Goal: Task Accomplishment & Management: Complete application form

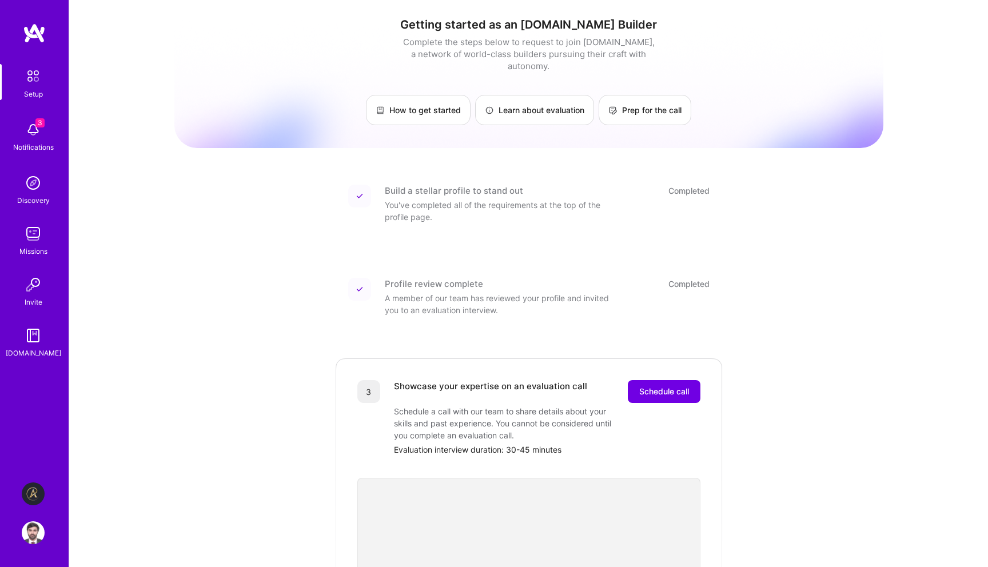
click at [34, 491] on img at bounding box center [33, 494] width 23 height 23
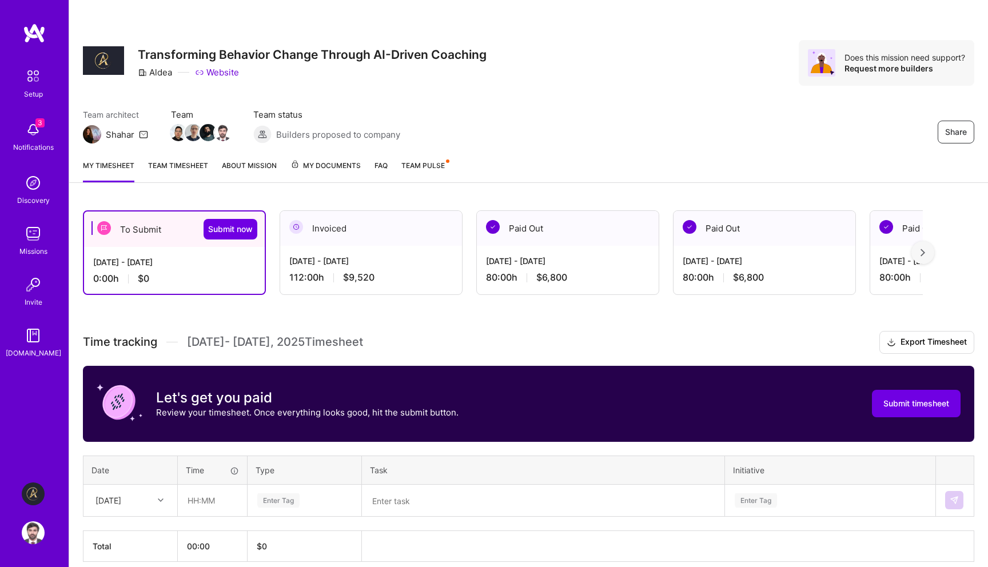
scroll to position [50, 0]
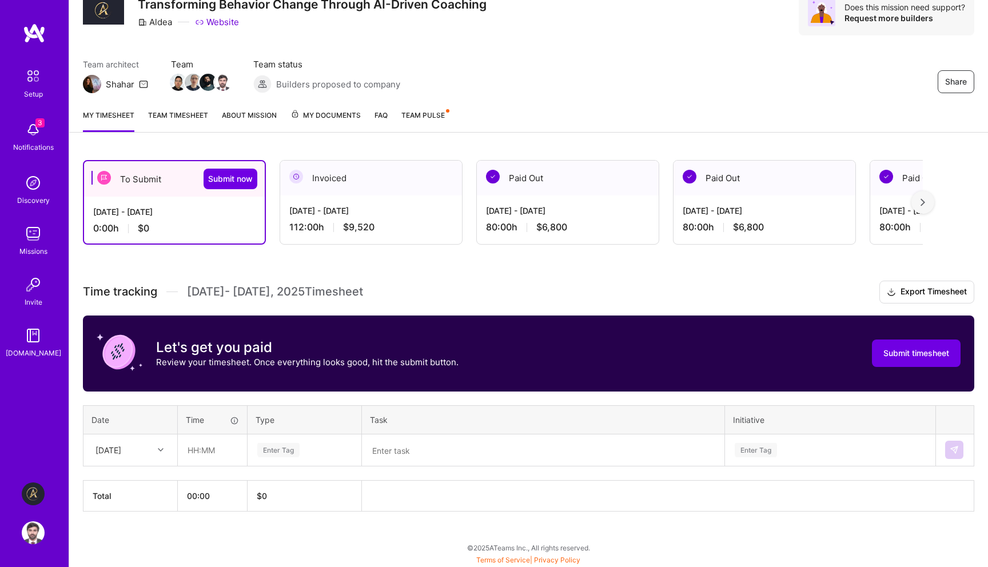
click at [137, 452] on div "[DATE]" at bounding box center [121, 450] width 63 height 19
click at [132, 484] on div "[DATE]" at bounding box center [130, 482] width 93 height 21
click at [210, 447] on input "text" at bounding box center [212, 450] width 68 height 30
type input "08:00"
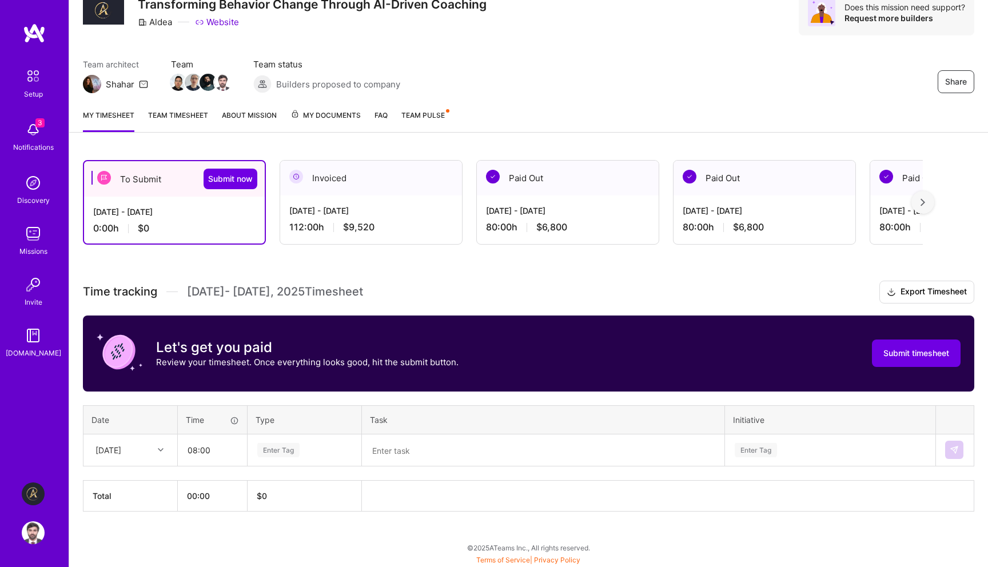
click at [309, 455] on div "Enter Tag" at bounding box center [304, 450] width 97 height 14
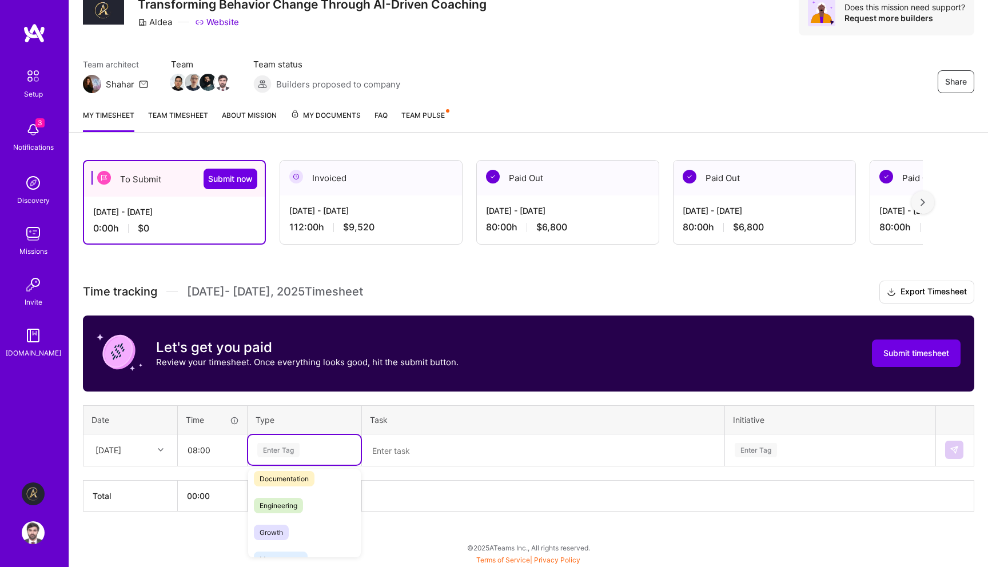
scroll to position [59, 0]
click at [310, 505] on div "Engineering" at bounding box center [304, 509] width 113 height 27
click at [402, 441] on textarea at bounding box center [543, 451] width 360 height 30
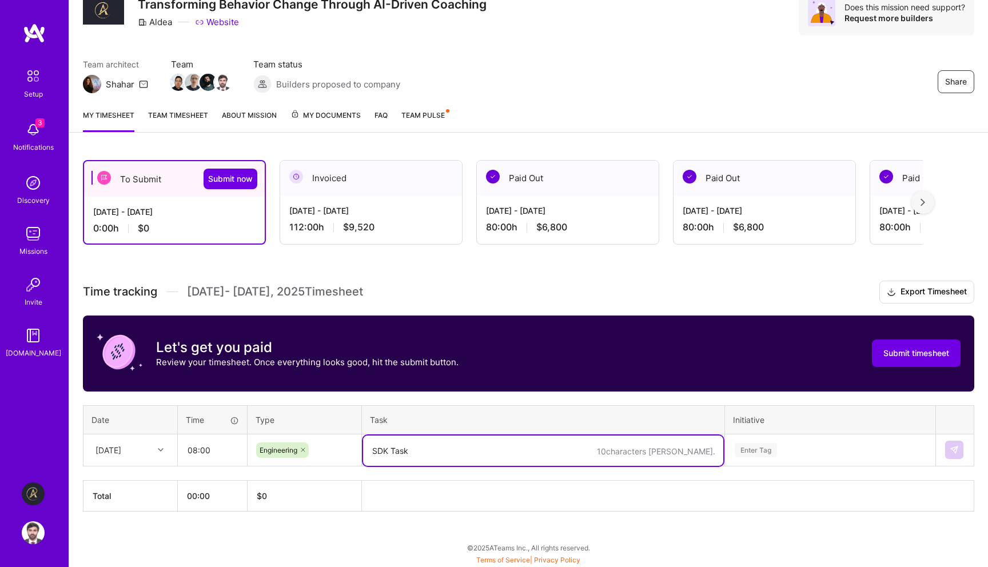
type textarea "SDK Task"
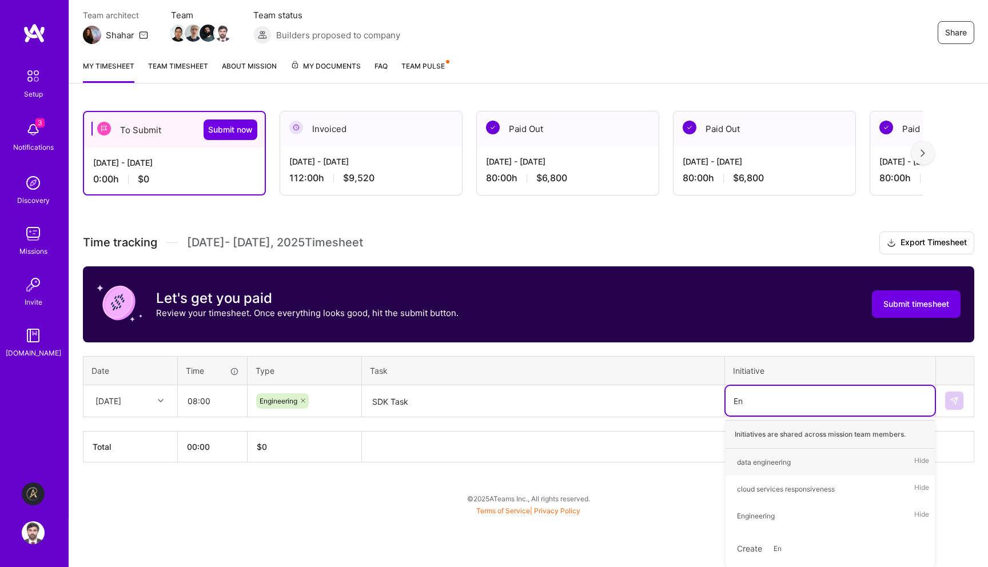
type input "Eng"
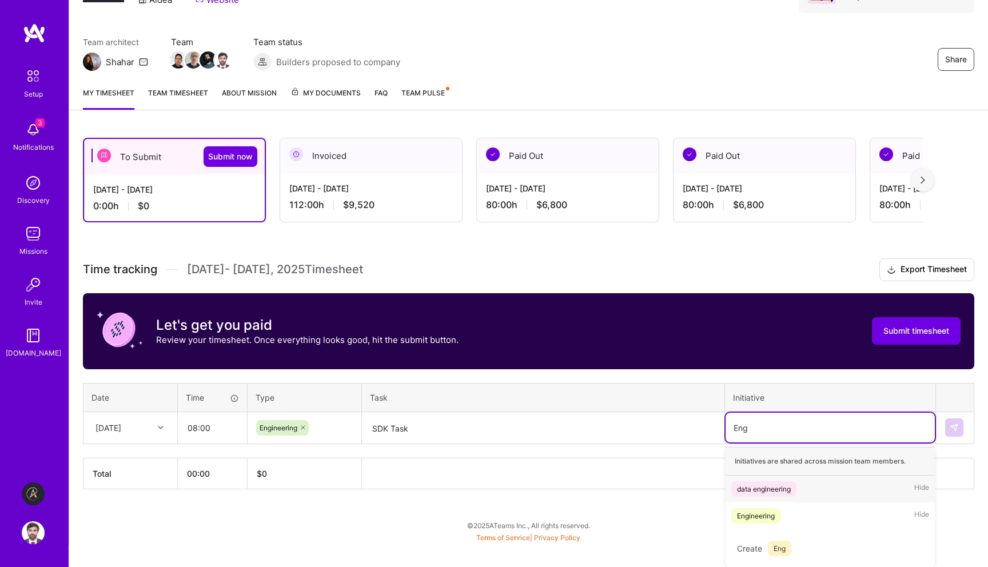
click at [757, 505] on div "Engineering Hide" at bounding box center [830, 516] width 209 height 27
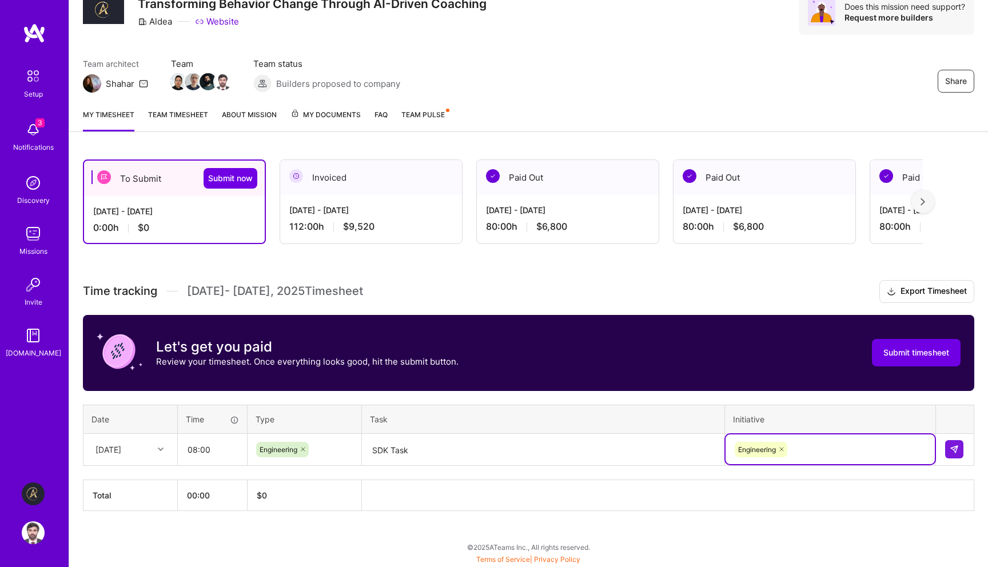
scroll to position [50, 0]
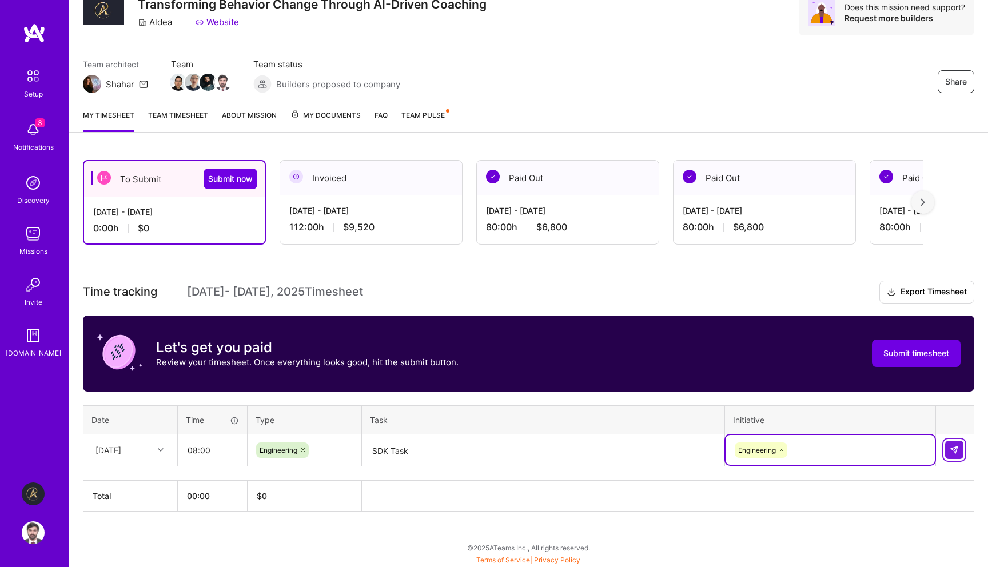
click at [958, 447] on img at bounding box center [954, 449] width 9 height 9
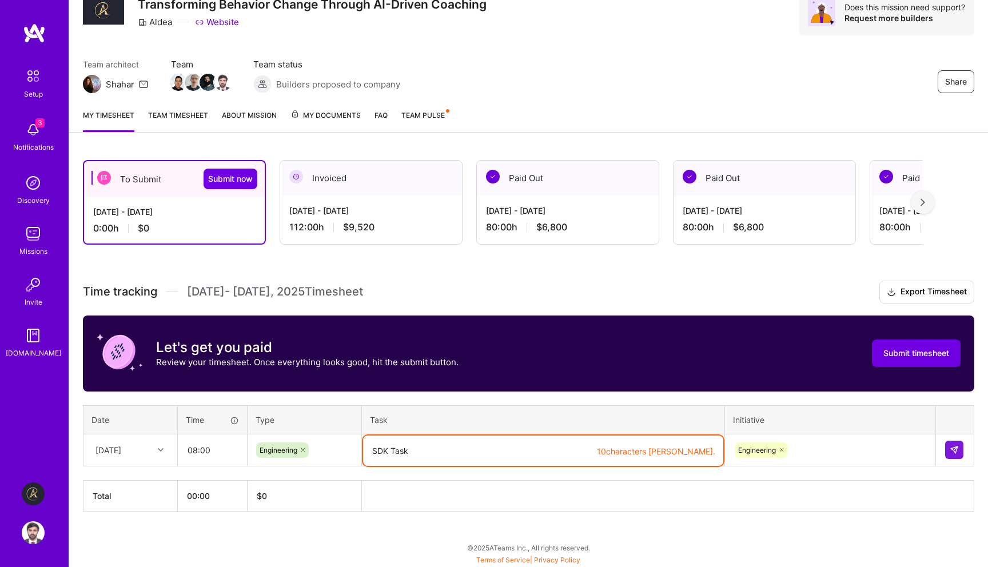
click at [616, 450] on textarea "SDK Task" at bounding box center [543, 451] width 360 height 30
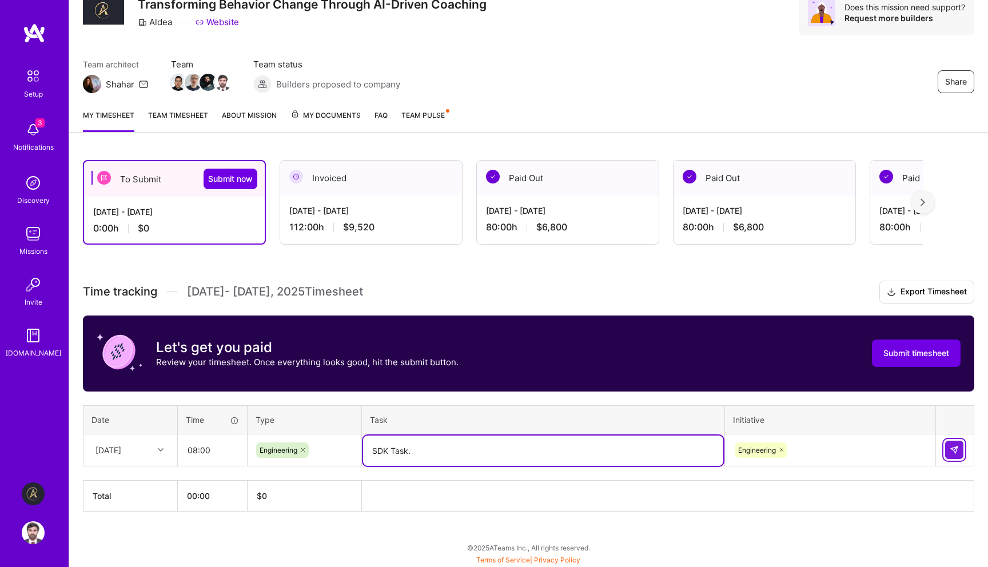
type textarea "SDK Task."
click at [958, 452] on img at bounding box center [954, 449] width 9 height 9
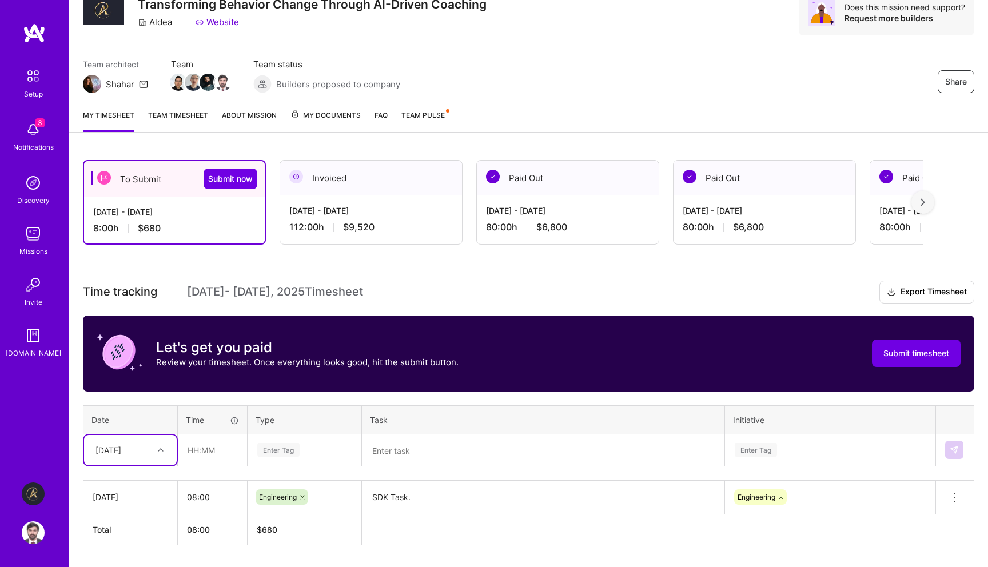
scroll to position [84, 0]
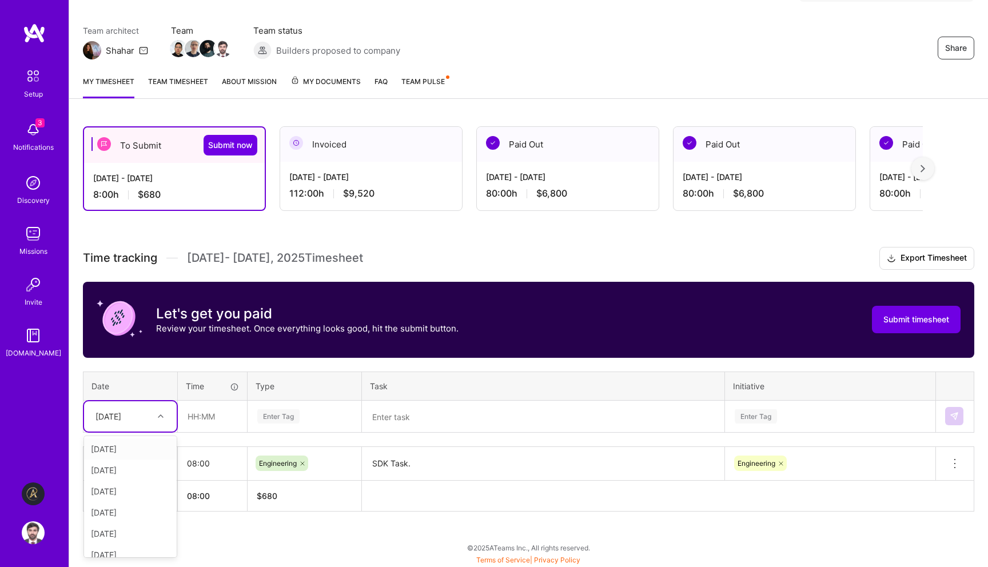
click at [146, 419] on div "[DATE]" at bounding box center [121, 416] width 63 height 19
click at [127, 491] on div "[DATE]" at bounding box center [130, 491] width 93 height 21
click at [214, 422] on input "text" at bounding box center [212, 416] width 68 height 30
type input "08:00"
click at [283, 420] on div "Enter Tag" at bounding box center [278, 417] width 42 height 18
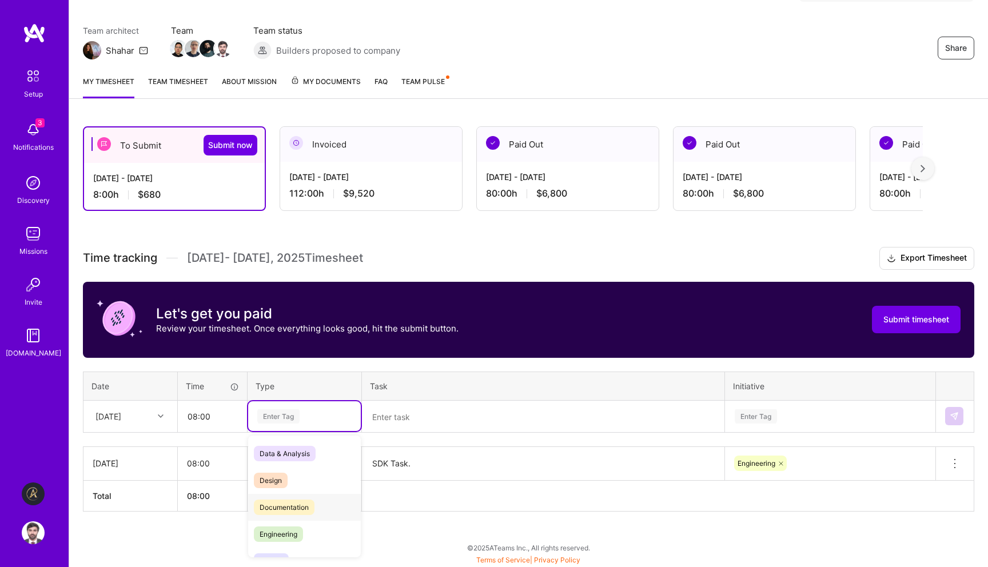
scroll to position [19, 0]
click at [290, 512] on span "Engineering" at bounding box center [278, 515] width 49 height 15
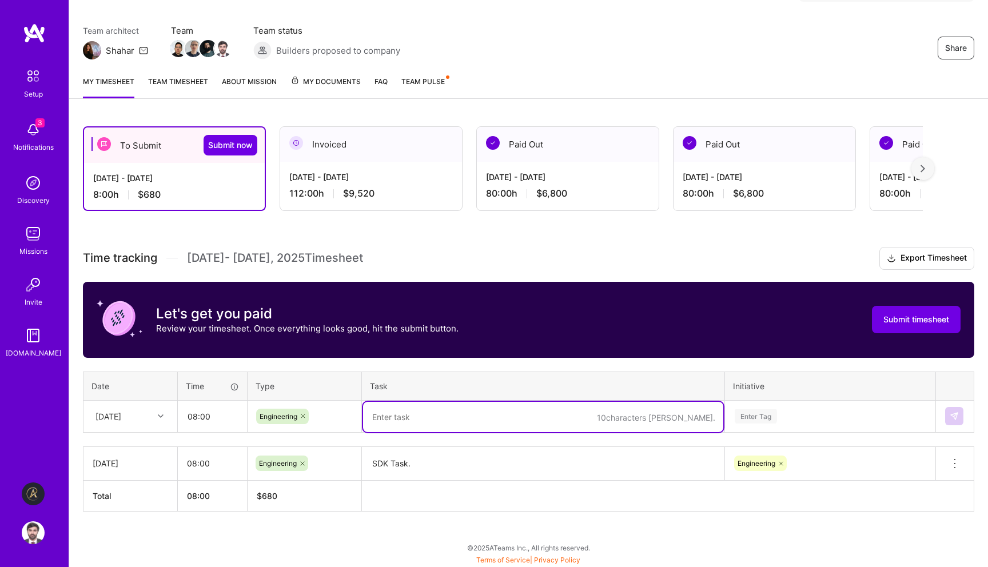
click at [462, 406] on textarea at bounding box center [543, 417] width 360 height 30
paste textarea "Added Ai Indicators on frontend, Started working on Enabling Intro Audio stream…"
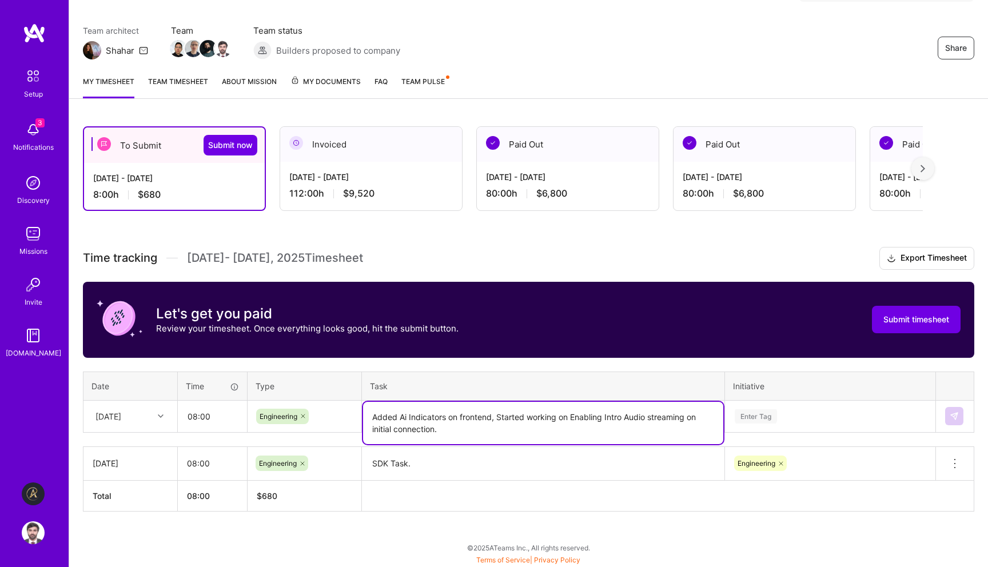
type textarea "Added Ai Indicators on frontend, Started working on Enabling Intro Audio stream…"
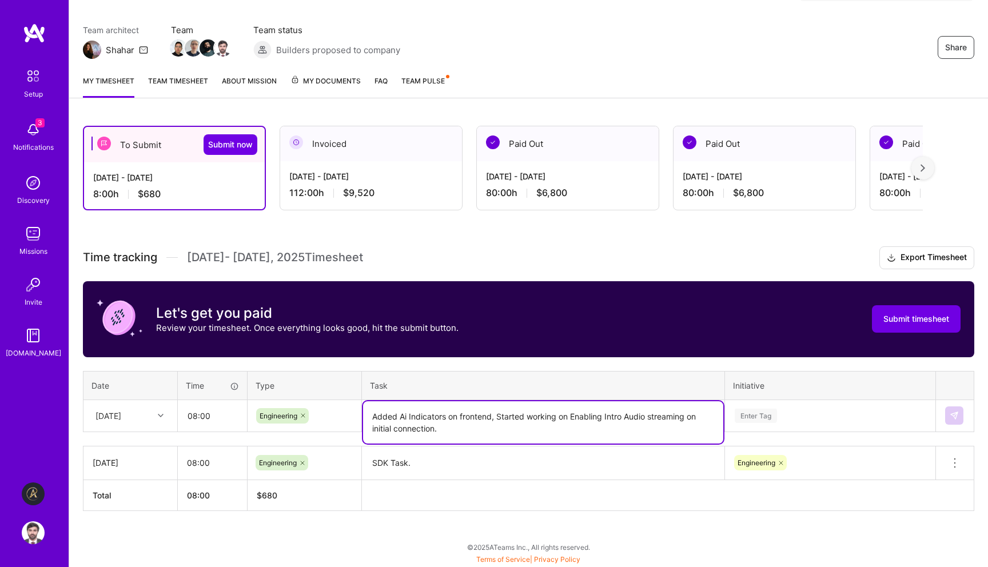
click at [795, 407] on div "Enter Tag" at bounding box center [830, 416] width 209 height 30
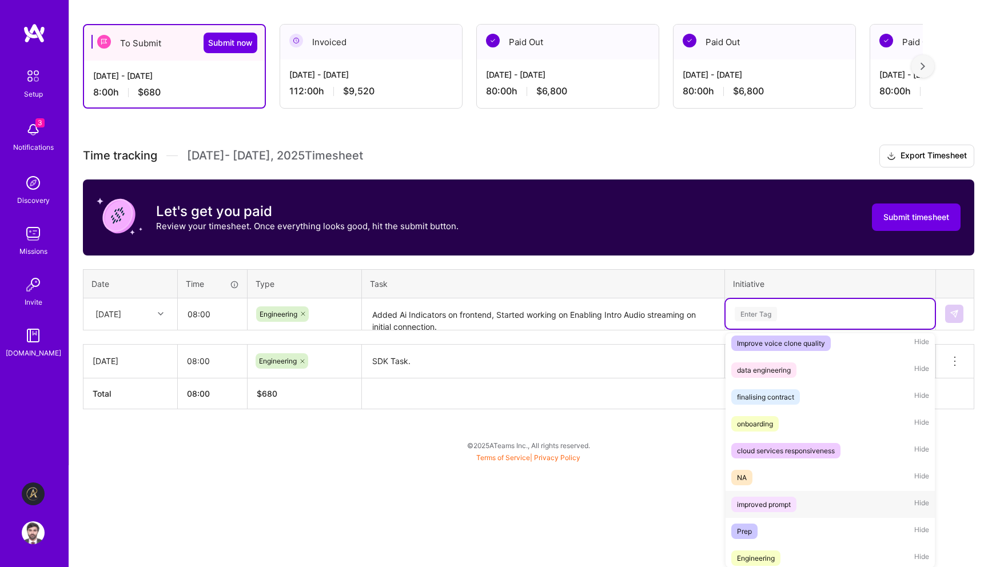
scroll to position [255, 0]
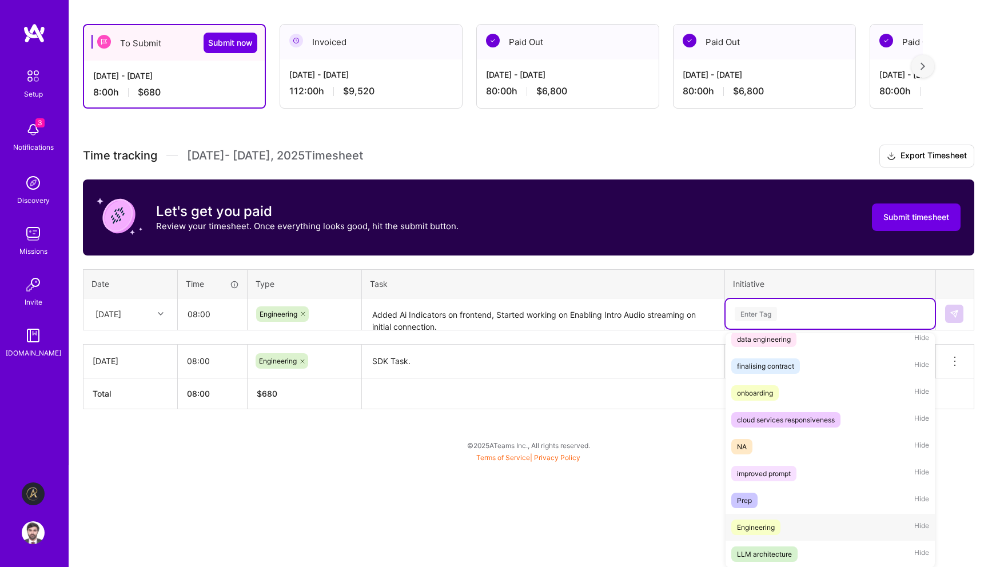
click at [792, 523] on div "Engineering Hide" at bounding box center [830, 527] width 209 height 27
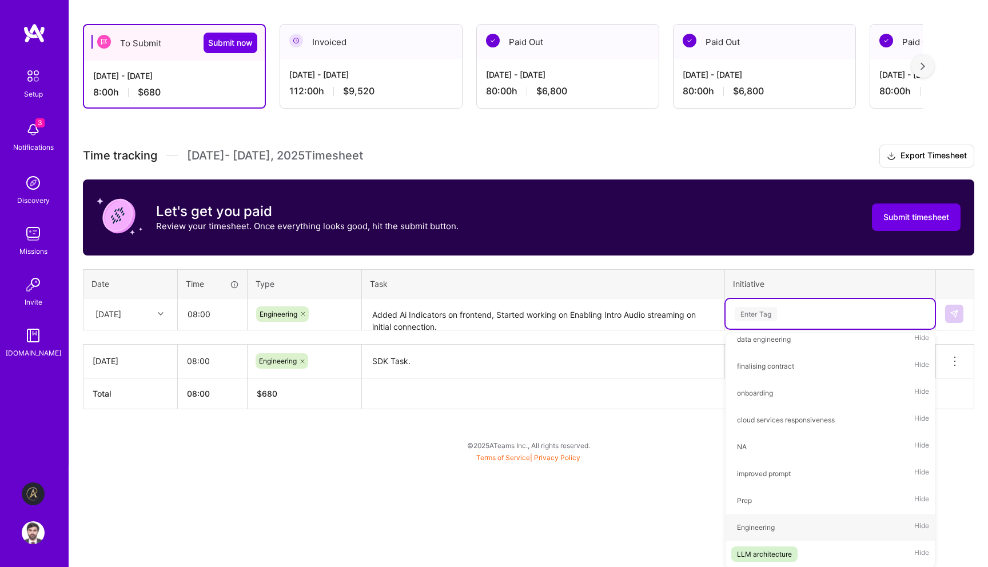
scroll to position [84, 0]
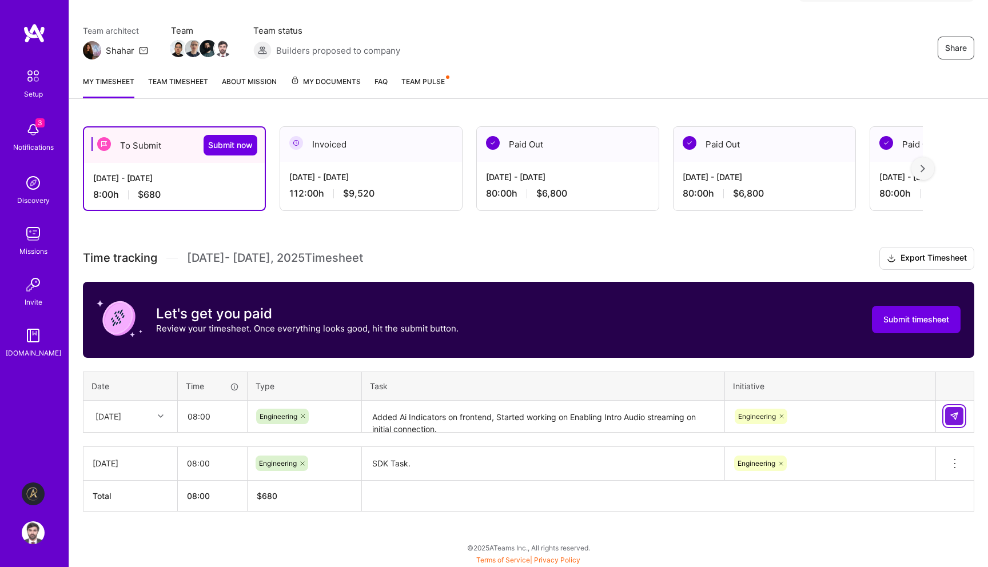
click at [959, 416] on button at bounding box center [954, 416] width 18 height 18
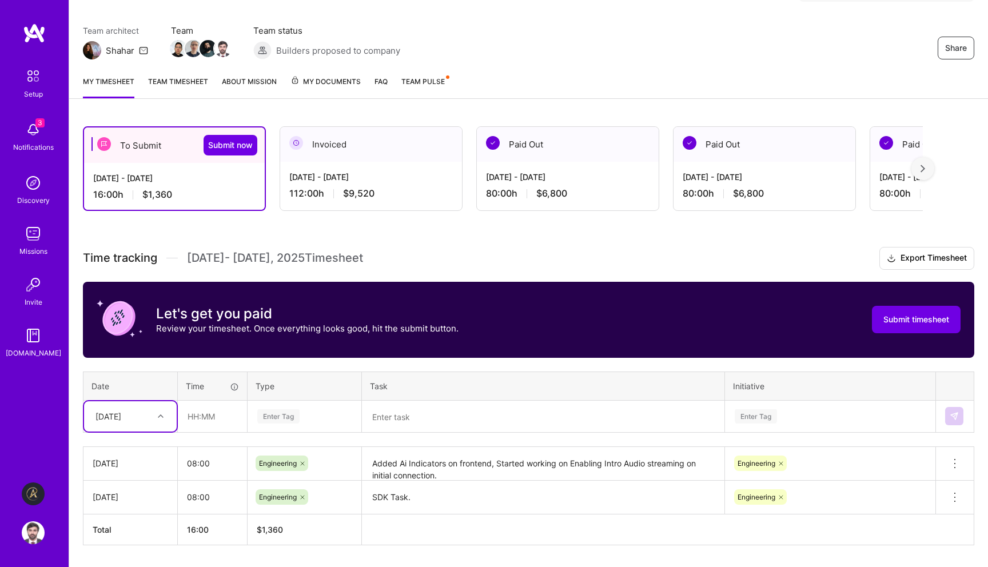
scroll to position [118, 0]
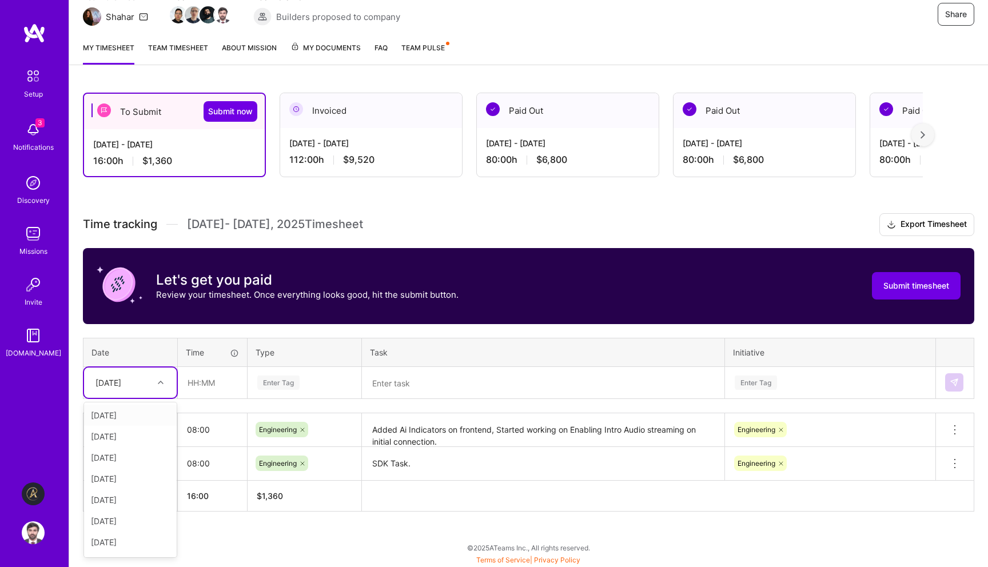
click at [142, 392] on div "[DATE]" at bounding box center [130, 383] width 93 height 30
click at [138, 476] on div "[DATE]" at bounding box center [130, 478] width 93 height 21
click at [210, 388] on input "text" at bounding box center [212, 383] width 68 height 30
type input "08:00"
click at [284, 380] on div "Enter Tag" at bounding box center [278, 383] width 42 height 18
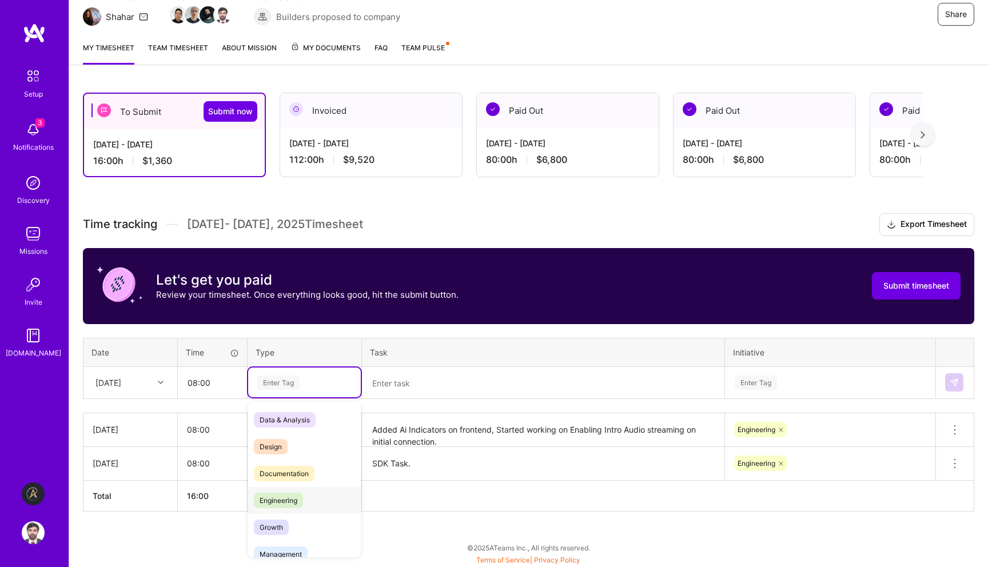
click at [292, 504] on span "Engineering" at bounding box center [278, 500] width 49 height 15
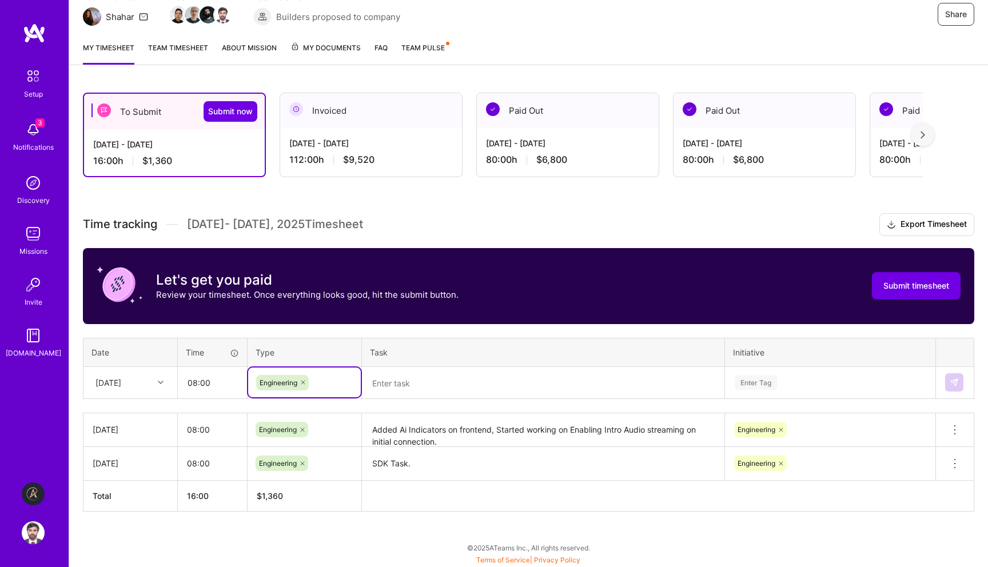
click at [408, 368] on textarea at bounding box center [543, 383] width 360 height 30
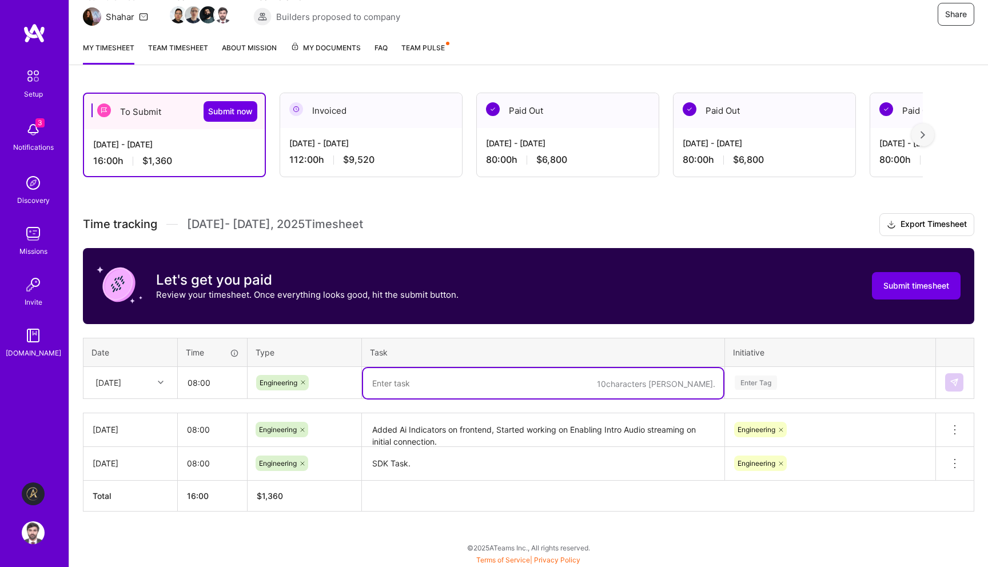
paste textarea "Squashing bugs with intro Audio Playback - testing."
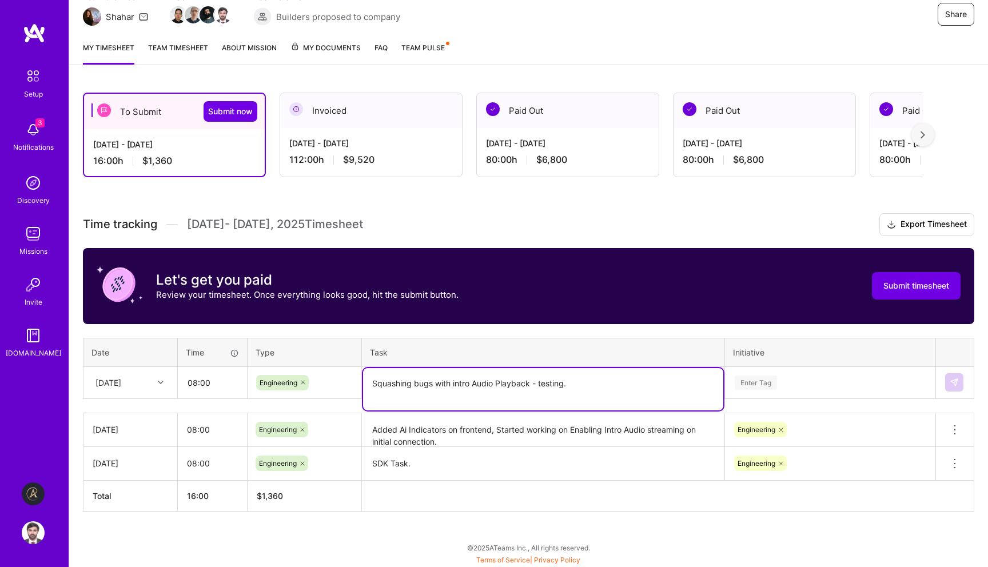
type textarea "Squashing bugs with intro Audio Playback - testing."
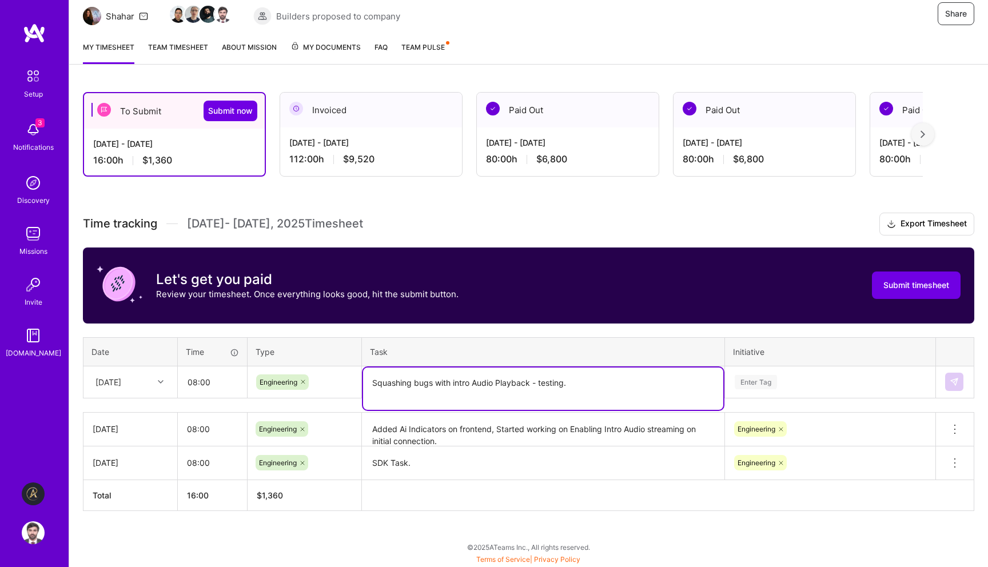
click at [819, 381] on div "Enter Tag" at bounding box center [830, 382] width 209 height 30
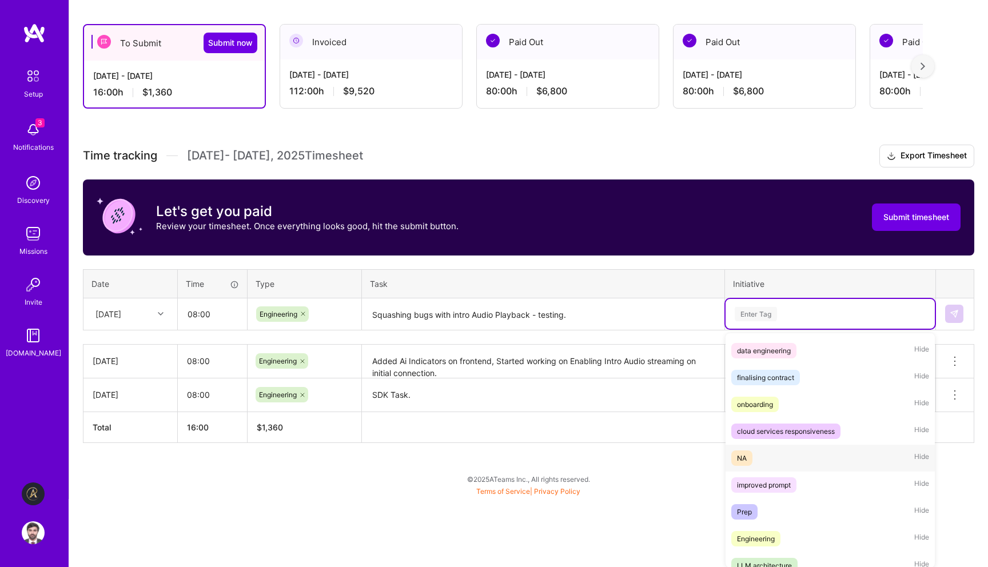
scroll to position [255, 0]
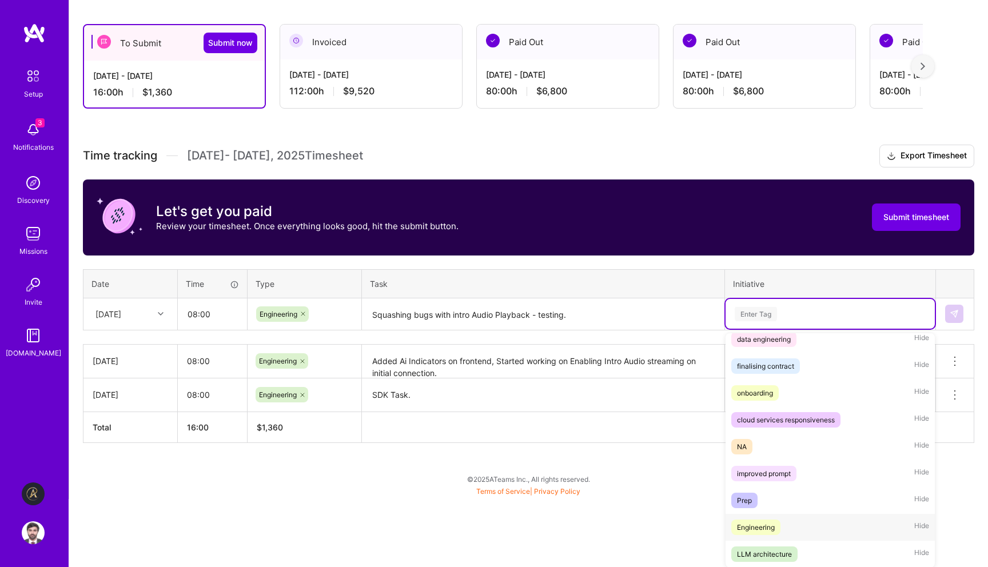
click at [789, 516] on div "Engineering Hide" at bounding box center [830, 527] width 209 height 27
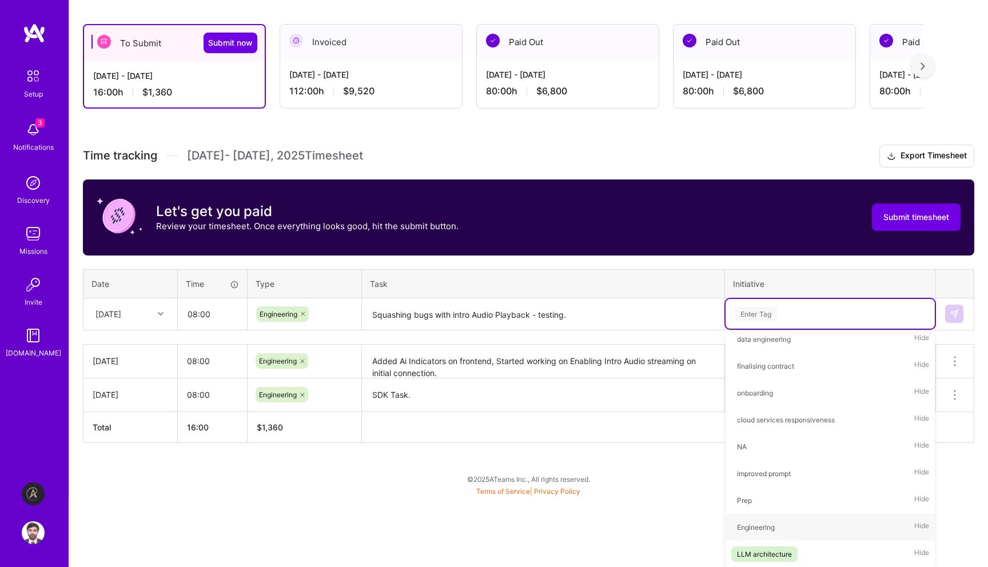
scroll to position [118, 0]
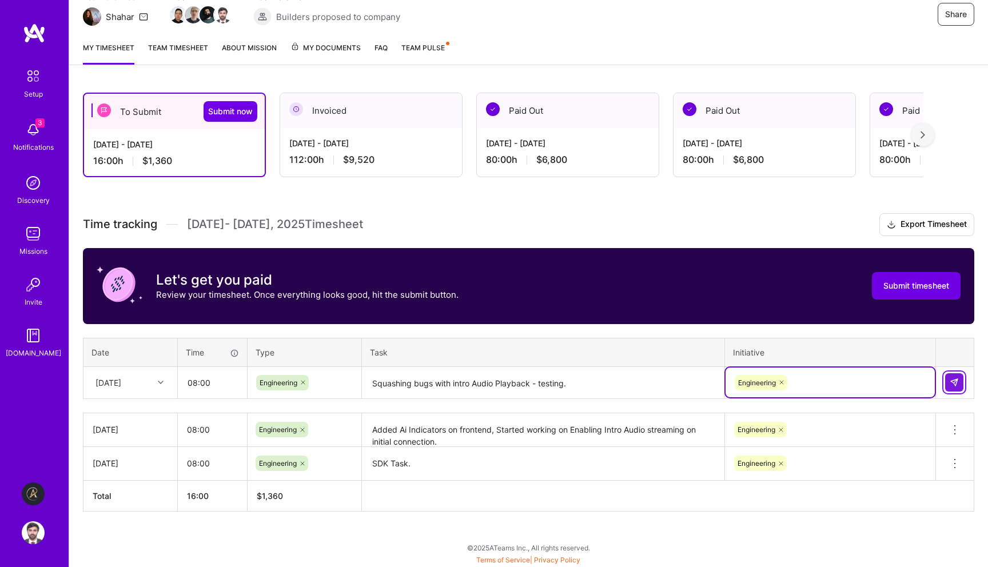
click at [949, 388] on button at bounding box center [954, 382] width 18 height 18
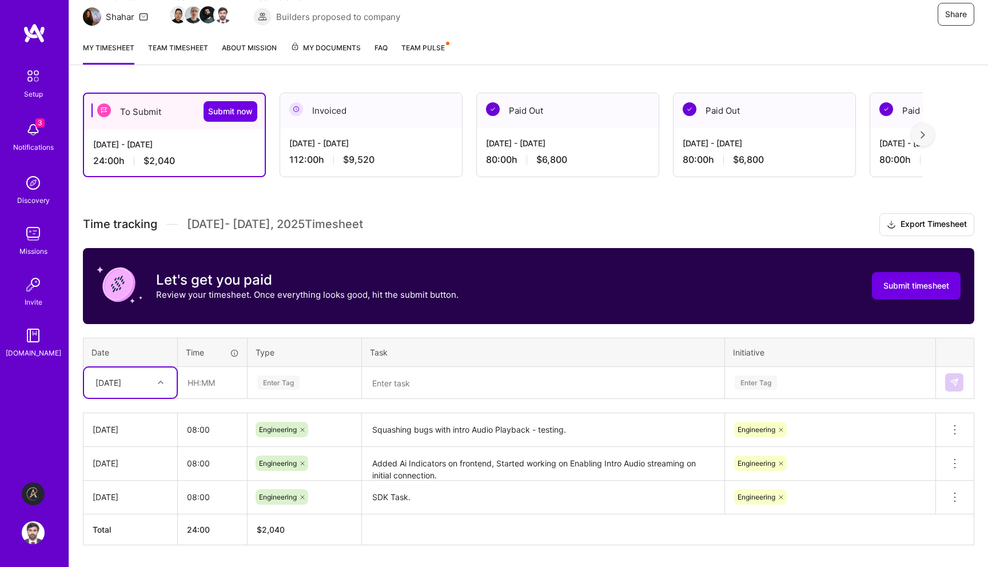
scroll to position [129, 0]
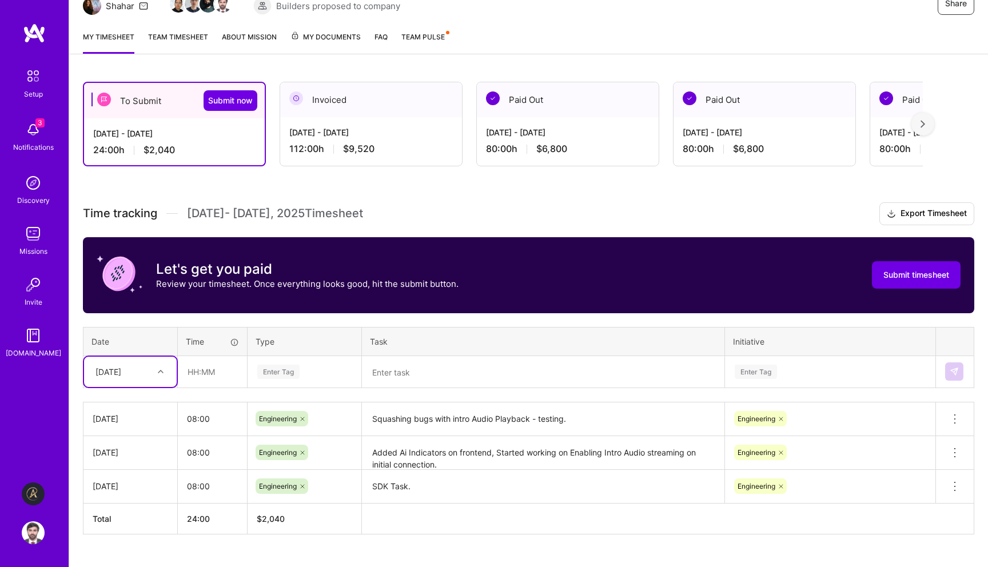
click at [158, 387] on div "option [DATE], selected. Select is focused ,type to refine list, press Down to …" at bounding box center [130, 372] width 93 height 30
click at [221, 546] on div "To Submit Submit now [DATE] - [DATE] 24:00 h $2,040 Invoiced [DATE] - [DATE] 11…" at bounding box center [528, 329] width 919 height 523
click at [156, 374] on div at bounding box center [162, 371] width 18 height 15
click at [138, 491] on div "[DATE]" at bounding box center [130, 489] width 93 height 21
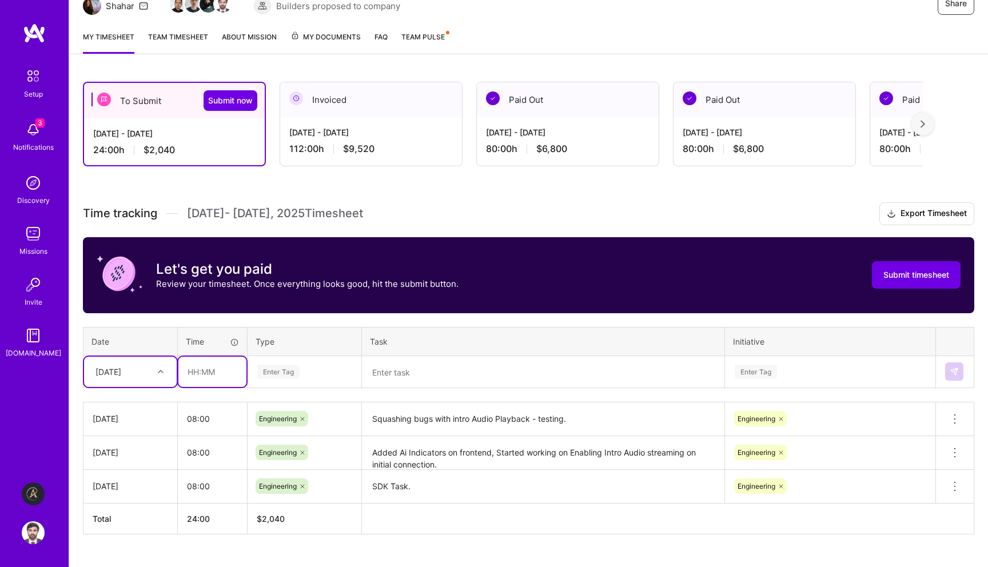
click at [217, 371] on input "text" at bounding box center [212, 372] width 68 height 30
type input "08:00"
click at [324, 373] on div "Enter Tag" at bounding box center [304, 372] width 97 height 14
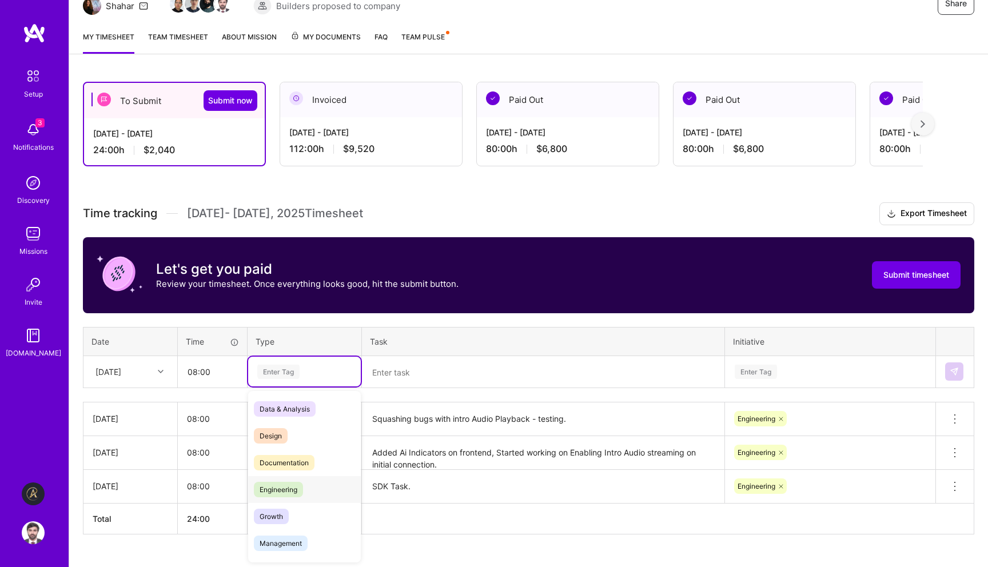
click at [289, 484] on span "Engineering" at bounding box center [278, 489] width 49 height 15
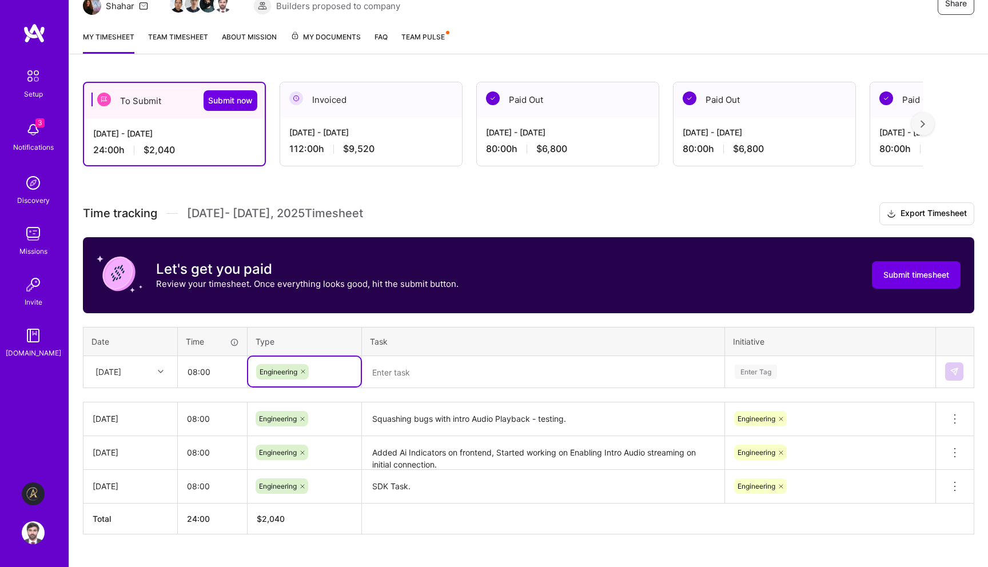
click at [425, 380] on textarea at bounding box center [543, 372] width 360 height 30
paste textarea "Squashing bugs with intro Audio Playback - testing."
type textarea "Squashing bugs with intro Audio Playback - testing."
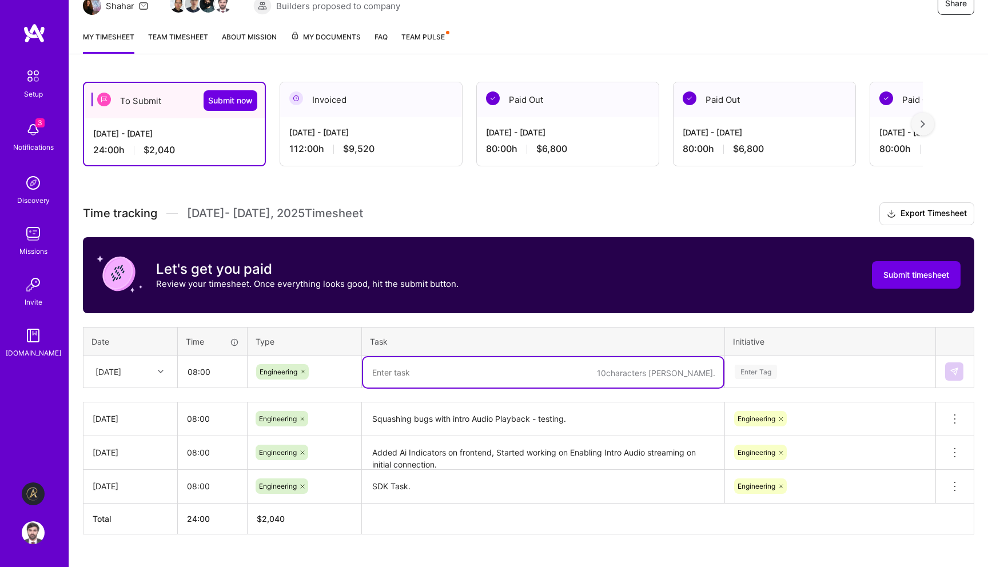
paste textarea "Fixes for intro Audio bugs, deployed to demos site."
type textarea "Fixes for intro Audio bugs, deployed to demos site."
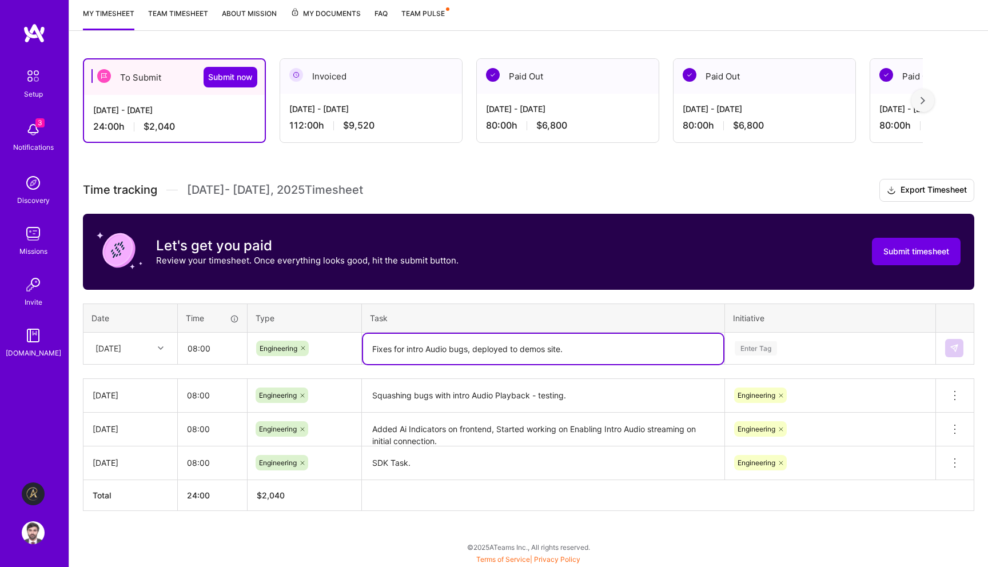
click at [789, 363] on div "Enter Tag" at bounding box center [830, 348] width 209 height 30
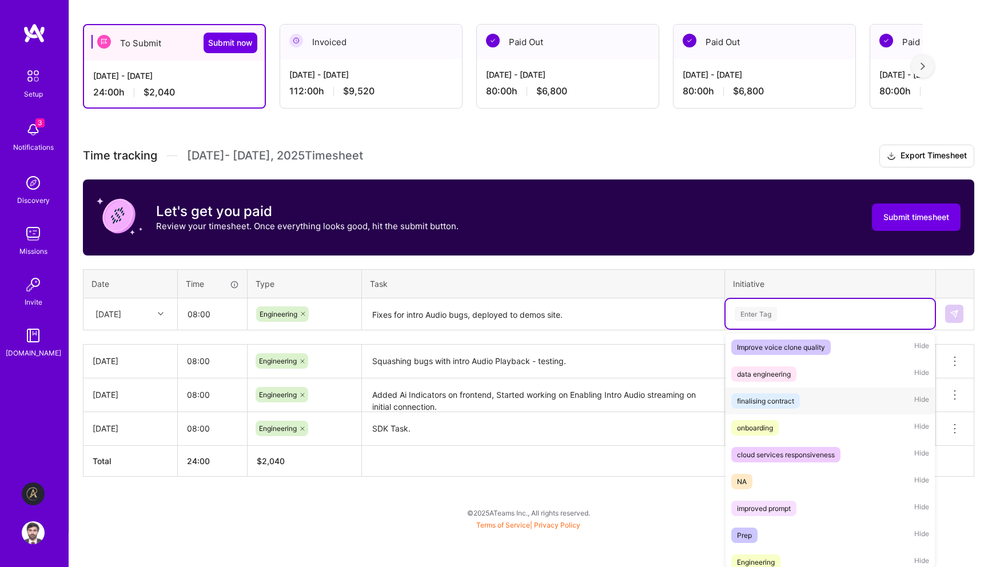
scroll to position [255, 0]
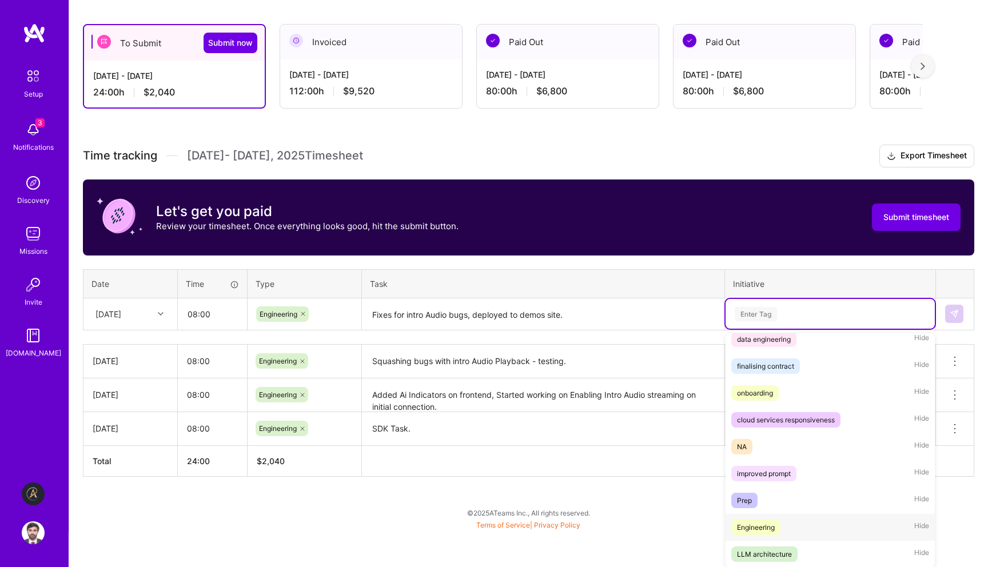
click at [763, 534] on span "Engineering" at bounding box center [755, 527] width 49 height 15
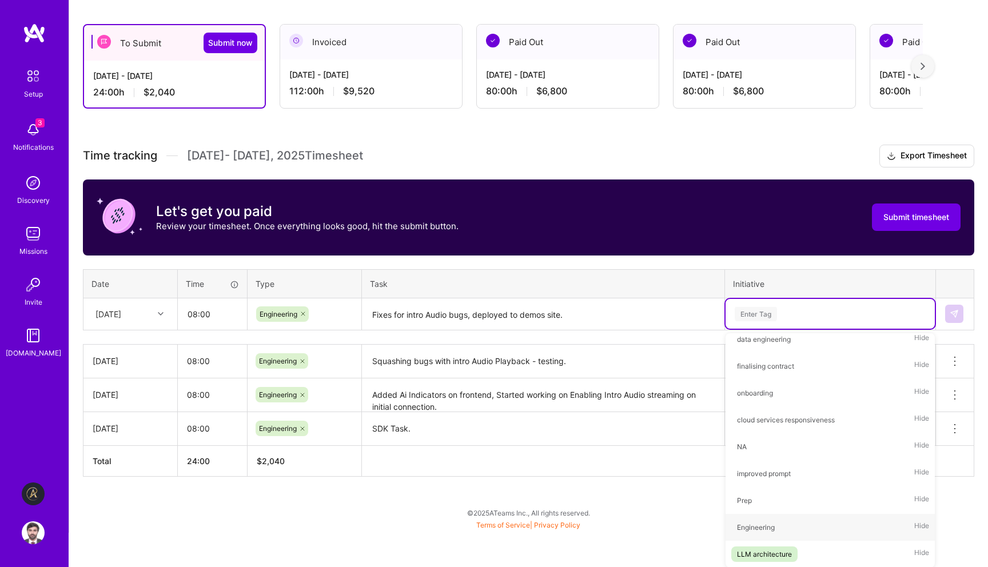
scroll to position [152, 0]
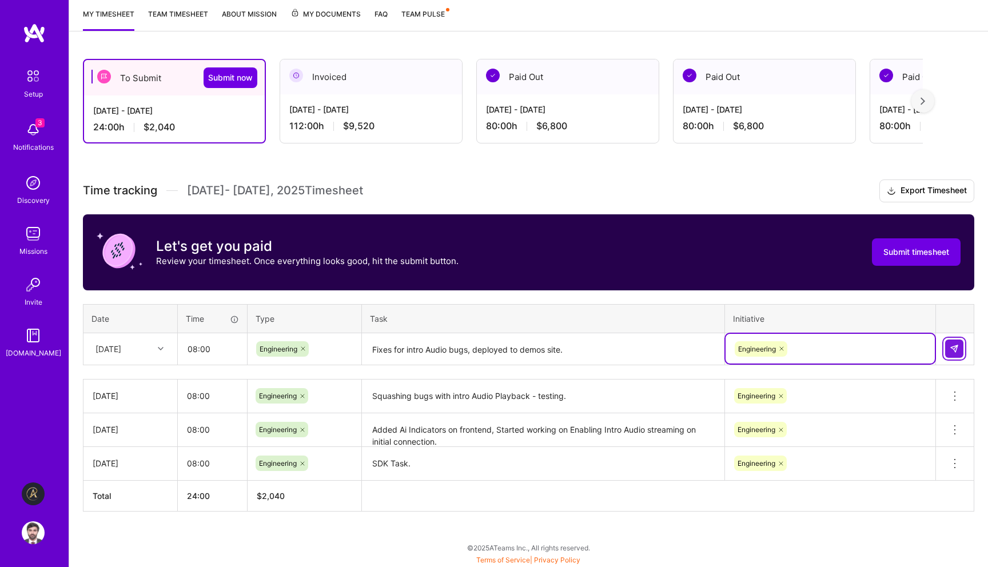
click at [955, 350] on img at bounding box center [954, 348] width 9 height 9
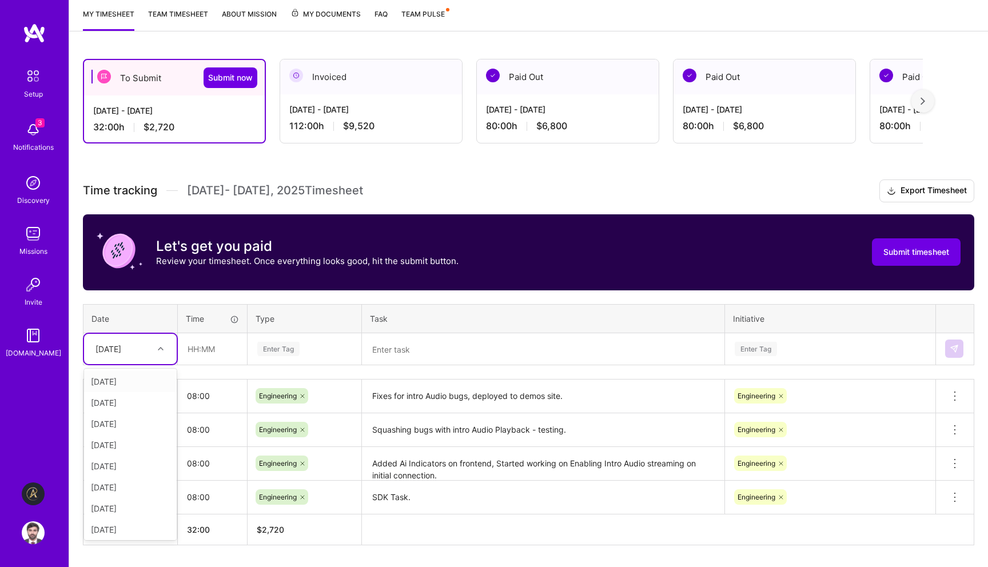
click at [150, 356] on div "[DATE]" at bounding box center [121, 349] width 63 height 19
click at [206, 354] on input "text" at bounding box center [212, 349] width 68 height 30
type input "08:00"
click at [303, 343] on div "Enter Tag" at bounding box center [304, 349] width 97 height 14
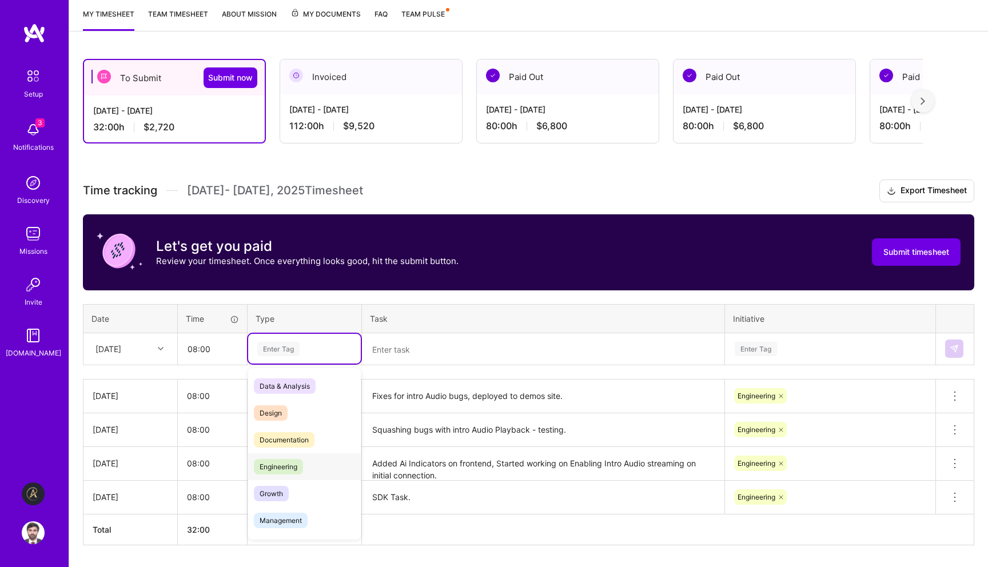
click at [292, 462] on span "Engineering" at bounding box center [278, 466] width 49 height 15
click at [460, 346] on textarea at bounding box center [543, 350] width 360 height 30
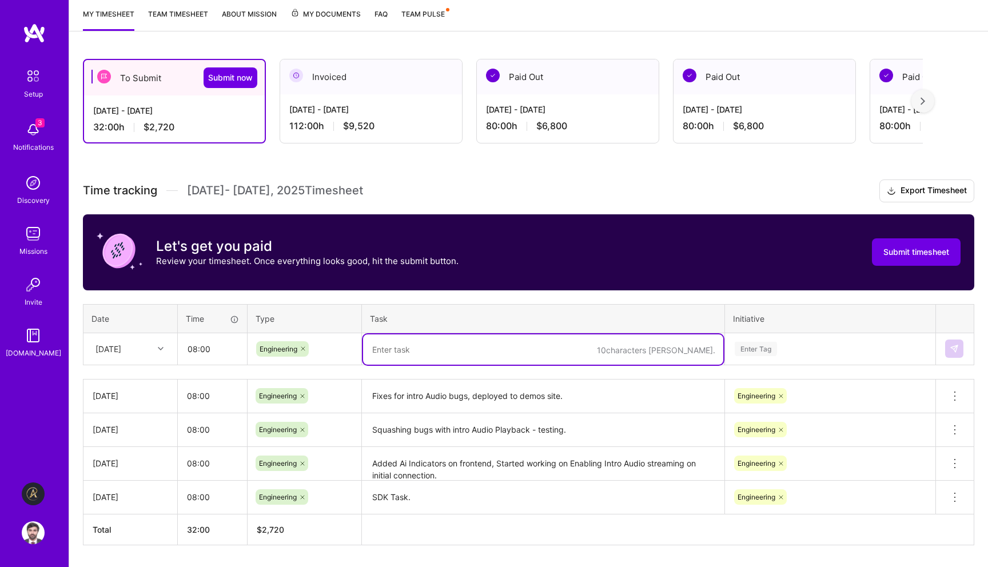
paste textarea "Working on Interruptions logic / Starting on Latency Profiling"
type textarea "Working on Interruptions logic / Starting on Latency Profiling"
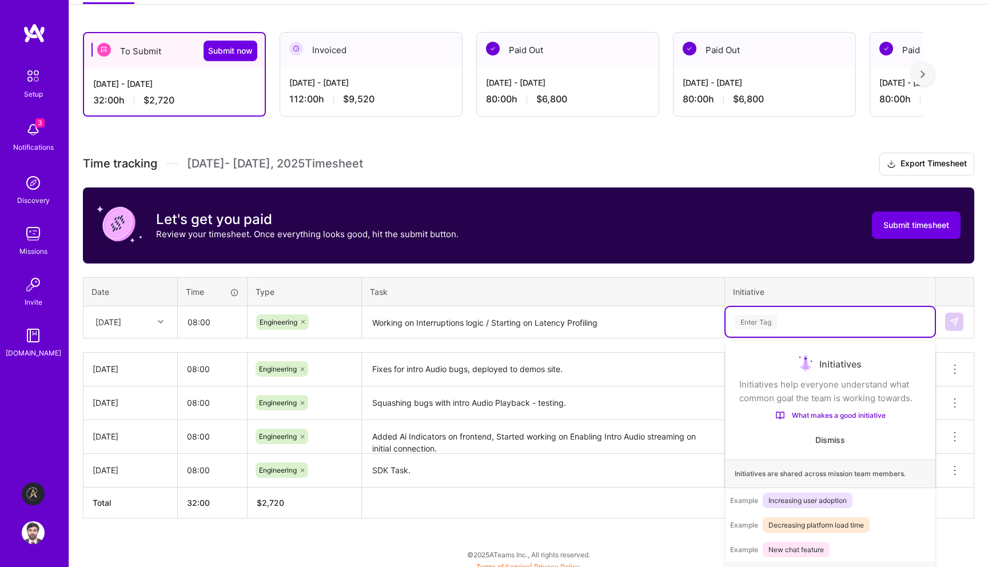
click at [770, 337] on div "option Engineering, selected. option Improve voice clone quality focused, 1 of …" at bounding box center [830, 322] width 209 height 30
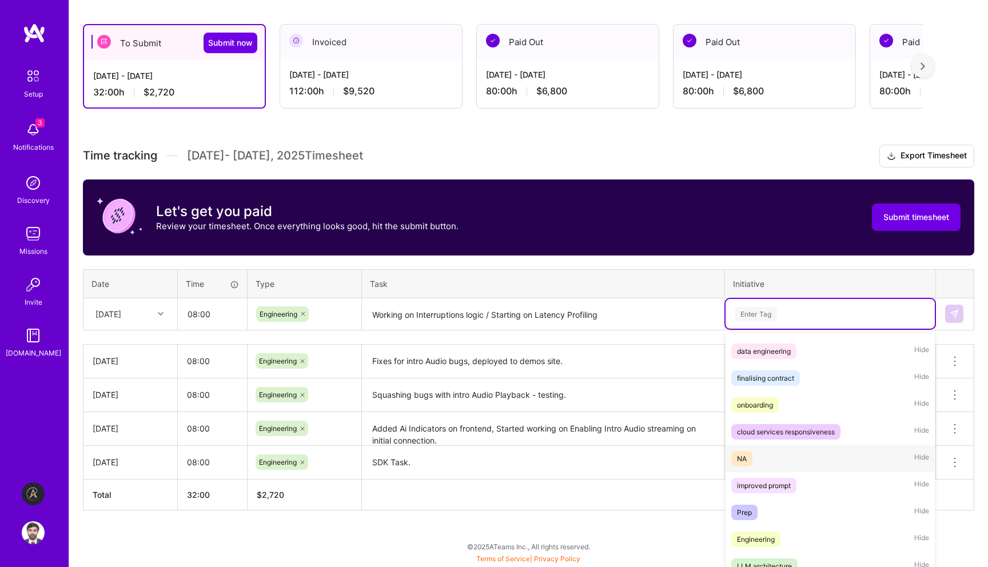
scroll to position [255, 0]
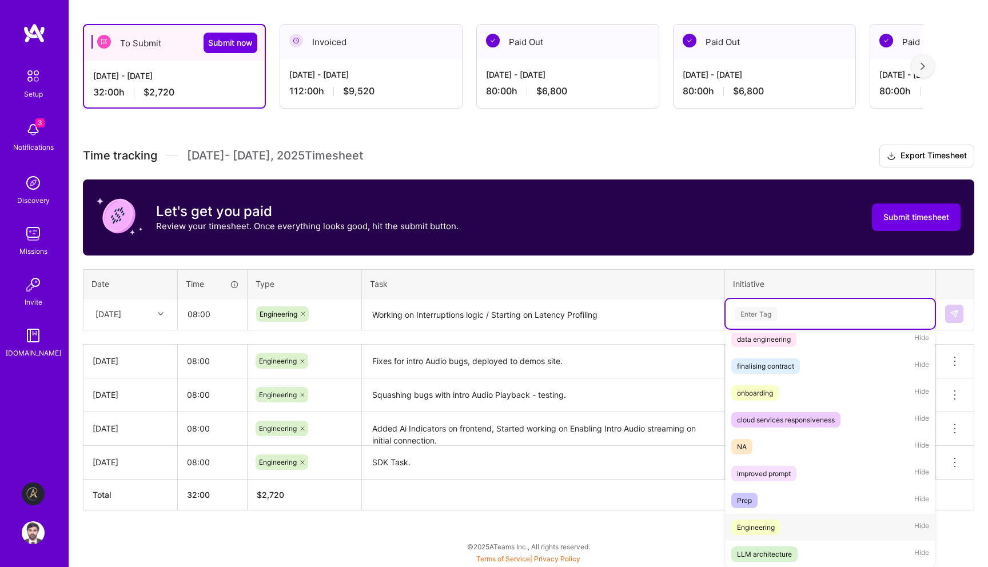
click at [779, 519] on div "Engineering Hide" at bounding box center [830, 527] width 209 height 27
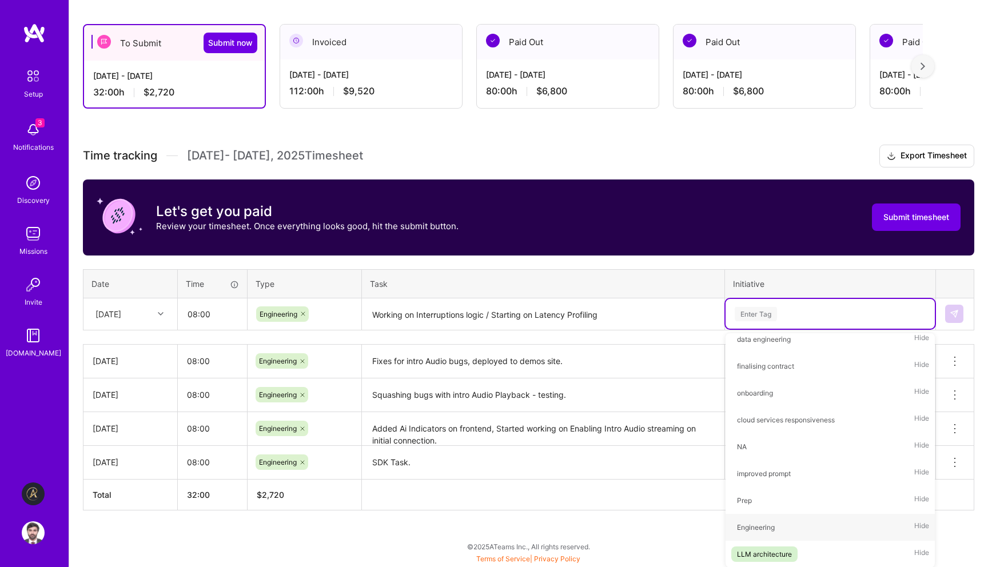
scroll to position [185, 0]
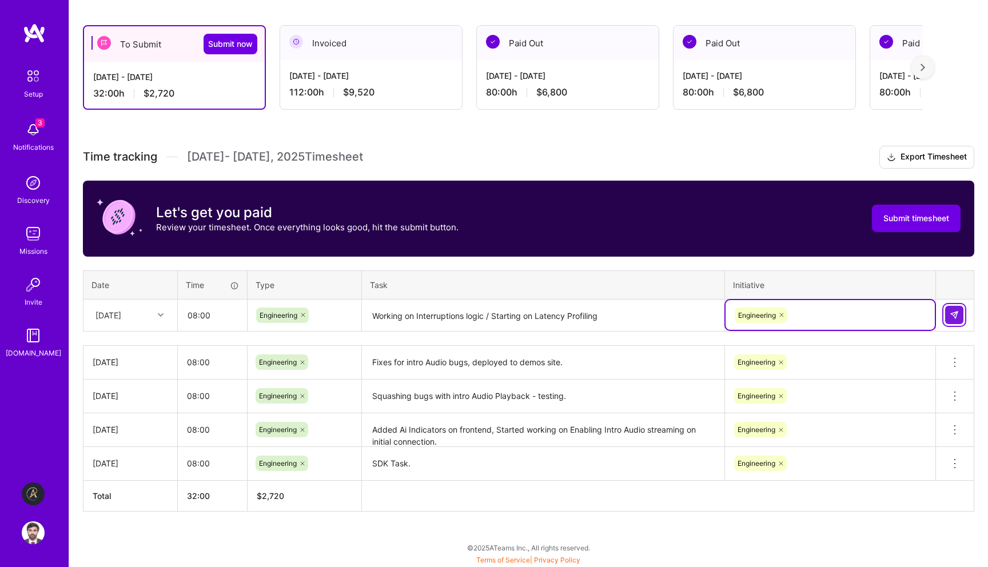
click at [950, 316] on img at bounding box center [954, 314] width 9 height 9
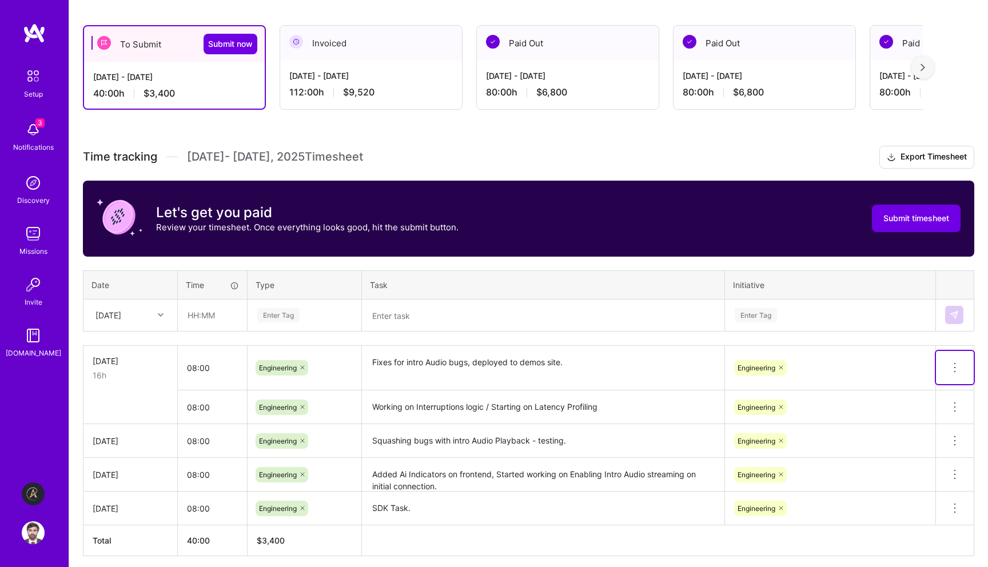
click at [954, 365] on icon at bounding box center [955, 368] width 14 height 14
click at [950, 380] on button "Delete row" at bounding box center [926, 387] width 59 height 28
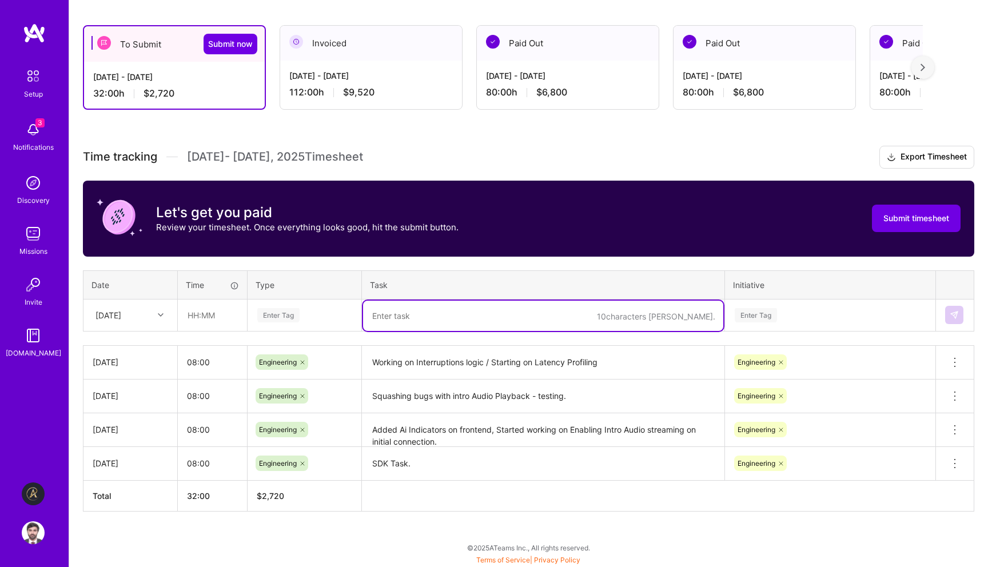
click at [544, 318] on textarea at bounding box center [543, 316] width 360 height 30
paste textarea "Working on Interruptions logic / Starting on Latency Profiling"
type textarea "Working on Interruptions logic / Starting on Latency Profiling"
click at [299, 318] on div "Enter Tag" at bounding box center [278, 315] width 42 height 18
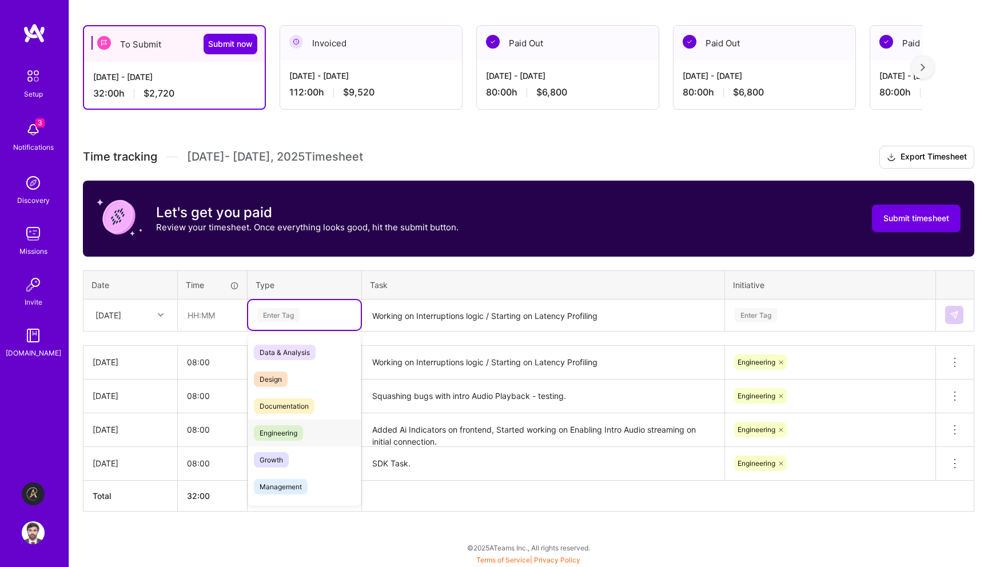
click at [304, 436] on div "Engineering" at bounding box center [304, 433] width 113 height 27
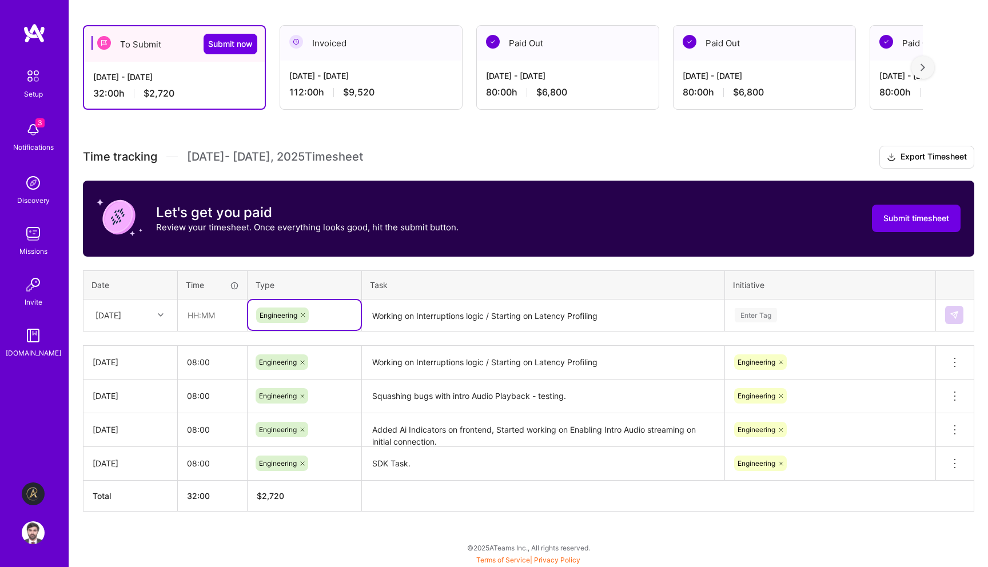
scroll to position [186, 0]
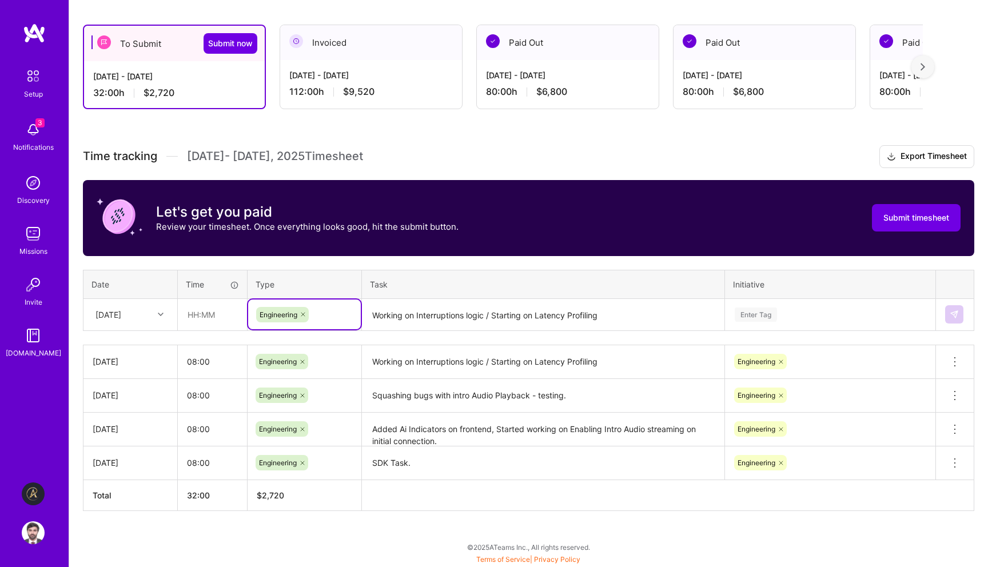
click at [796, 316] on div "Enter Tag" at bounding box center [830, 315] width 193 height 14
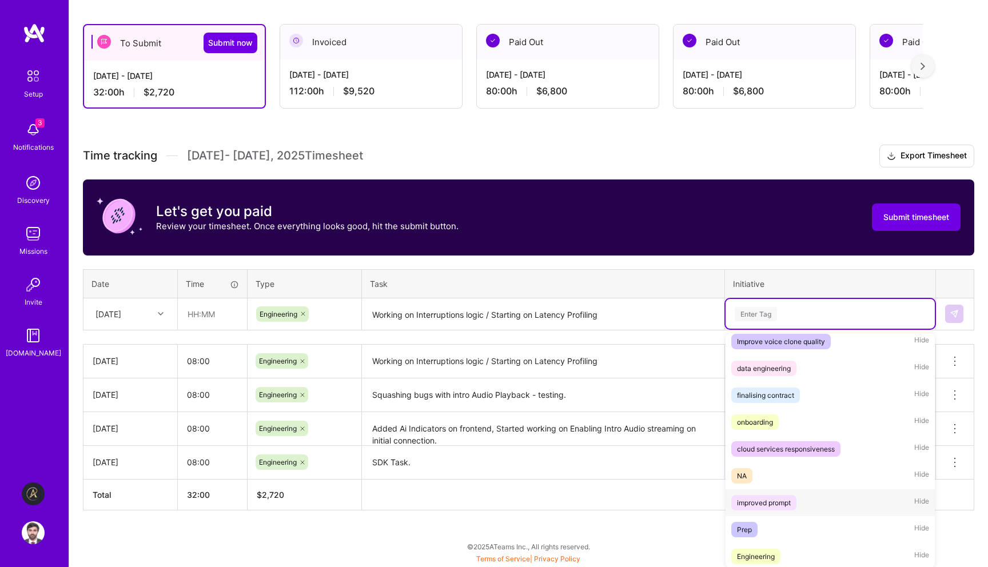
scroll to position [255, 0]
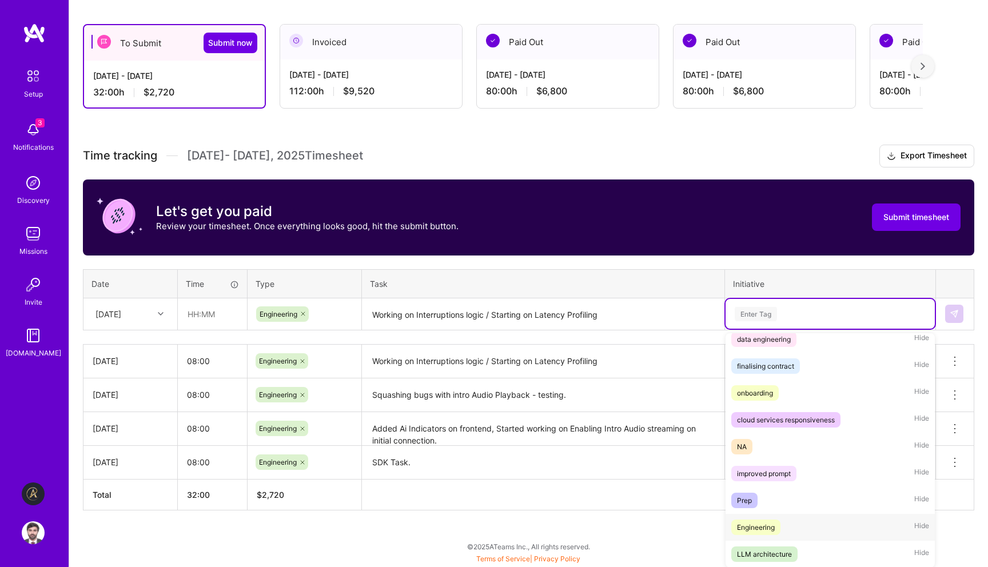
click at [795, 518] on div "Engineering Hide" at bounding box center [830, 527] width 209 height 27
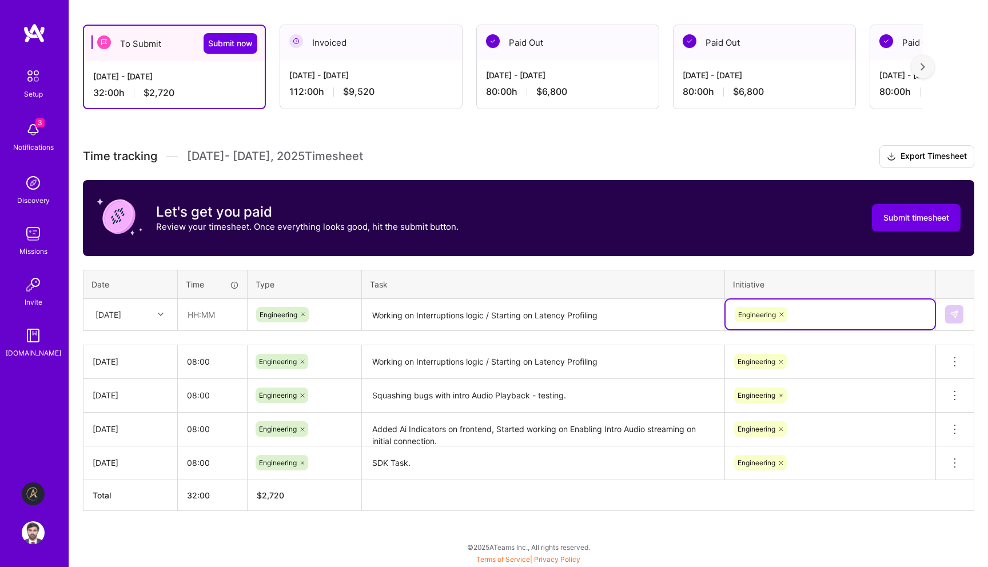
scroll to position [185, 0]
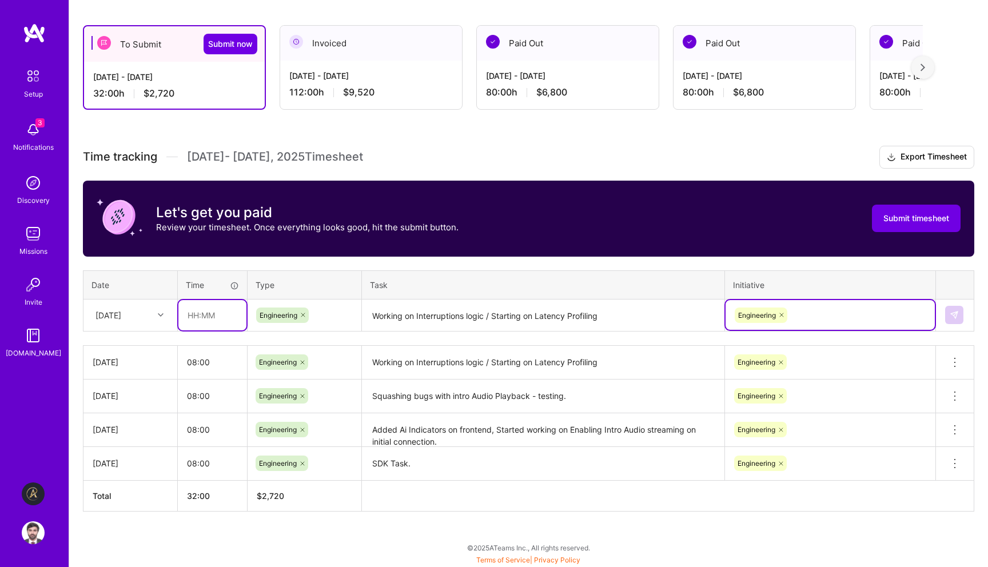
click at [225, 320] on input "text" at bounding box center [212, 315] width 68 height 30
type input "08:00"
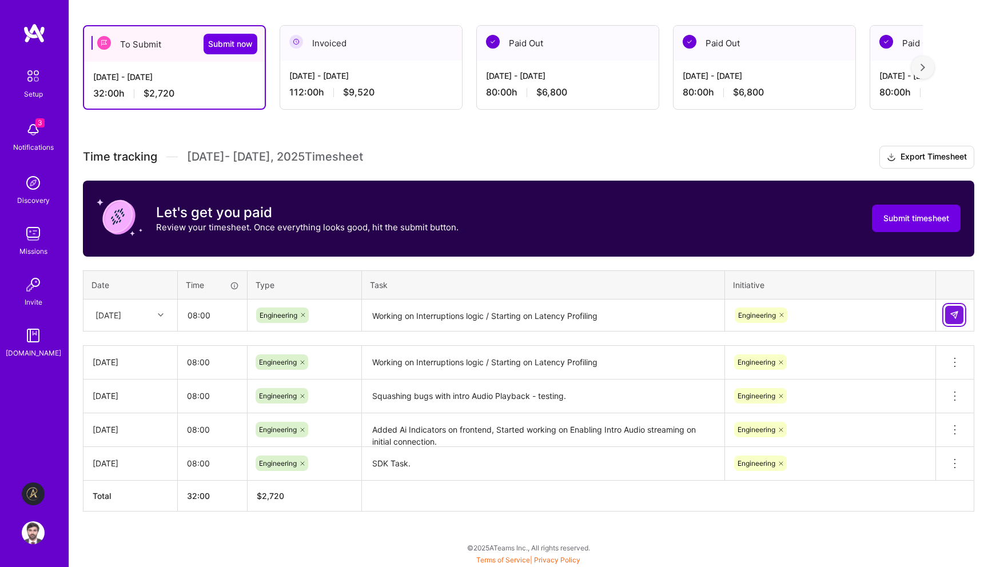
click at [954, 311] on img at bounding box center [954, 314] width 9 height 9
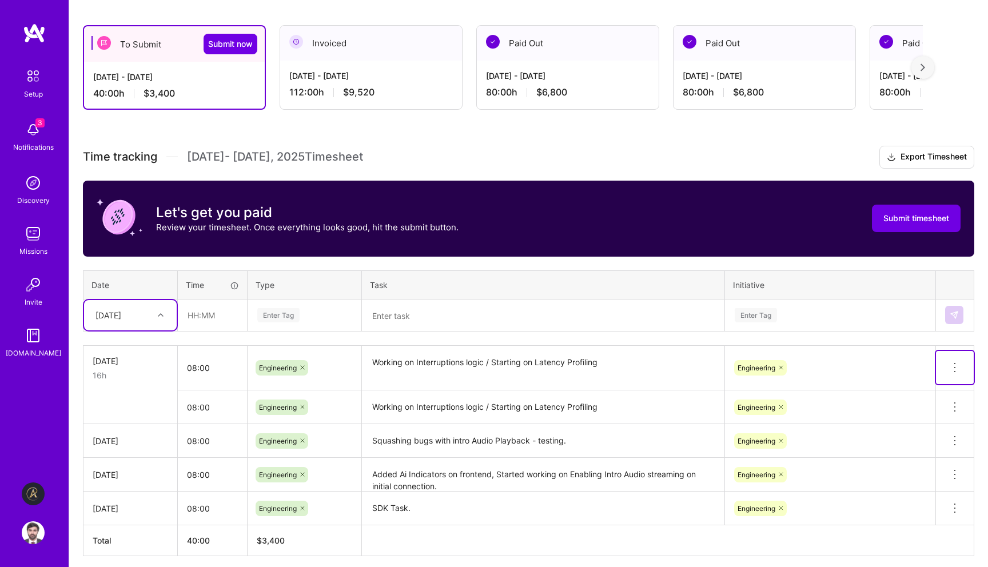
click at [958, 365] on icon at bounding box center [955, 368] width 14 height 14
click at [947, 383] on button "Delete row" at bounding box center [926, 387] width 59 height 28
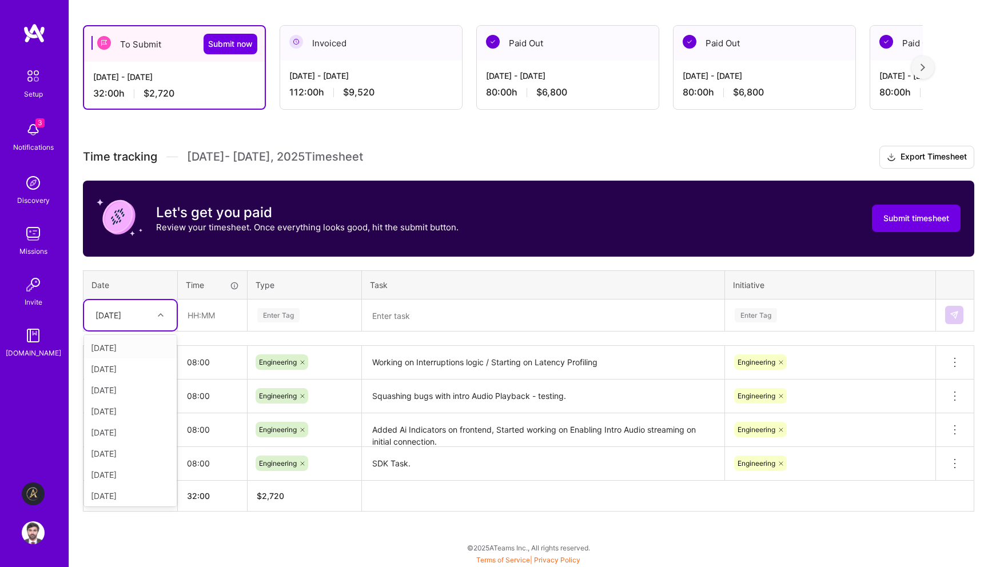
click at [154, 315] on div at bounding box center [162, 315] width 18 height 15
click at [138, 451] on div "[DATE]" at bounding box center [130, 453] width 93 height 21
click at [214, 313] on input "text" at bounding box center [212, 315] width 68 height 30
type input "08:00"
click at [305, 308] on div "Enter Tag" at bounding box center [304, 315] width 97 height 14
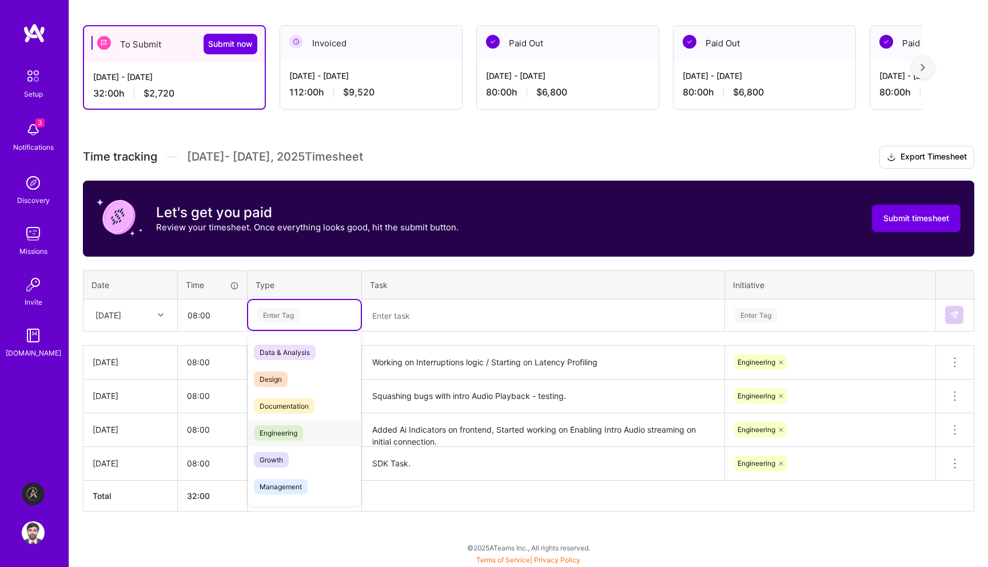
click at [302, 430] on span "Engineering" at bounding box center [278, 432] width 49 height 15
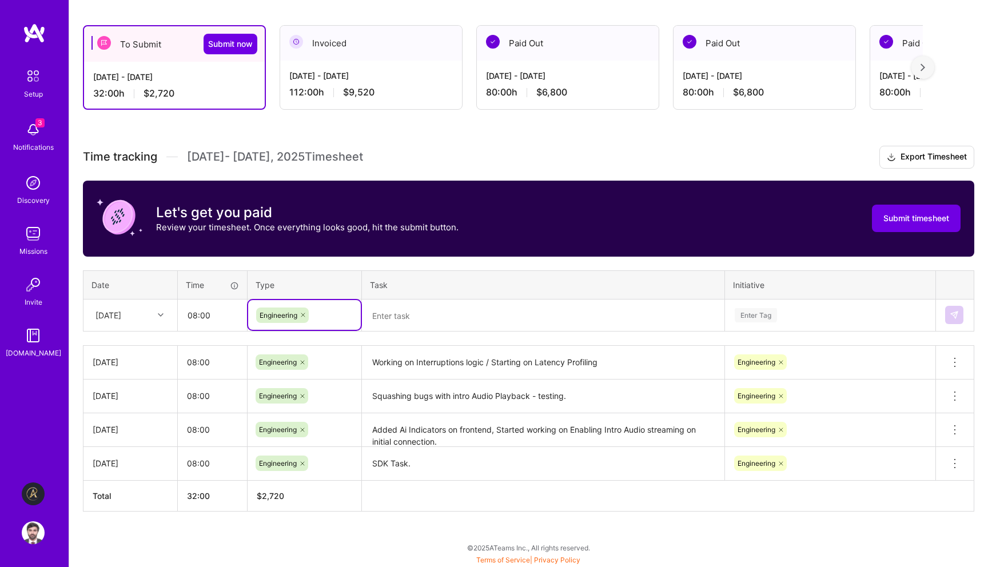
click at [422, 325] on textarea at bounding box center [543, 316] width 360 height 30
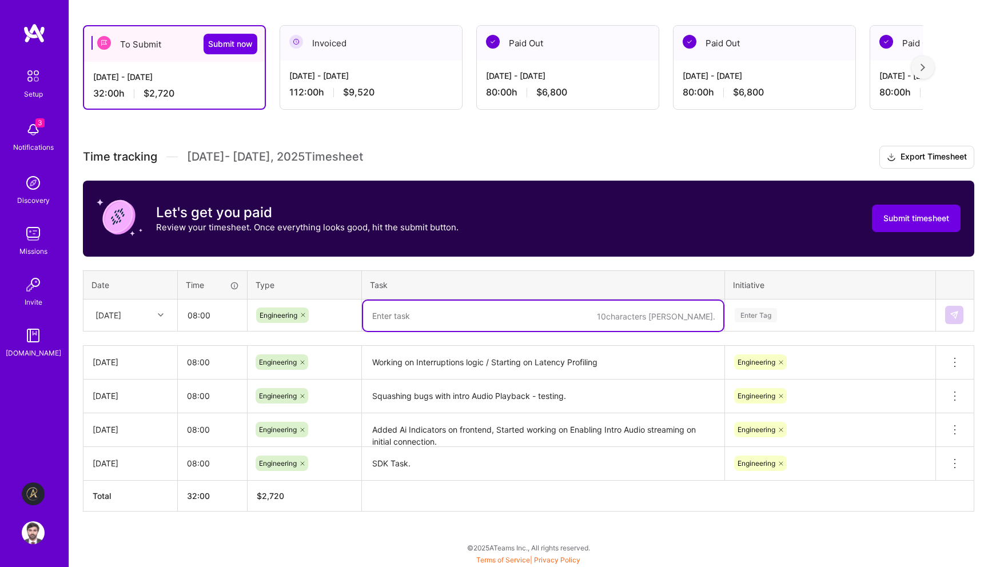
paste textarea "Working on Interruptions logic / Starting on Latency Profiling"
type textarea "Working on Interruptions logic / Starting on Latency Profiling"
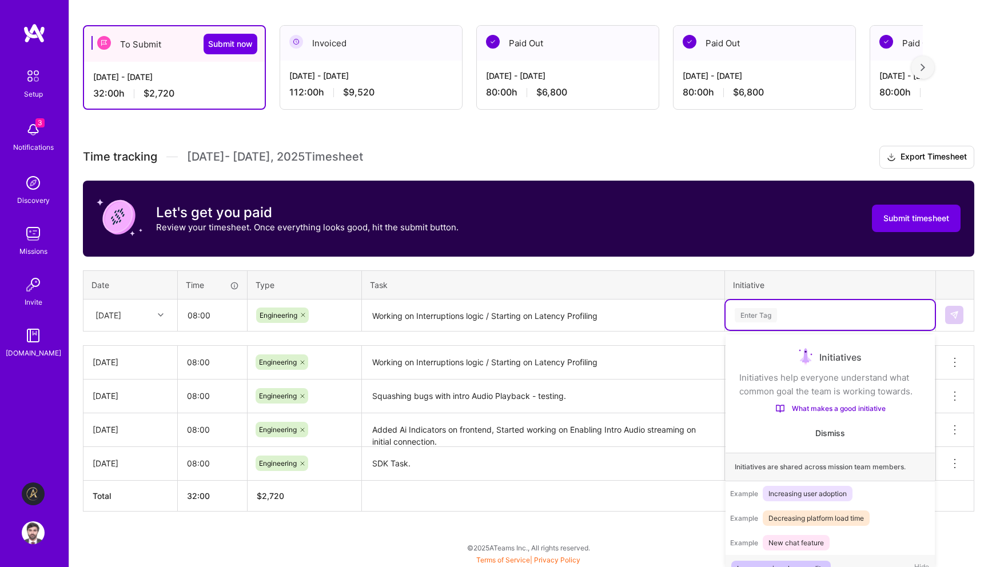
scroll to position [186, 0]
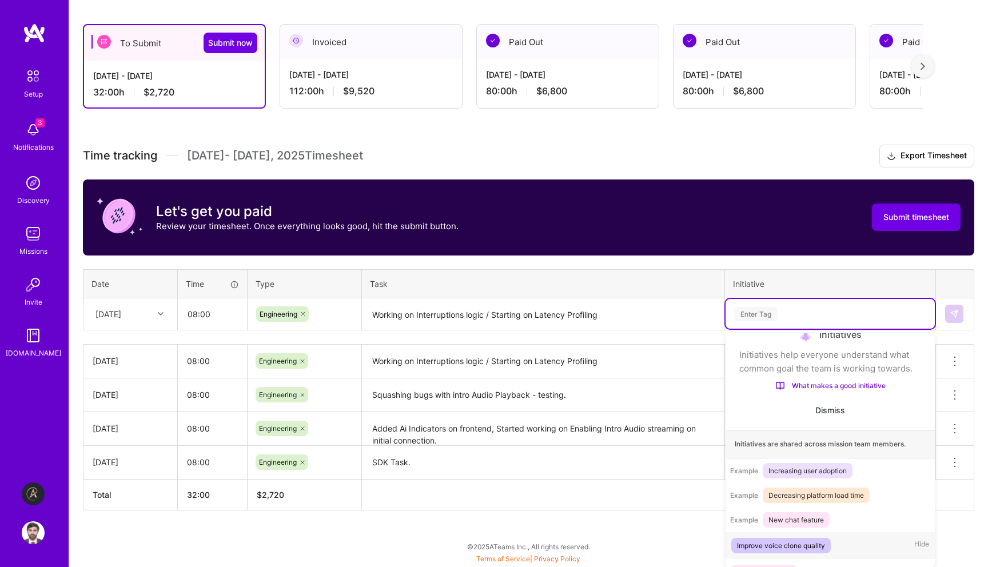
click at [837, 314] on div "Enter Tag" at bounding box center [830, 314] width 193 height 14
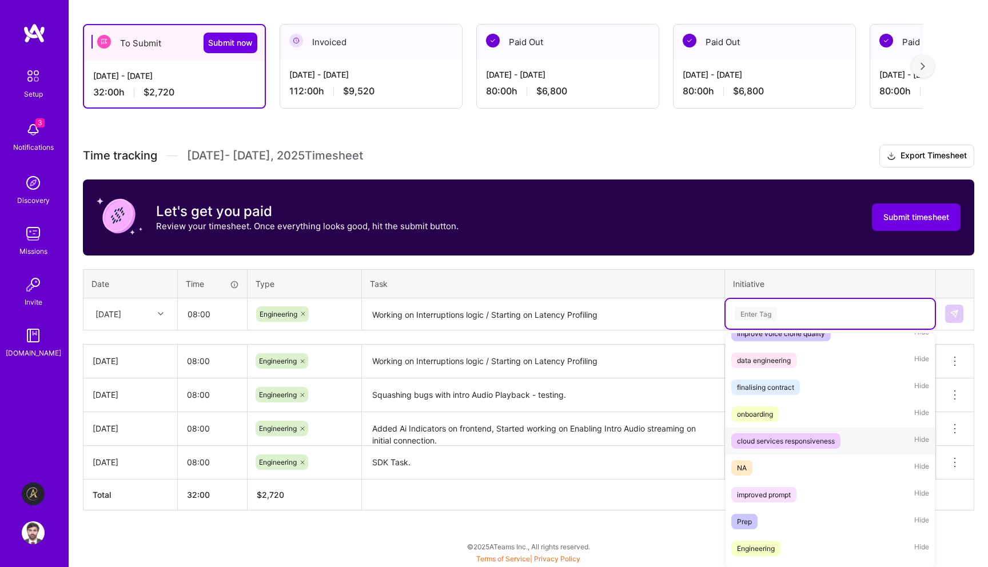
scroll to position [255, 0]
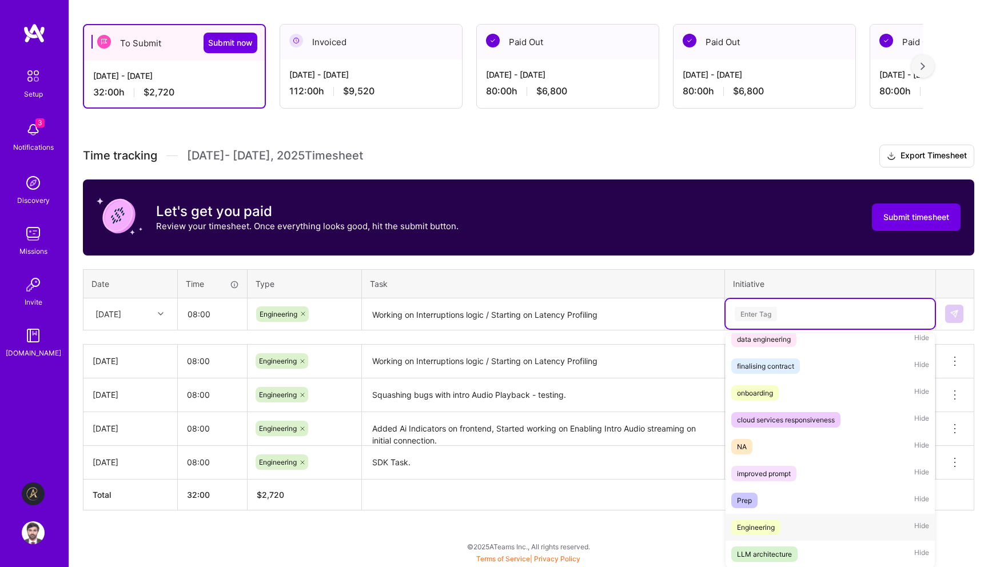
click at [811, 523] on div "Engineering Hide" at bounding box center [830, 527] width 209 height 27
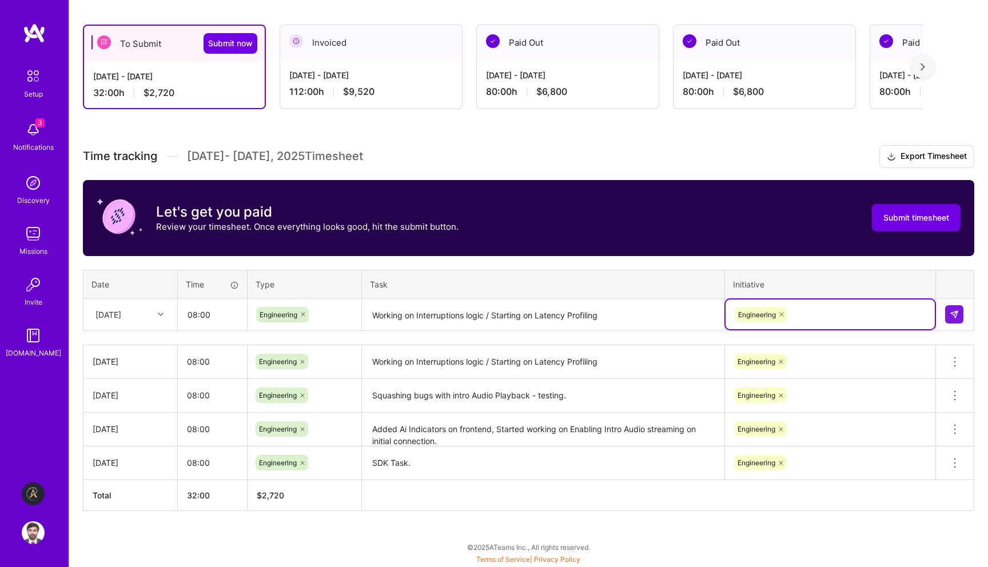
scroll to position [185, 0]
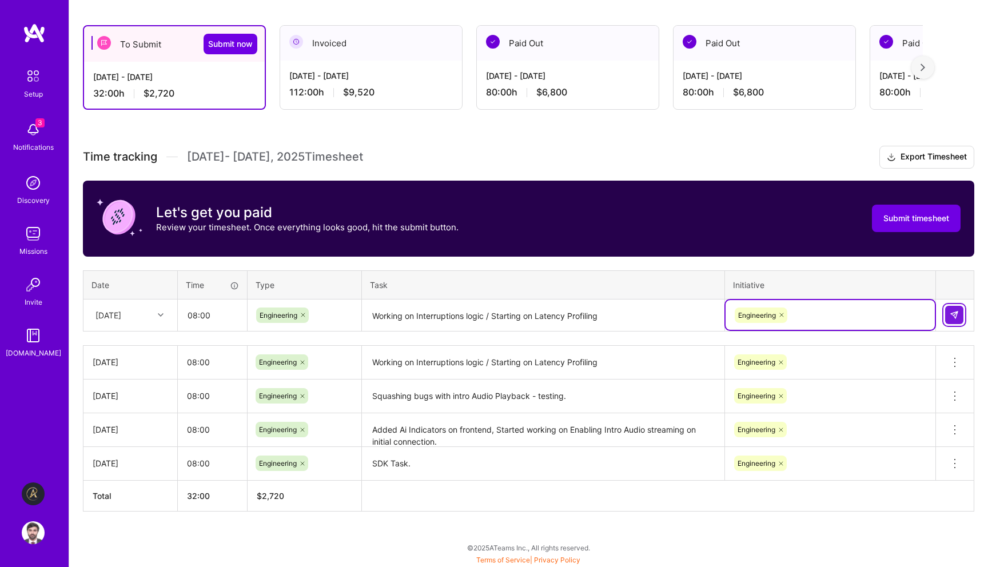
click at [954, 317] on img at bounding box center [954, 314] width 9 height 9
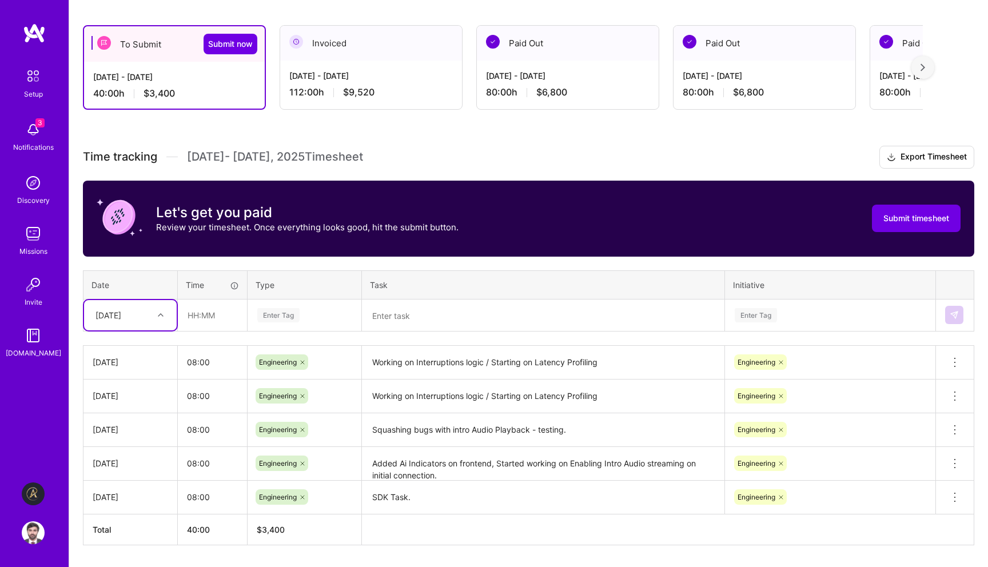
click at [121, 316] on div "[DATE]" at bounding box center [108, 315] width 26 height 12
click at [130, 474] on div "[DATE]" at bounding box center [130, 474] width 93 height 21
click at [225, 318] on input "text" at bounding box center [212, 315] width 68 height 30
type input "08:00"
click at [286, 317] on div "Enter Tag" at bounding box center [278, 315] width 42 height 18
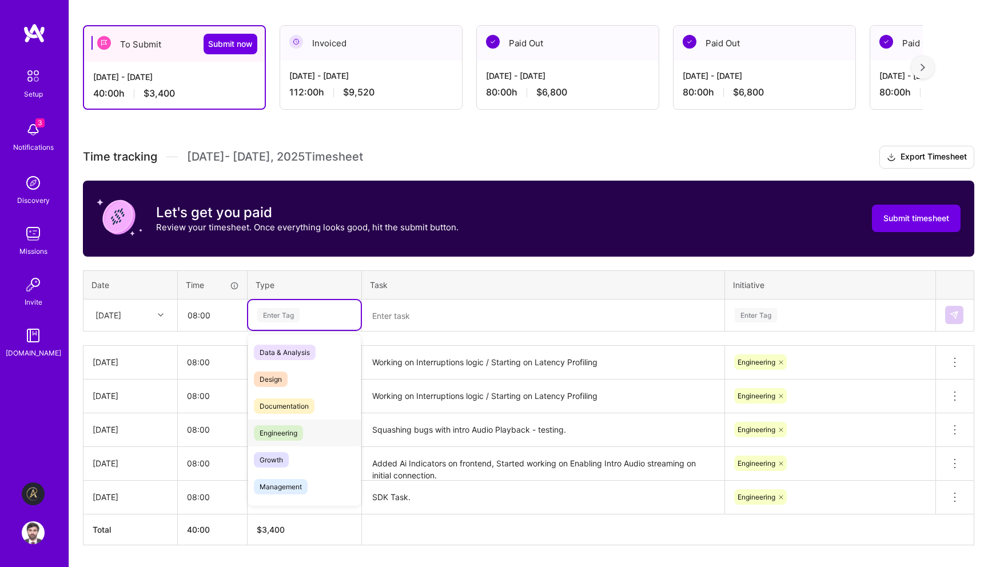
click at [305, 428] on div "Engineering" at bounding box center [304, 433] width 113 height 27
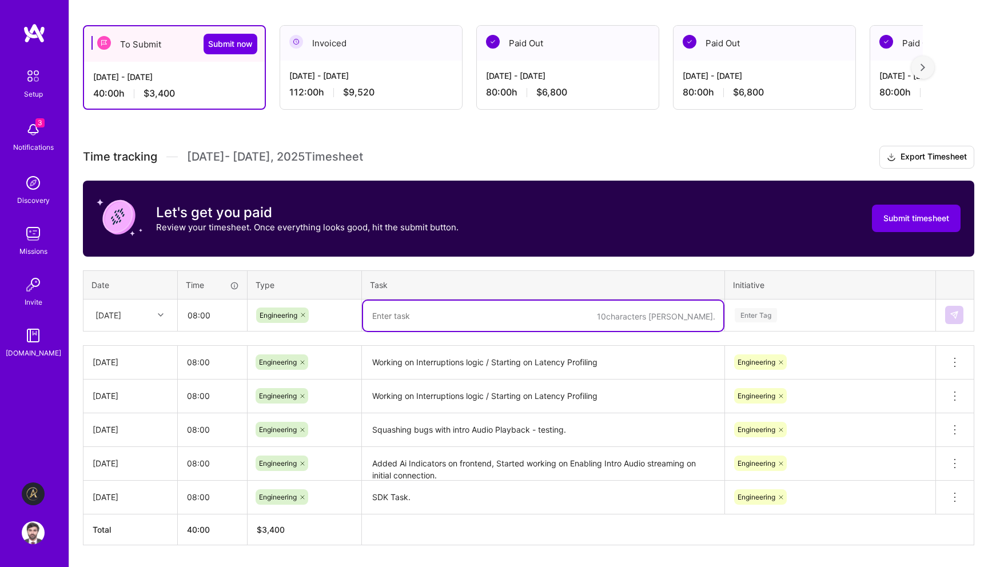
click at [453, 320] on textarea at bounding box center [543, 316] width 360 height 30
paste textarea "Obtained pipeline logs from backend to db + csv, setting up db for logs."
type textarea "Obtained pipeline logs from backend to db + csv, setting up db for logs."
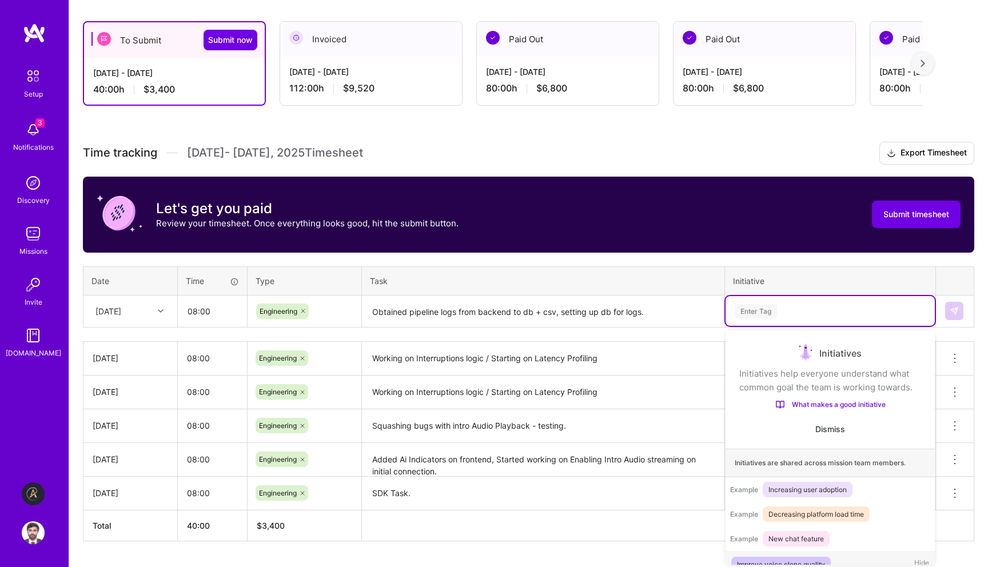
click at [795, 314] on div "Enter Tag" at bounding box center [830, 311] width 193 height 14
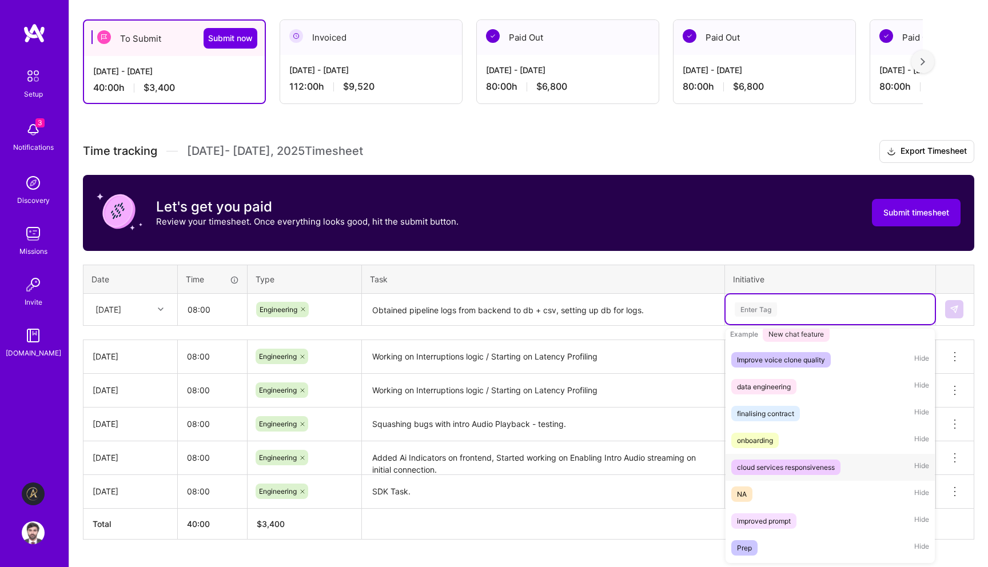
scroll to position [255, 0]
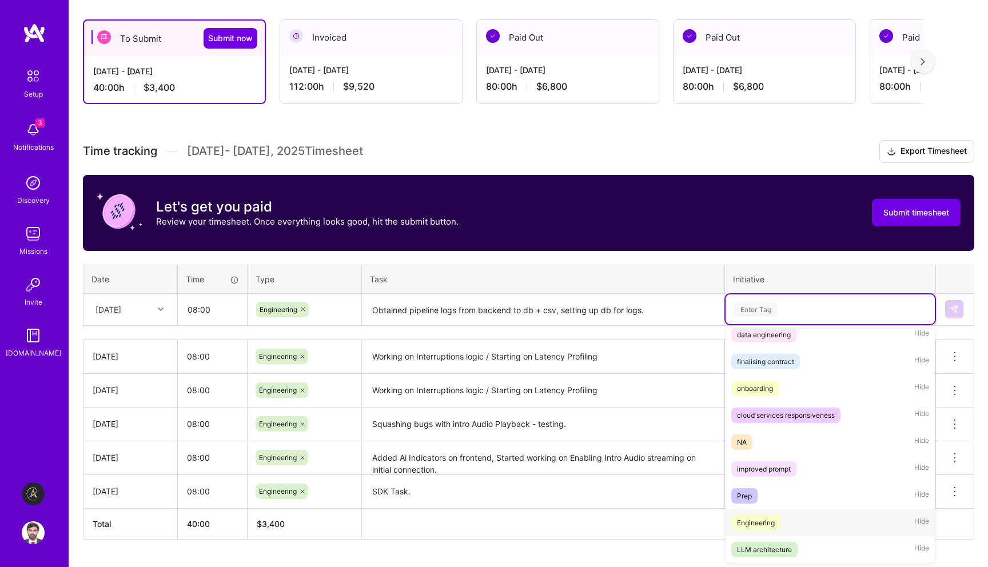
click at [775, 511] on div "Engineering Hide" at bounding box center [830, 522] width 209 height 27
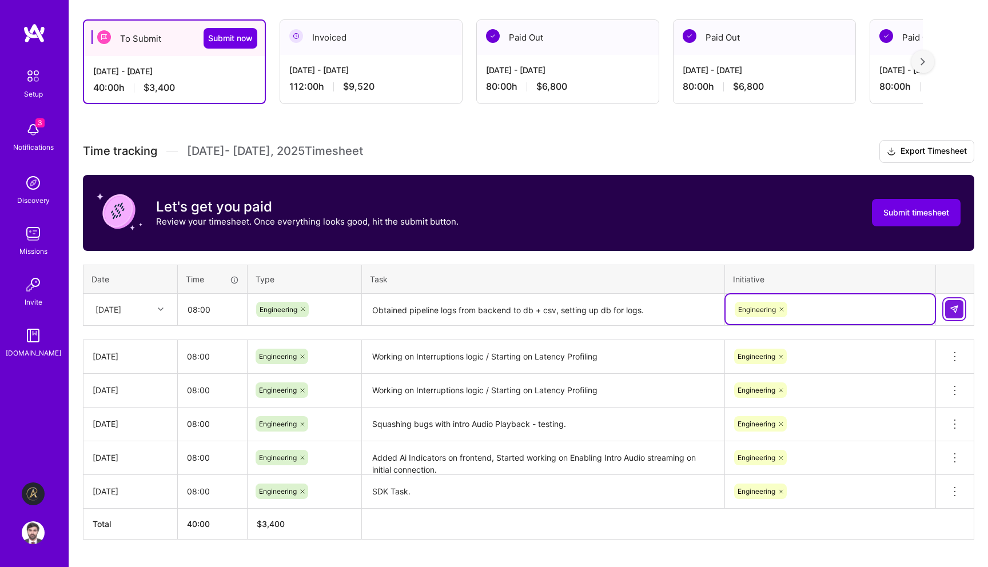
click at [957, 303] on button at bounding box center [954, 309] width 18 height 18
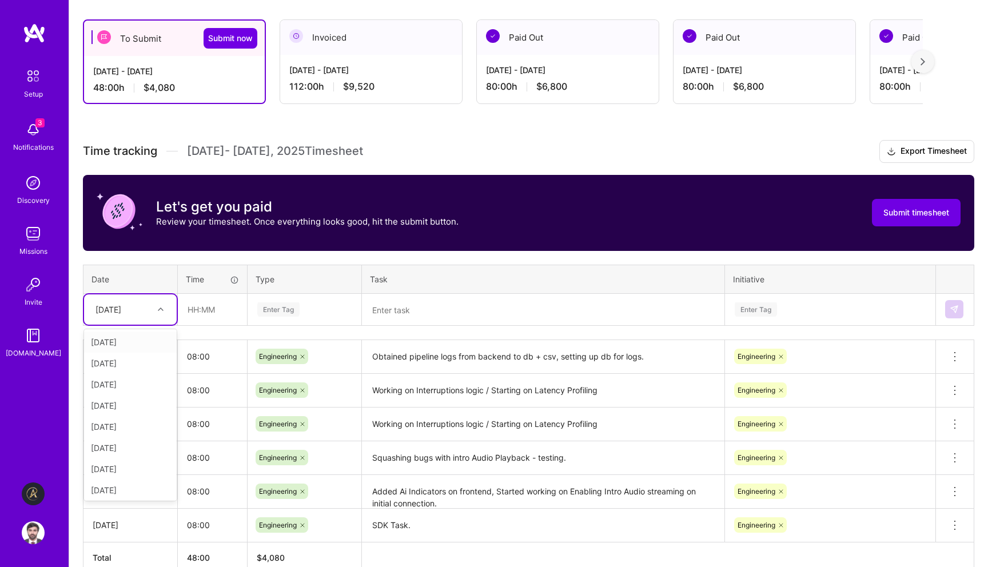
click at [168, 311] on div at bounding box center [162, 309] width 18 height 15
click at [220, 313] on input "text" at bounding box center [212, 309] width 68 height 30
click at [146, 309] on div "[DATE]" at bounding box center [121, 309] width 63 height 19
click at [229, 309] on input "text" at bounding box center [212, 309] width 68 height 30
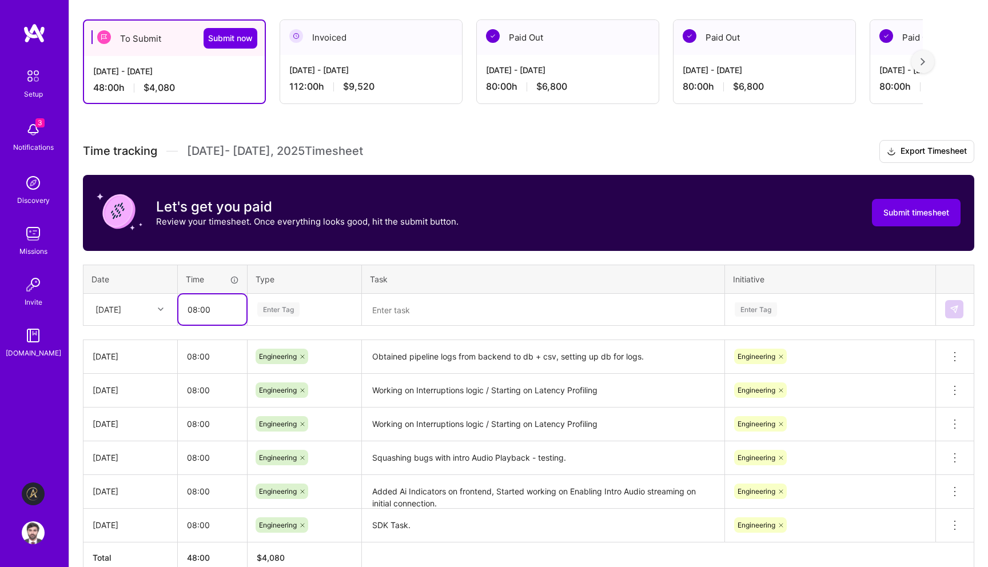
type input "08:00"
click at [282, 301] on div "Enter Tag" at bounding box center [304, 309] width 113 height 30
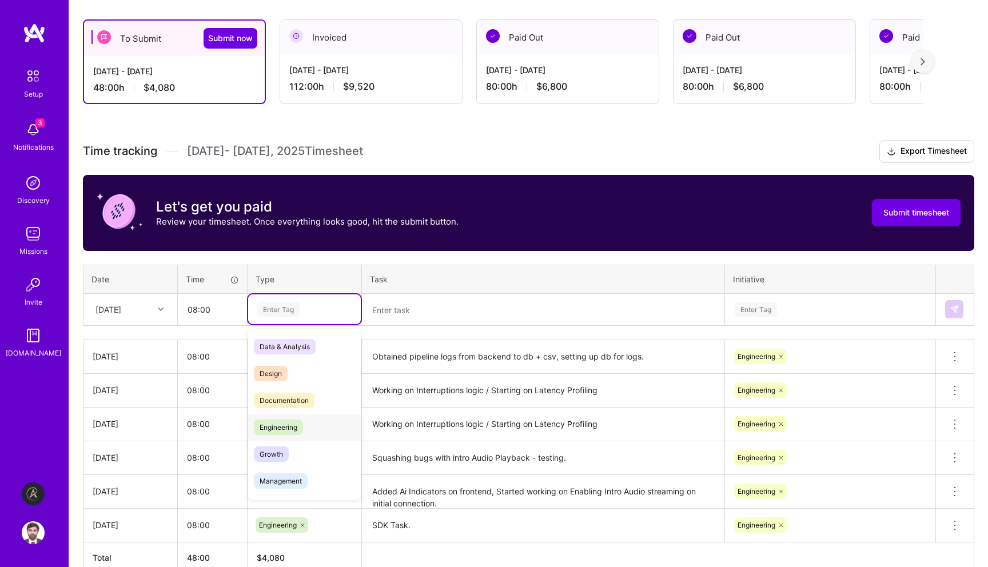
click at [292, 424] on span "Engineering" at bounding box center [278, 427] width 49 height 15
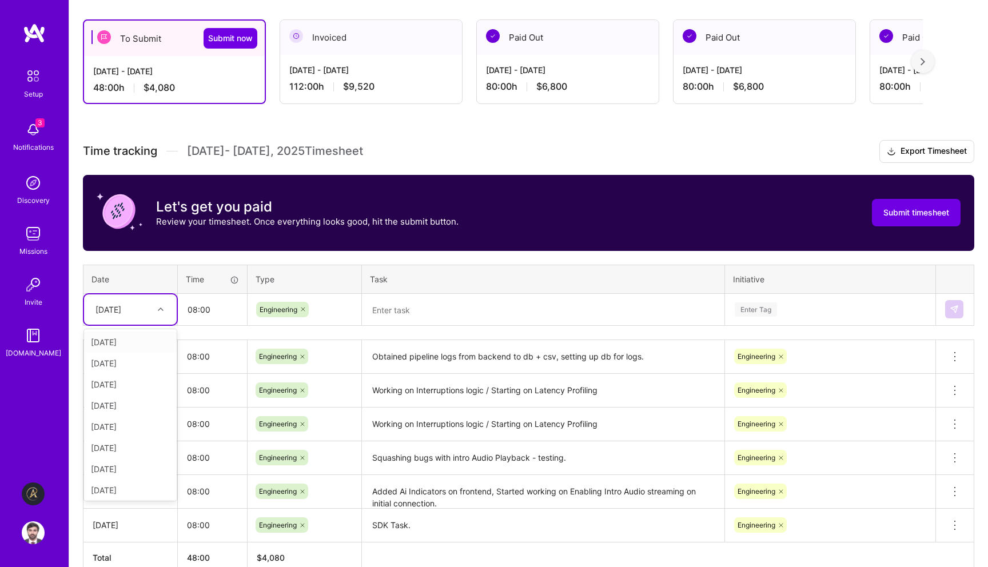
click at [132, 309] on div "[DATE]" at bounding box center [121, 309] width 63 height 19
click at [135, 448] on div "[DATE]" at bounding box center [130, 450] width 93 height 21
click at [431, 308] on textarea at bounding box center [543, 310] width 360 height 30
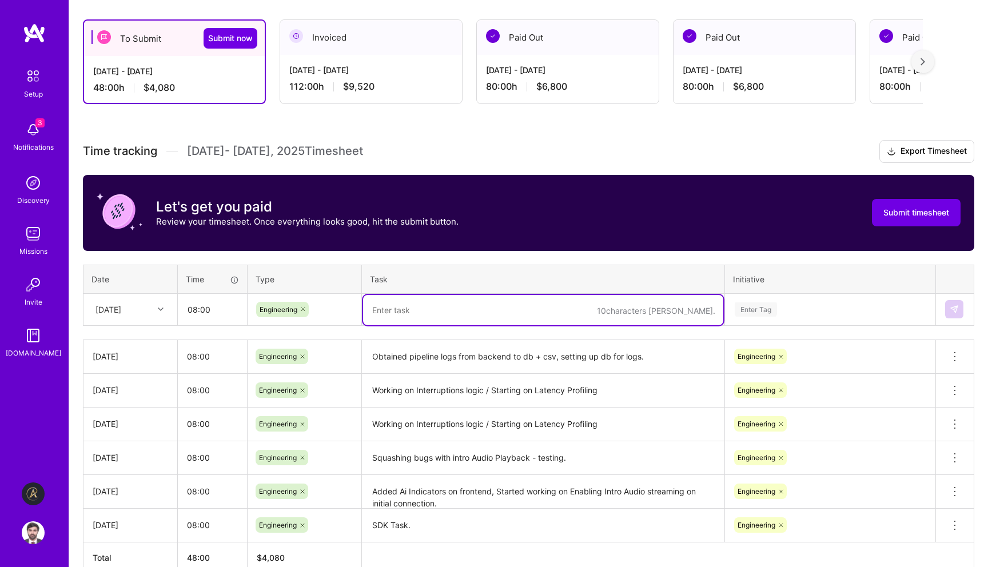
paste textarea "Obtained pipeline logs from backend to db + csv, setting up db for logs."
type textarea "Obtained pipeline logs from backend to db + csv, setting up db for logs."
paste textarea "Obtained frontend logs and posted to db + worked on a latency dashboard for pro…"
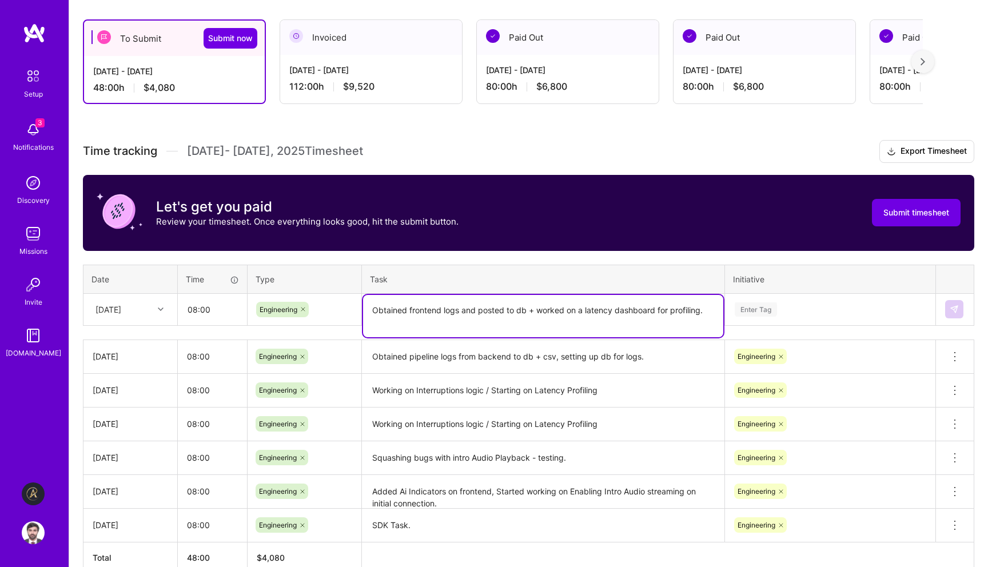
type textarea "Obtained frontend logs and posted to db + worked on a latency dashboard for pro…"
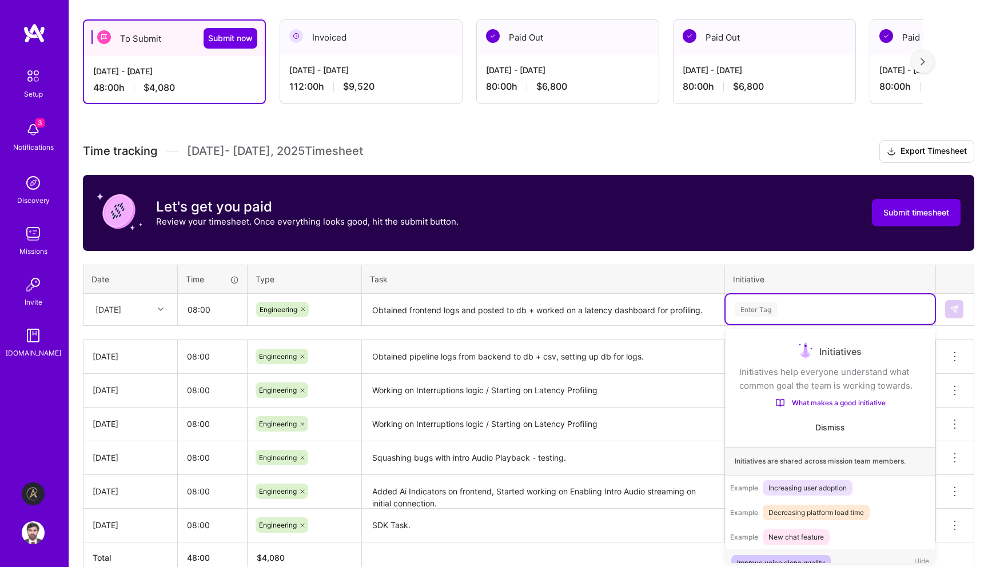
click at [752, 307] on div "Enter Tag" at bounding box center [756, 310] width 42 height 18
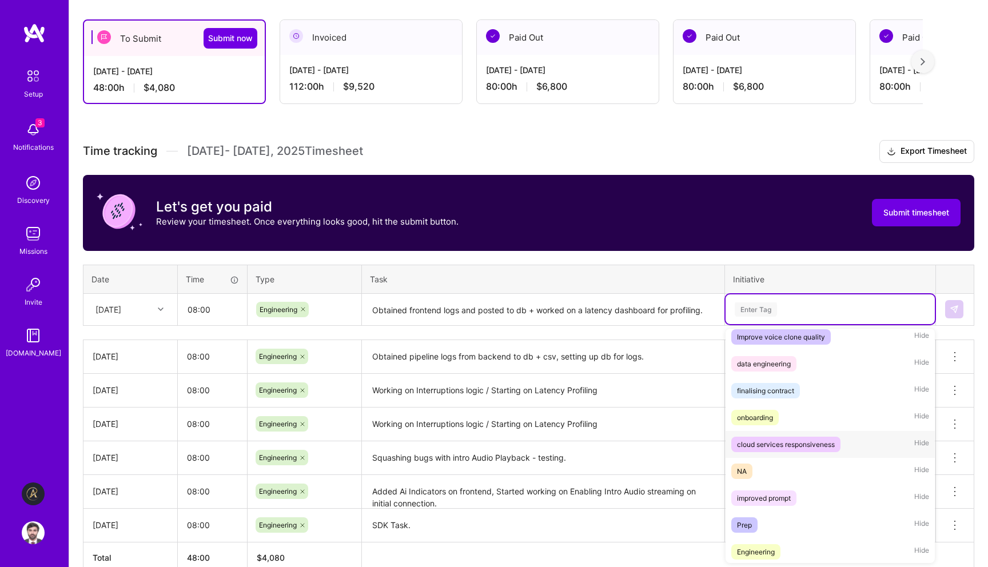
scroll to position [255, 0]
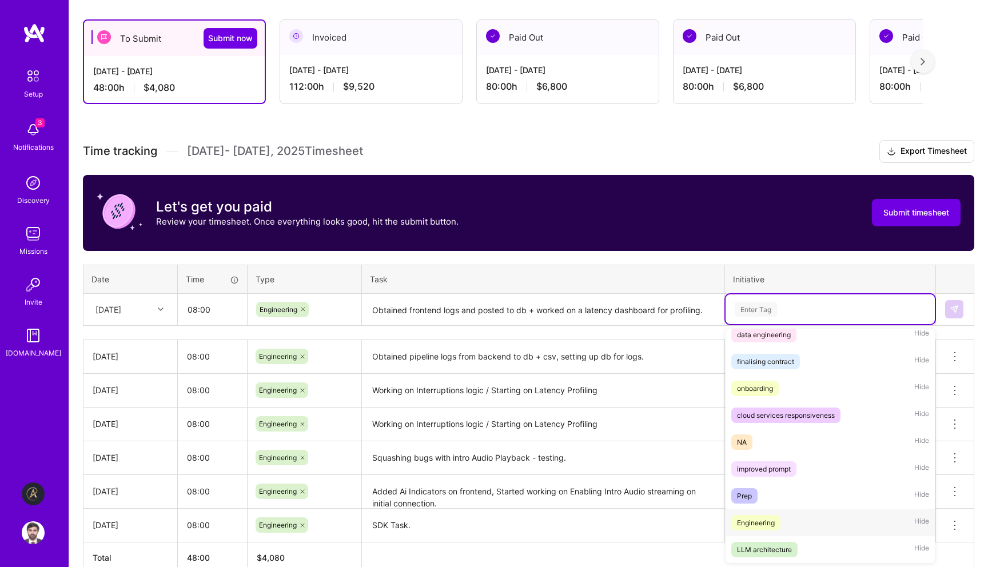
click at [759, 517] on div "Engineering" at bounding box center [756, 523] width 38 height 12
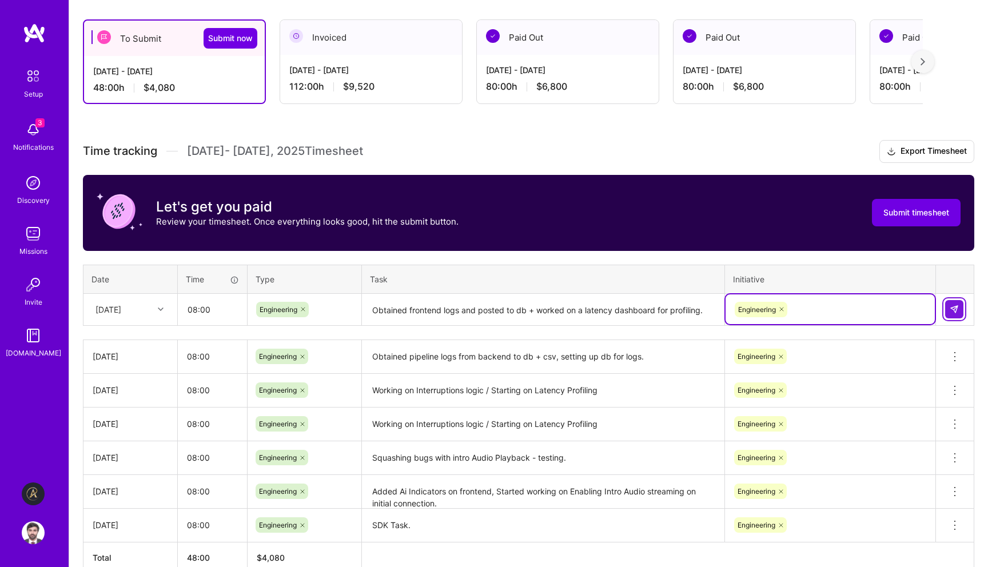
click at [958, 308] on img at bounding box center [954, 309] width 9 height 9
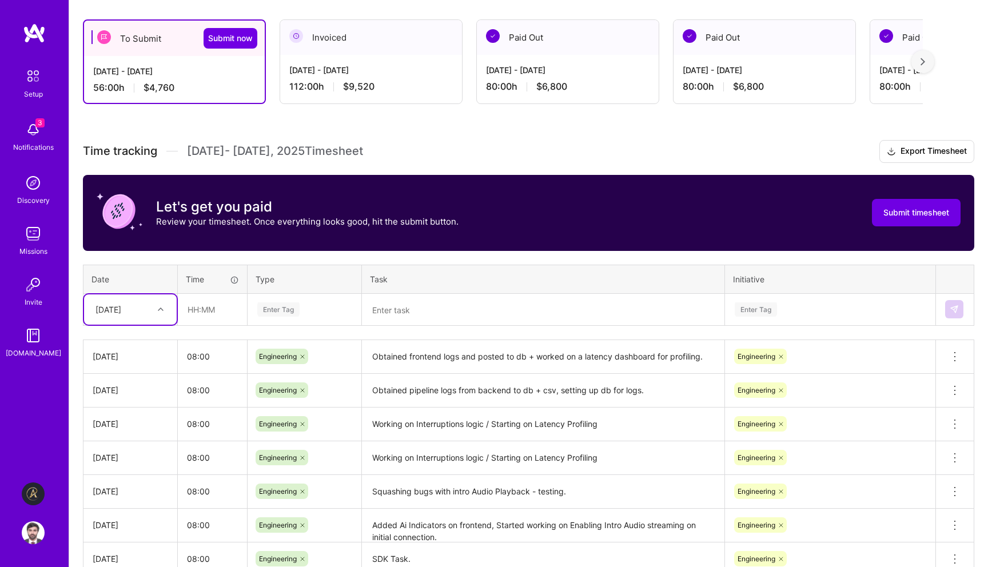
click at [156, 309] on div at bounding box center [162, 309] width 18 height 15
click at [133, 455] on div "[DATE]" at bounding box center [130, 454] width 93 height 21
click at [218, 308] on input "text" at bounding box center [212, 309] width 68 height 30
type input "08:00"
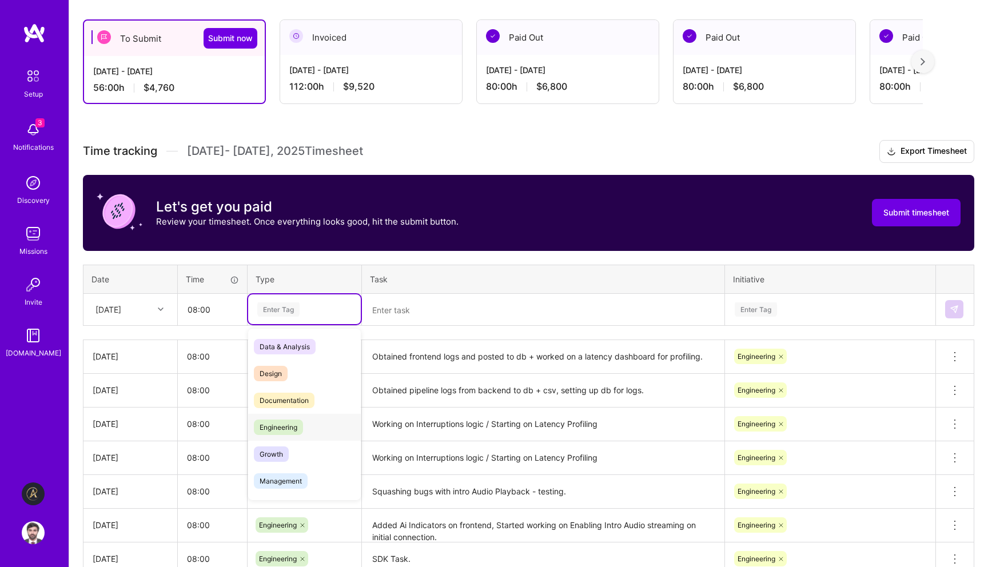
click at [290, 429] on span "Engineering" at bounding box center [278, 427] width 49 height 15
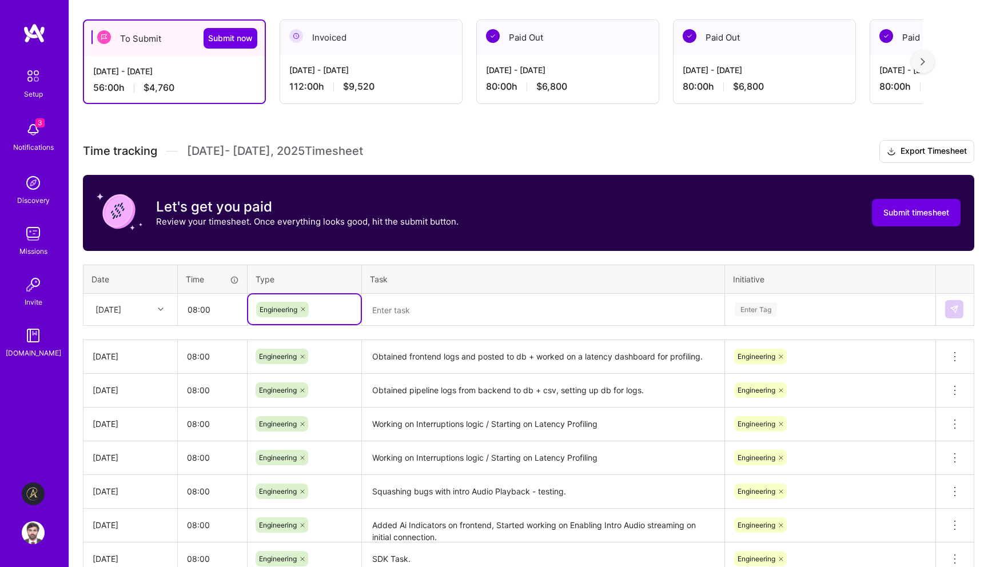
click at [430, 309] on textarea at bounding box center [543, 310] width 360 height 30
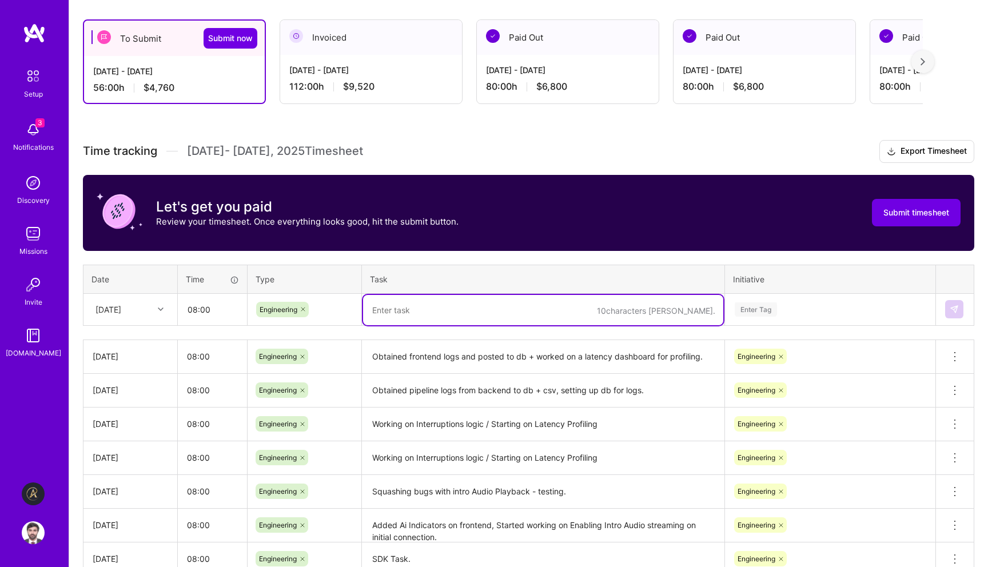
paste textarea "changed db to supabase to allow http directly from frontend + Fixed critical bu…"
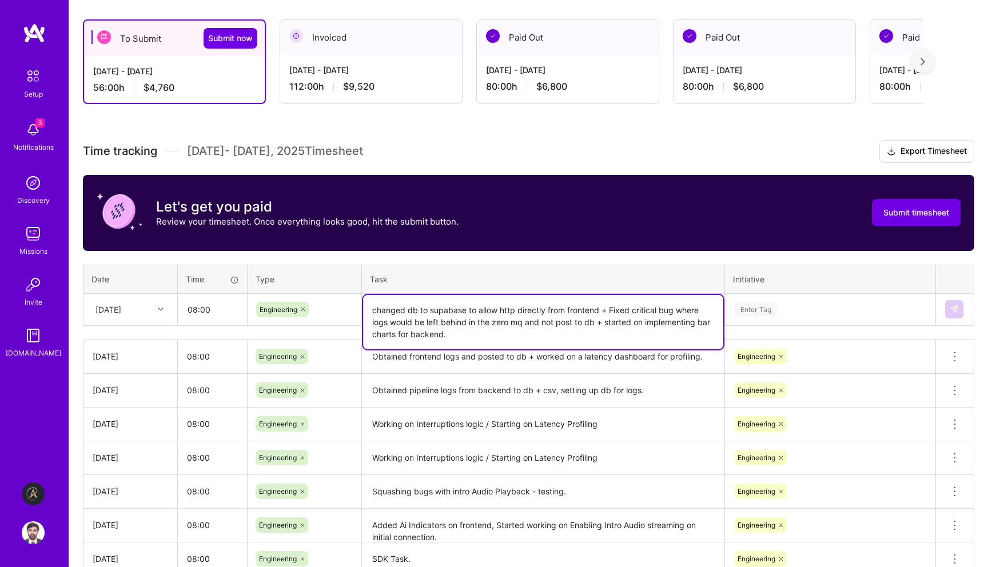
type textarea "changed db to supabase to allow http directly from frontend + Fixed critical bu…"
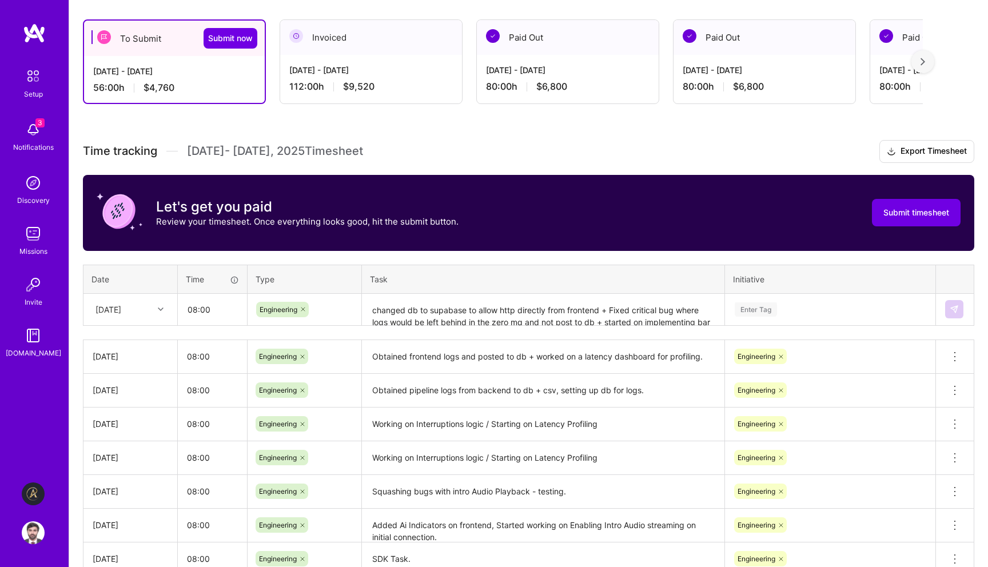
click at [826, 293] on td "Enter Tag" at bounding box center [830, 309] width 211 height 32
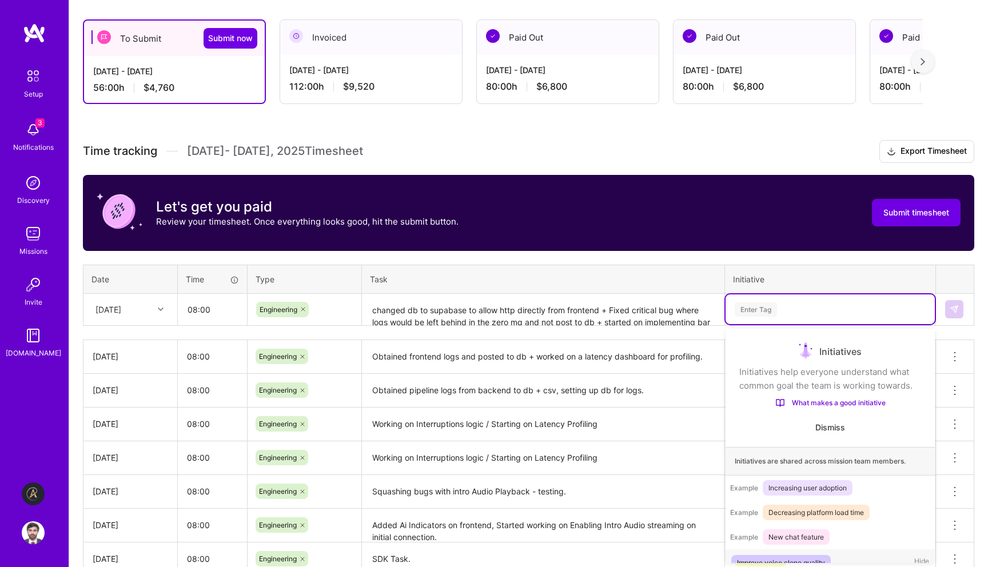
click at [824, 304] on div "Enter Tag" at bounding box center [830, 309] width 193 height 14
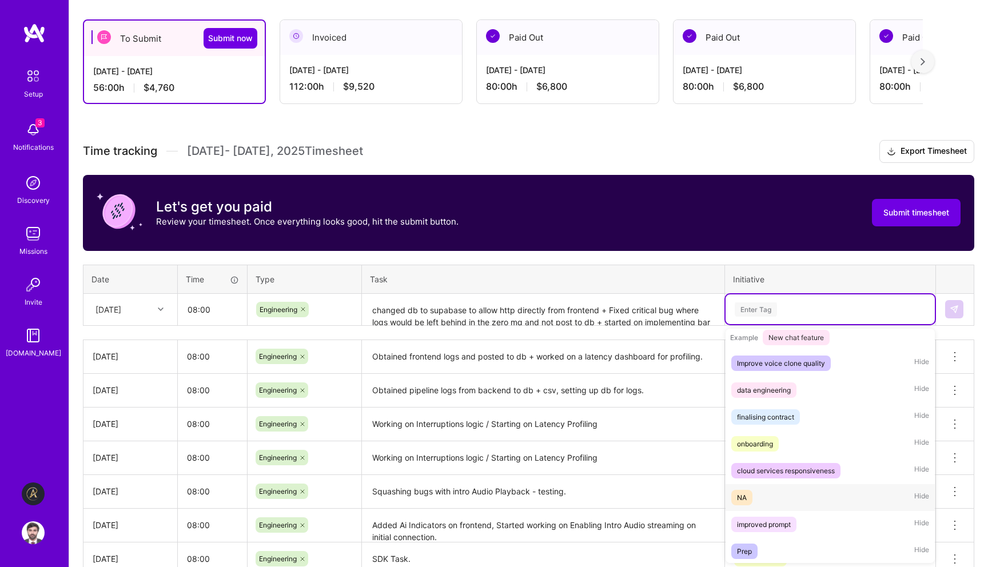
scroll to position [255, 0]
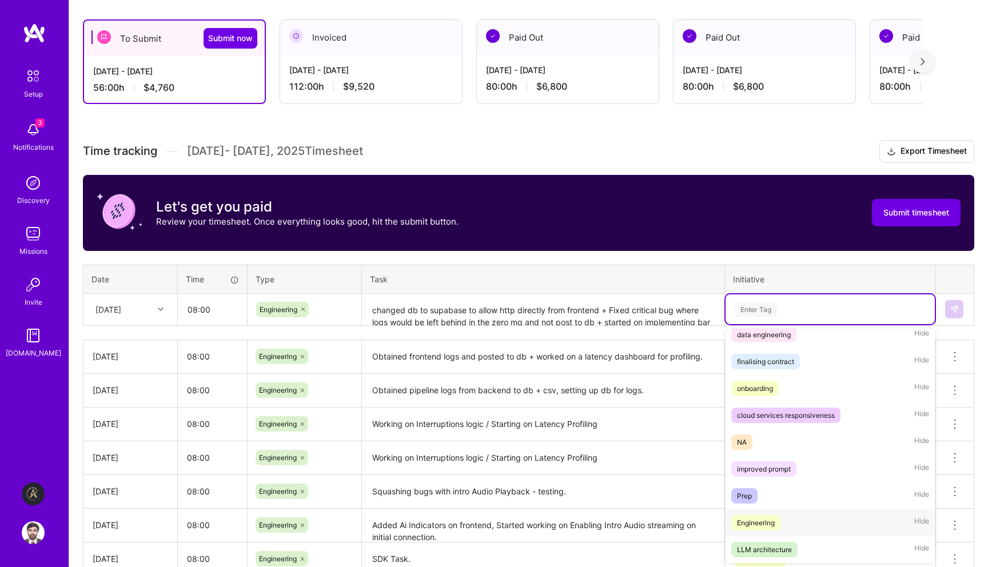
click at [778, 519] on span "Engineering" at bounding box center [755, 522] width 49 height 15
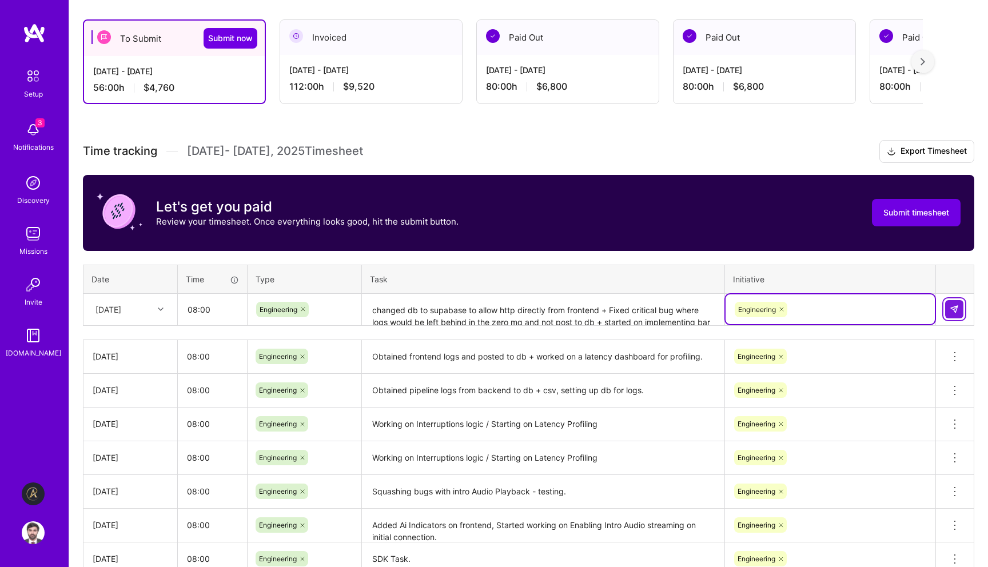
click at [955, 309] on img at bounding box center [954, 309] width 9 height 9
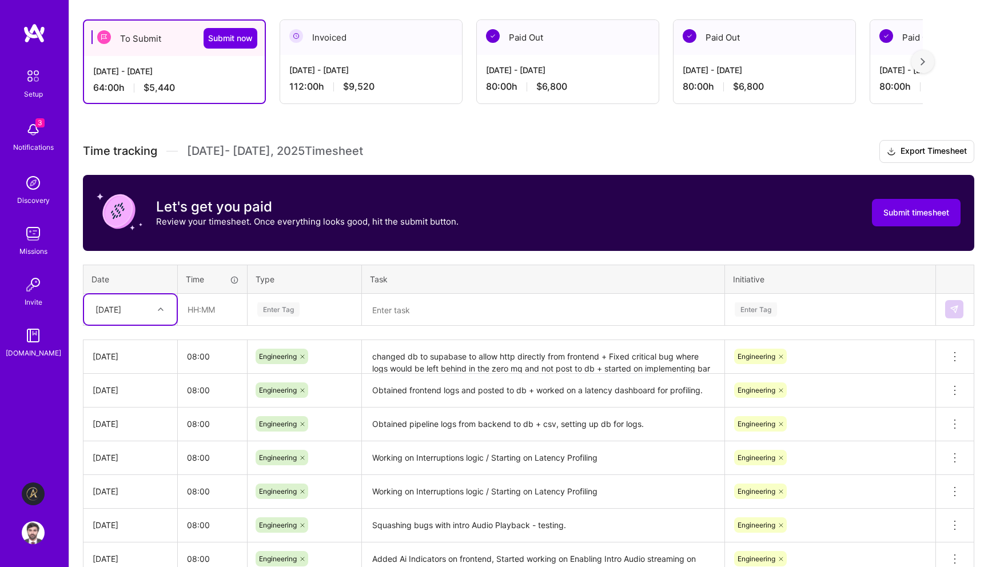
click at [157, 310] on div at bounding box center [162, 309] width 18 height 15
click at [126, 447] on div "[DATE]" at bounding box center [130, 445] width 93 height 21
click at [194, 308] on input "text" at bounding box center [212, 309] width 68 height 30
type input "08:00"
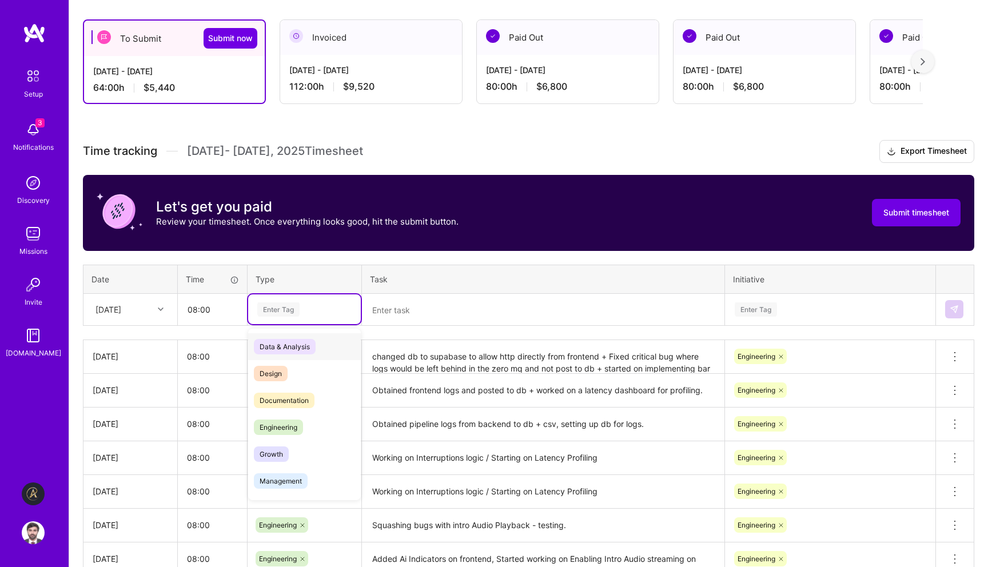
click at [280, 310] on div "Enter Tag" at bounding box center [278, 310] width 42 height 18
click at [294, 433] on span "Engineering" at bounding box center [278, 427] width 49 height 15
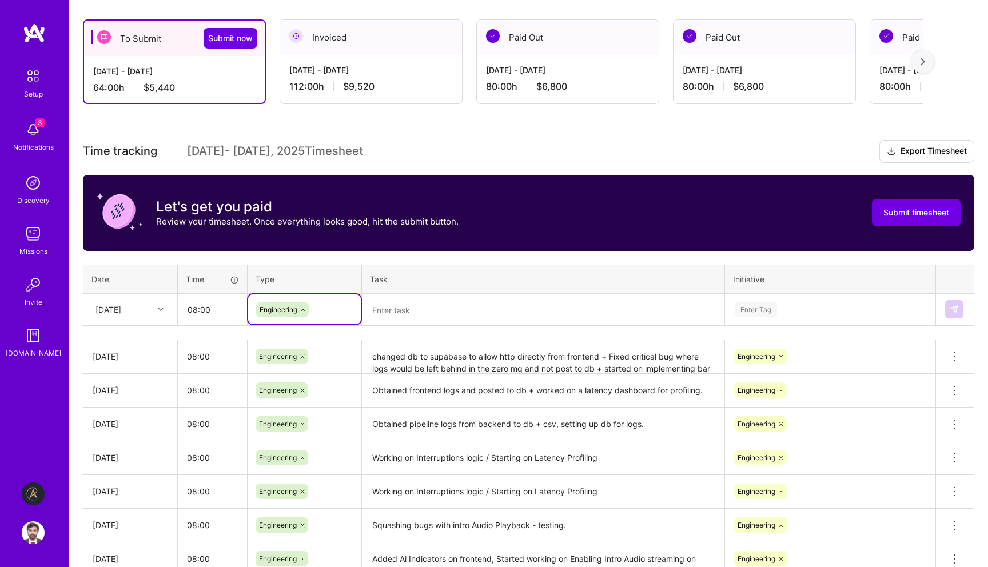
click at [429, 308] on textarea at bounding box center [543, 310] width 360 height 30
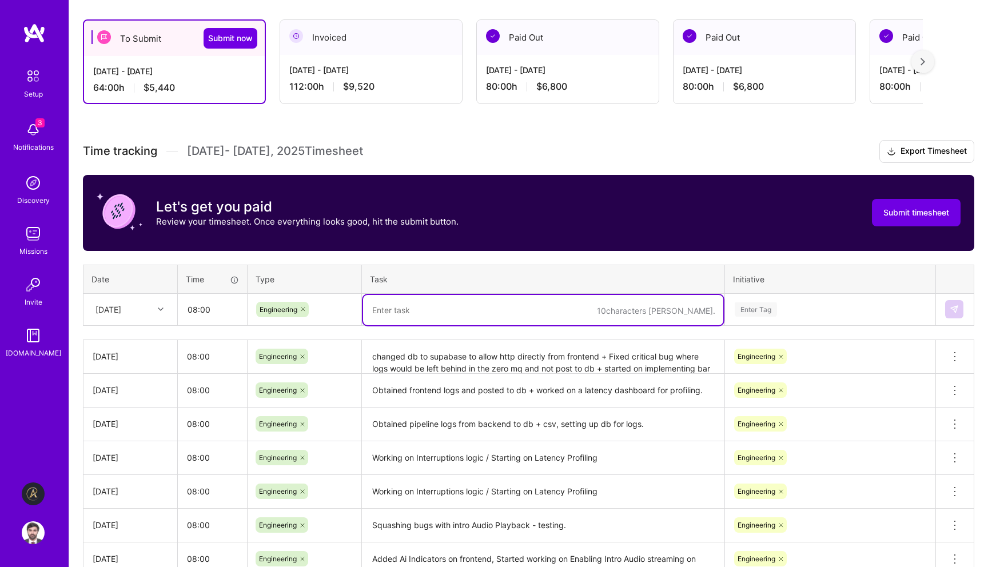
paste textarea "Implemented bar charts for backend logs, Implemented bar charts for frontend lo…"
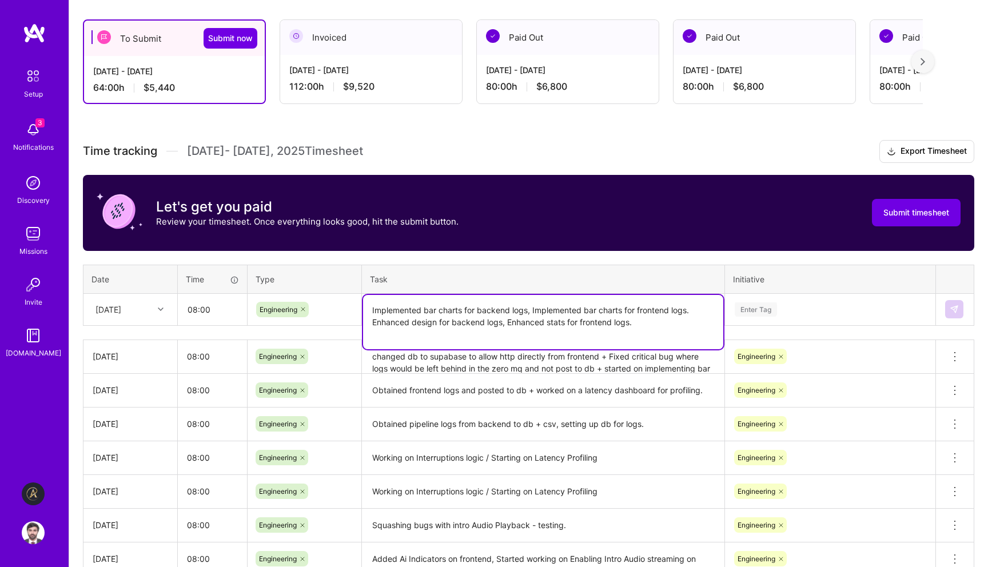
type textarea "Implemented bar charts for backend logs, Implemented bar charts for frontend lo…"
click at [787, 309] on div "Enter Tag" at bounding box center [830, 309] width 193 height 14
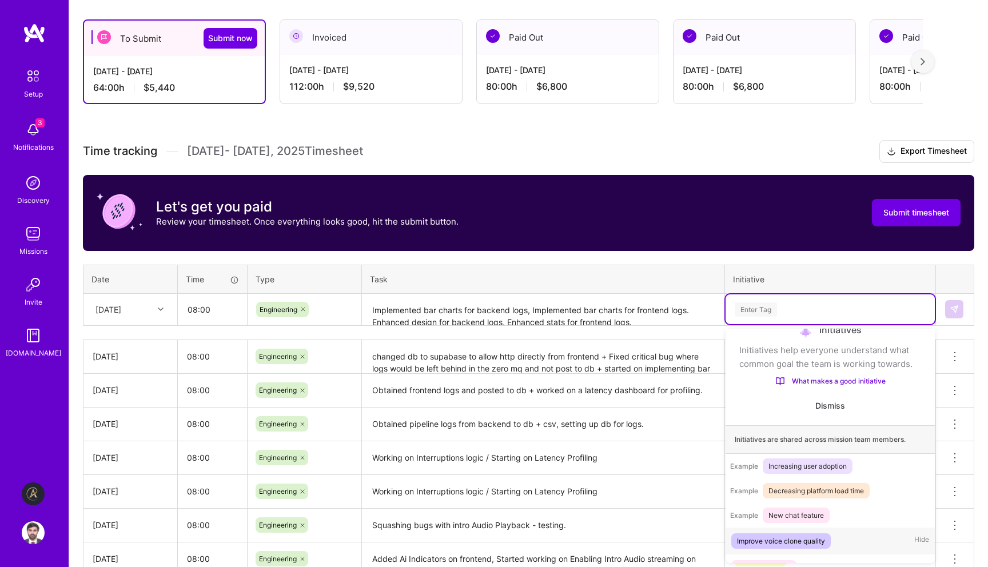
scroll to position [255, 0]
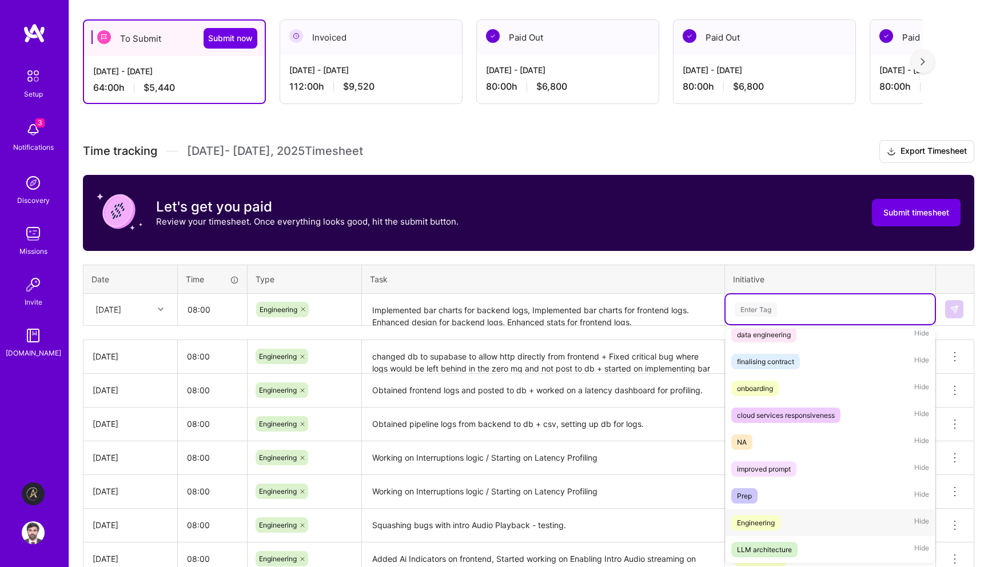
click at [786, 527] on div "Engineering Hide" at bounding box center [830, 522] width 209 height 27
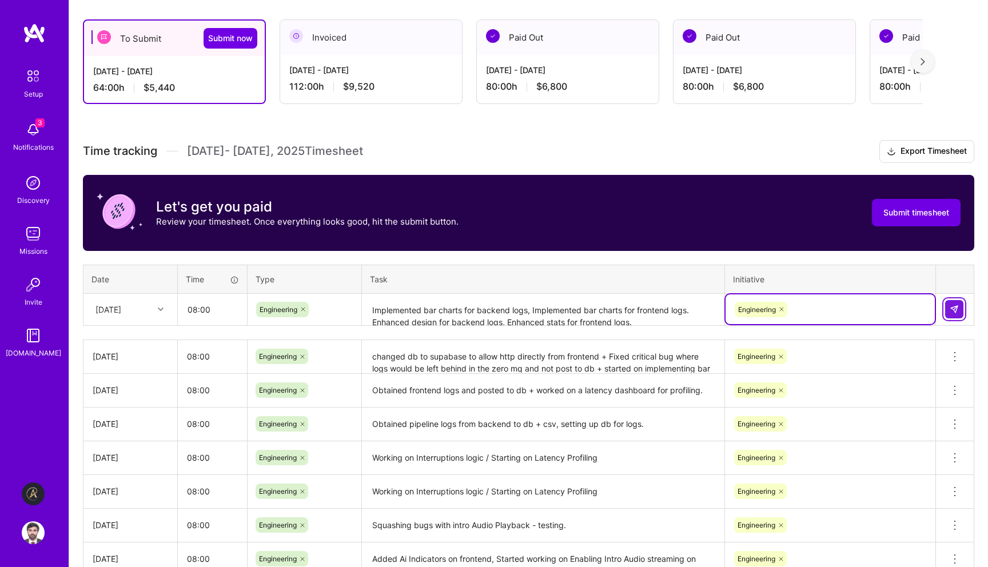
click at [957, 306] on img at bounding box center [954, 309] width 9 height 9
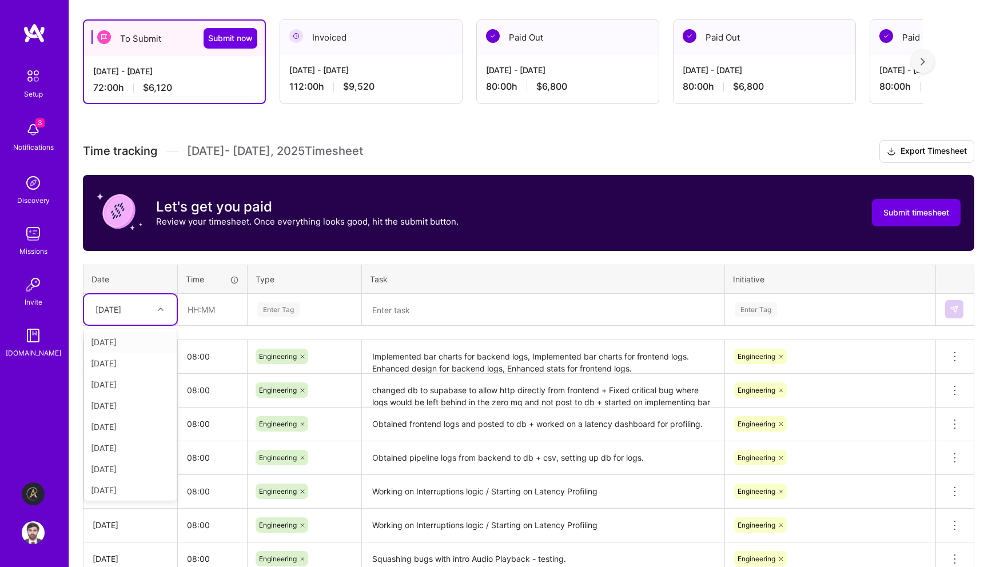
click at [151, 317] on div "[DATE]" at bounding box center [121, 309] width 63 height 19
click at [139, 464] on div "[DATE]" at bounding box center [130, 466] width 93 height 21
click at [226, 306] on input "text" at bounding box center [212, 309] width 68 height 30
type input "08:00"
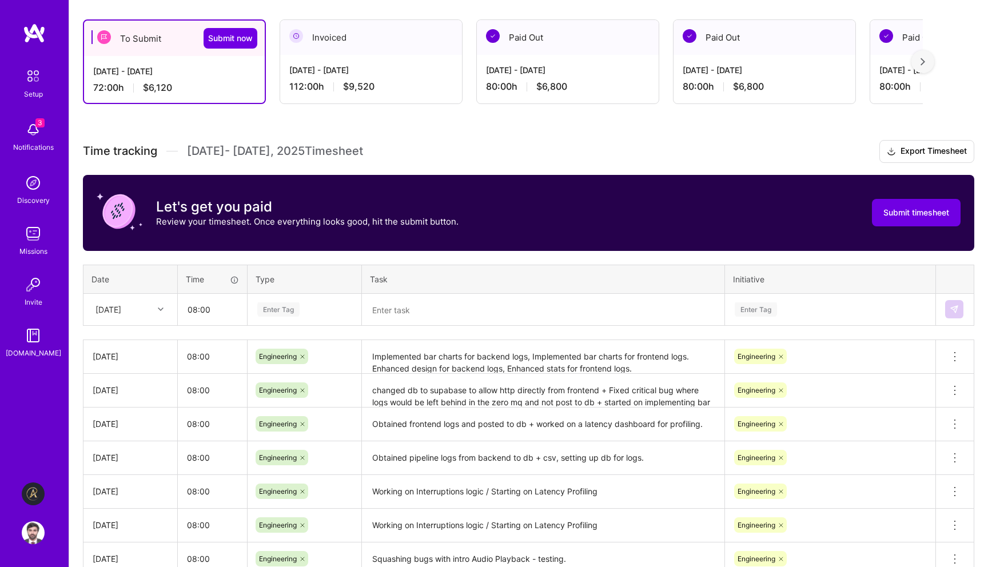
click at [290, 296] on div "Enter Tag" at bounding box center [304, 309] width 113 height 30
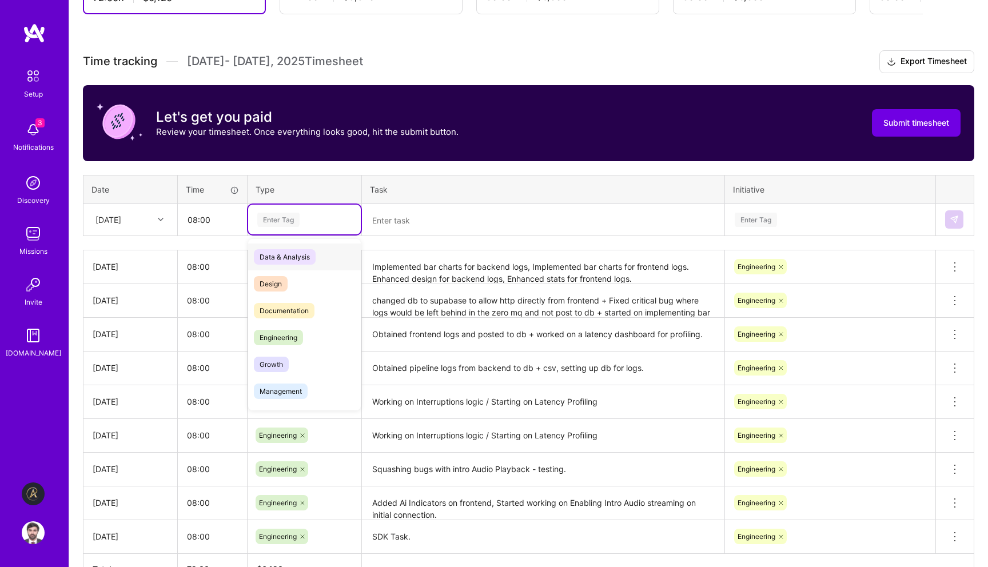
scroll to position [289, 0]
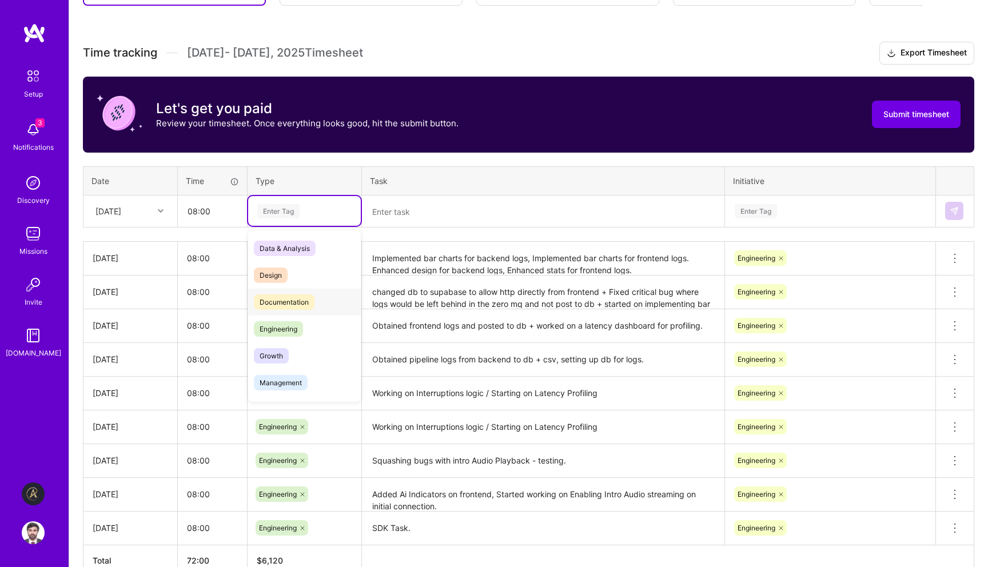
click at [289, 314] on div "Documentation" at bounding box center [304, 302] width 113 height 27
click at [323, 205] on div "Enter Tag" at bounding box center [304, 211] width 97 height 14
click at [319, 327] on div "Engineering" at bounding box center [304, 329] width 113 height 27
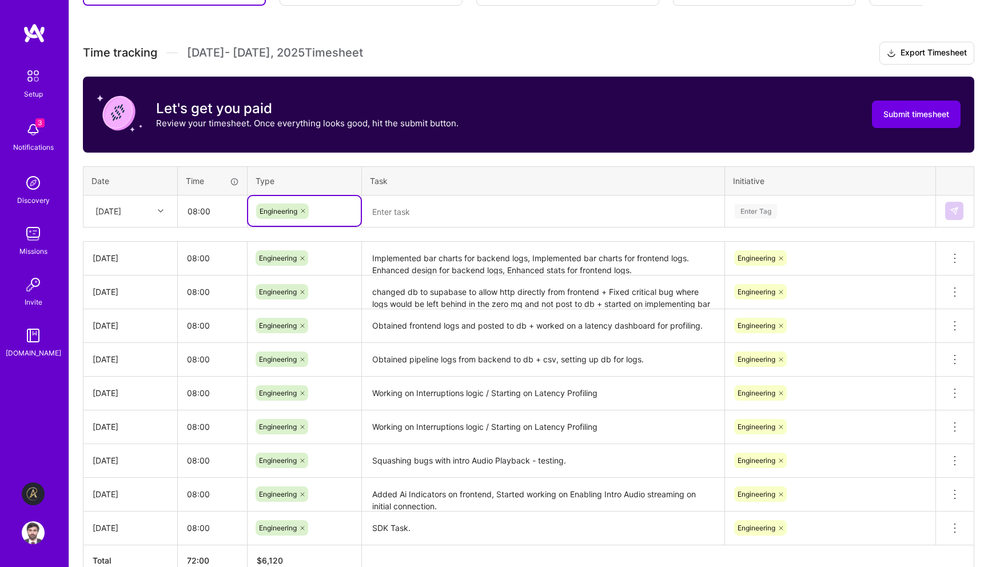
click at [436, 218] on textarea at bounding box center [543, 212] width 360 height 30
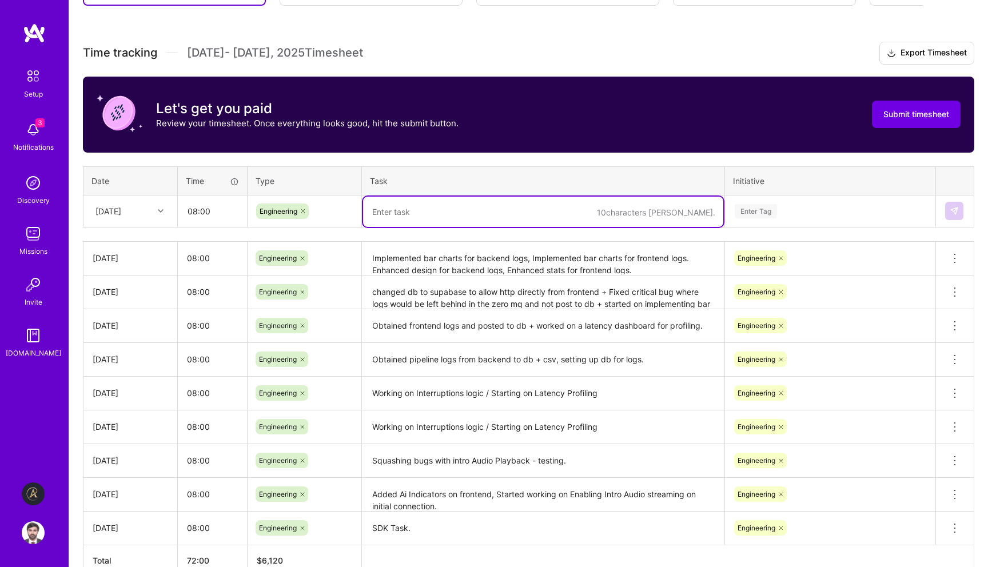
paste textarea "Started on getting all console logs from frontend to latency dashboard."
type textarea "Started on getting all console logs from frontend to latency dashboard."
click at [778, 210] on div "Enter Tag" at bounding box center [830, 211] width 193 height 14
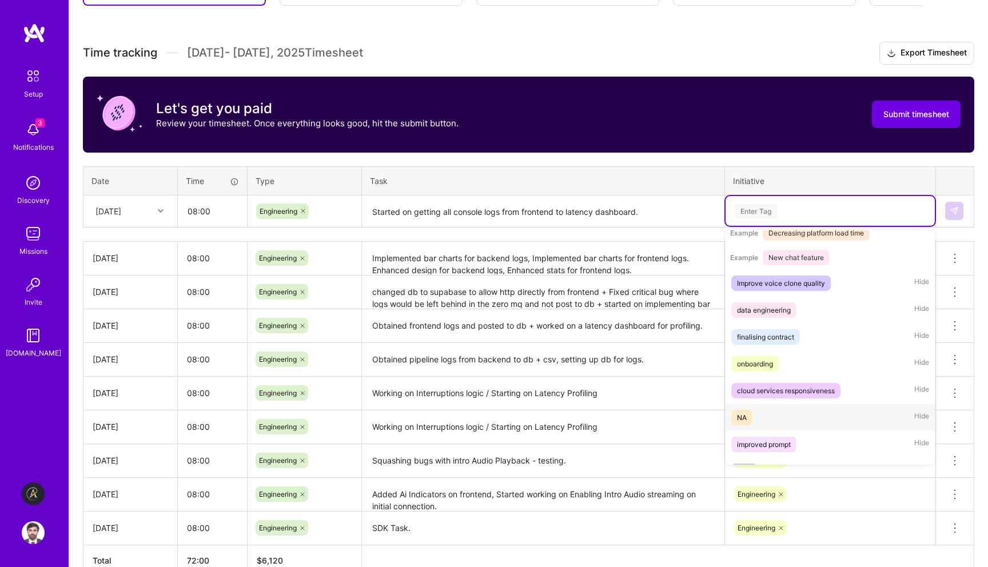
scroll to position [255, 0]
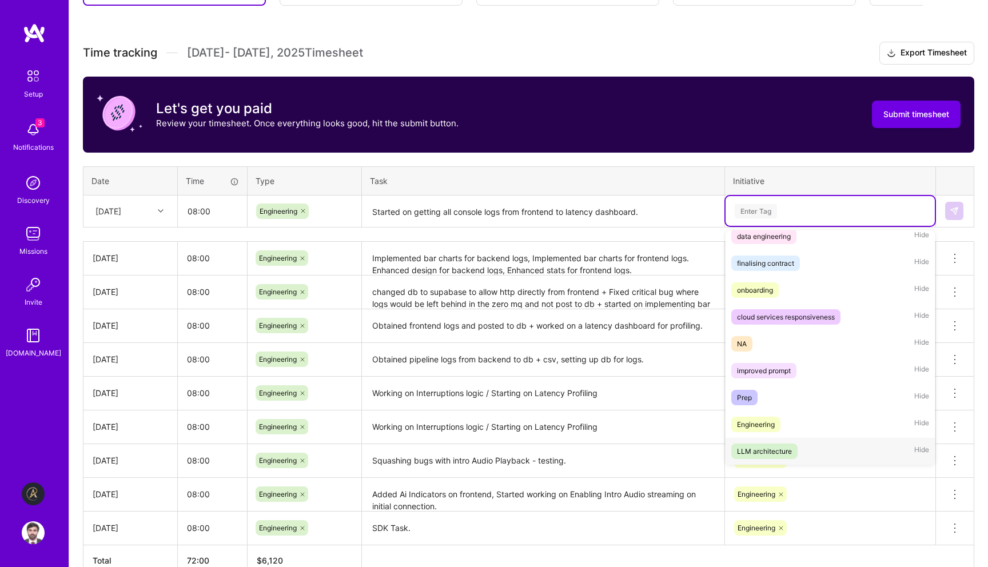
click at [798, 452] on div "LLM architecture Hide" at bounding box center [830, 451] width 209 height 27
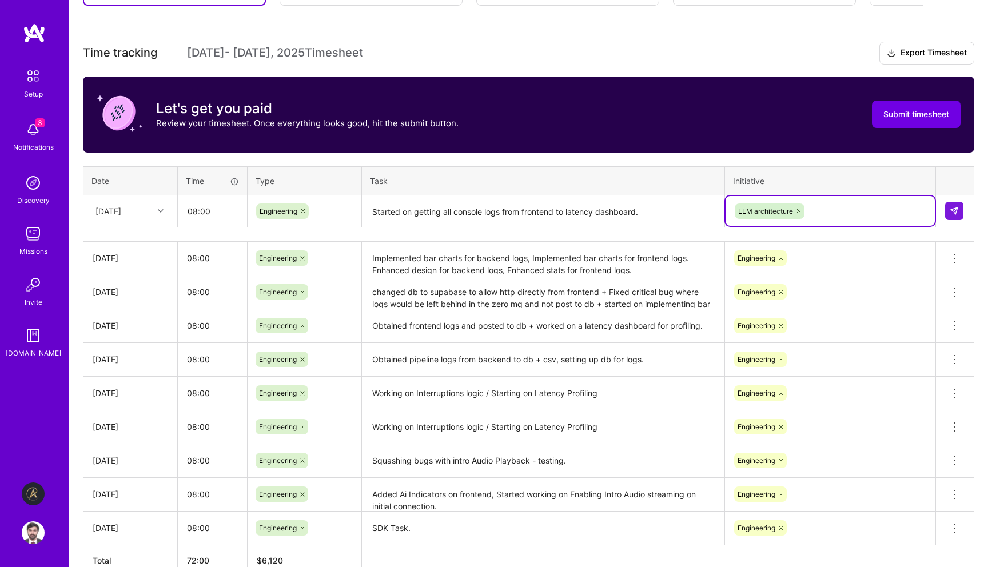
click at [862, 220] on div "LLM architecture" at bounding box center [830, 211] width 209 height 30
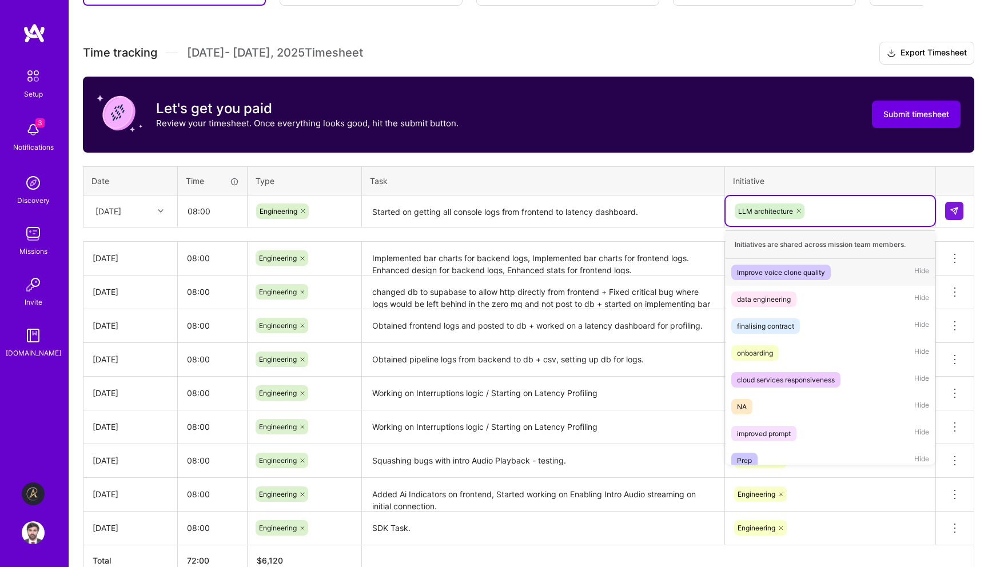
click at [801, 209] on icon at bounding box center [798, 211] width 7 height 7
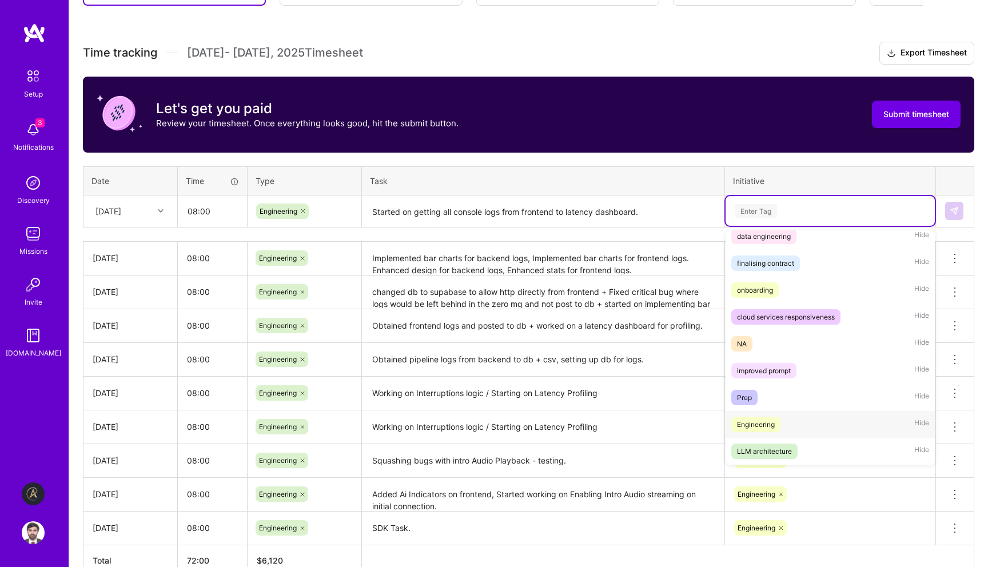
click at [809, 420] on div "Engineering Hide" at bounding box center [830, 424] width 209 height 27
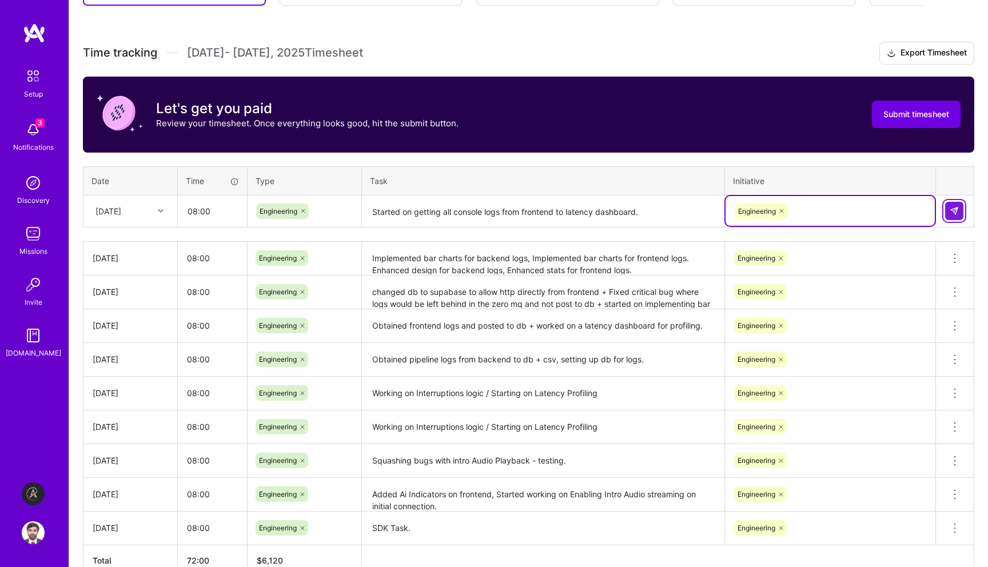
click at [957, 210] on img at bounding box center [954, 210] width 9 height 9
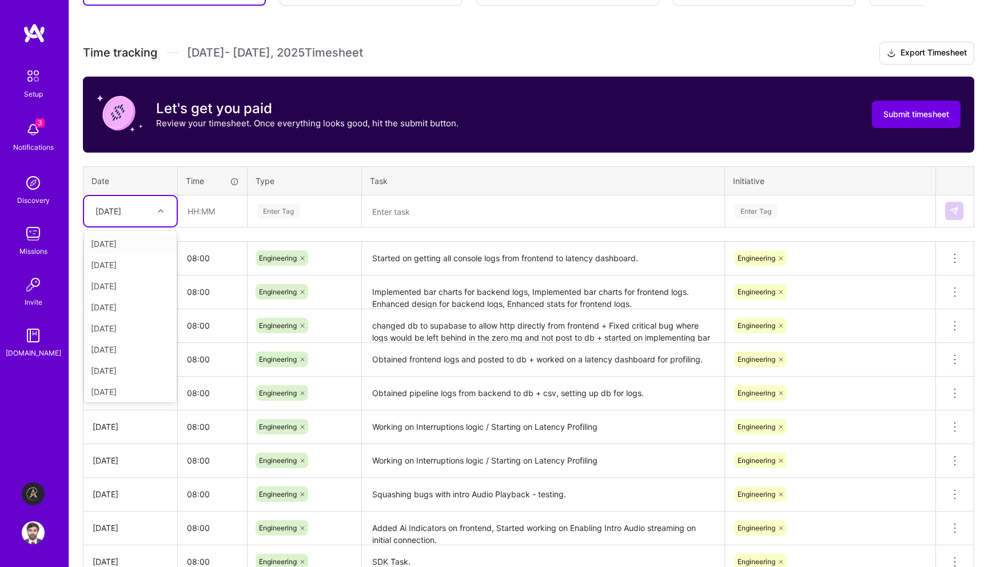
click at [165, 213] on div at bounding box center [162, 211] width 18 height 15
click at [136, 384] on div "[DATE]" at bounding box center [130, 389] width 93 height 21
click at [224, 208] on input "text" at bounding box center [212, 211] width 68 height 30
type input "08:00"
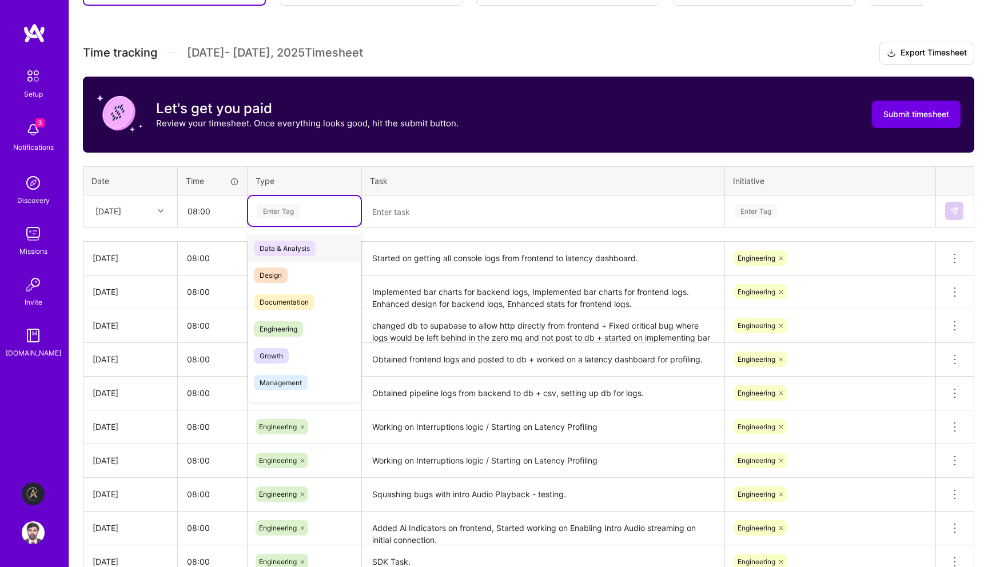
click at [312, 201] on div "Enter Tag" at bounding box center [304, 211] width 113 height 30
click at [311, 325] on div "Engineering" at bounding box center [304, 329] width 113 height 27
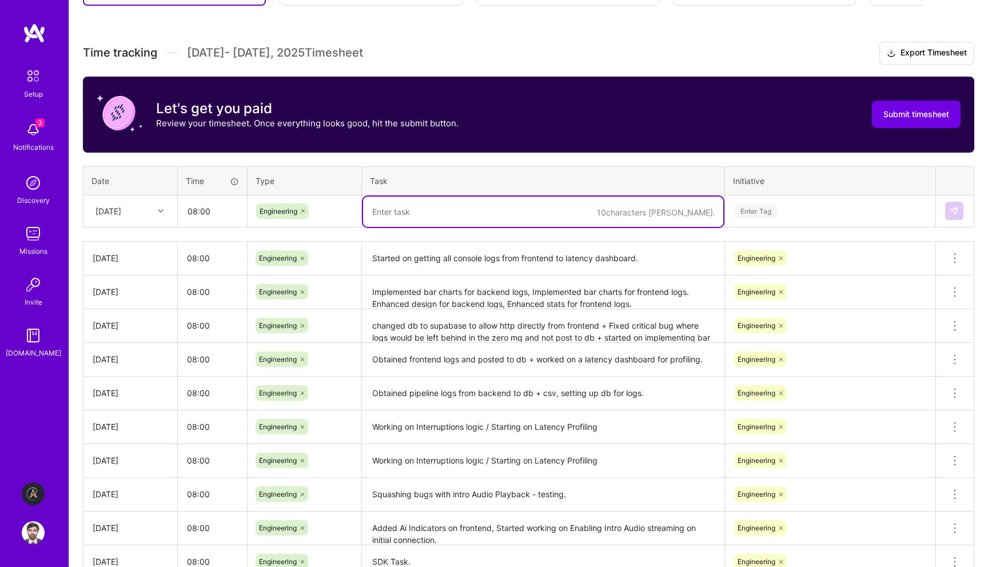
click at [410, 206] on textarea at bounding box center [543, 212] width 360 height 30
type textarea "Frontend Integration IMP backend fix"
click at [792, 213] on div "Enter Tag" at bounding box center [830, 211] width 193 height 14
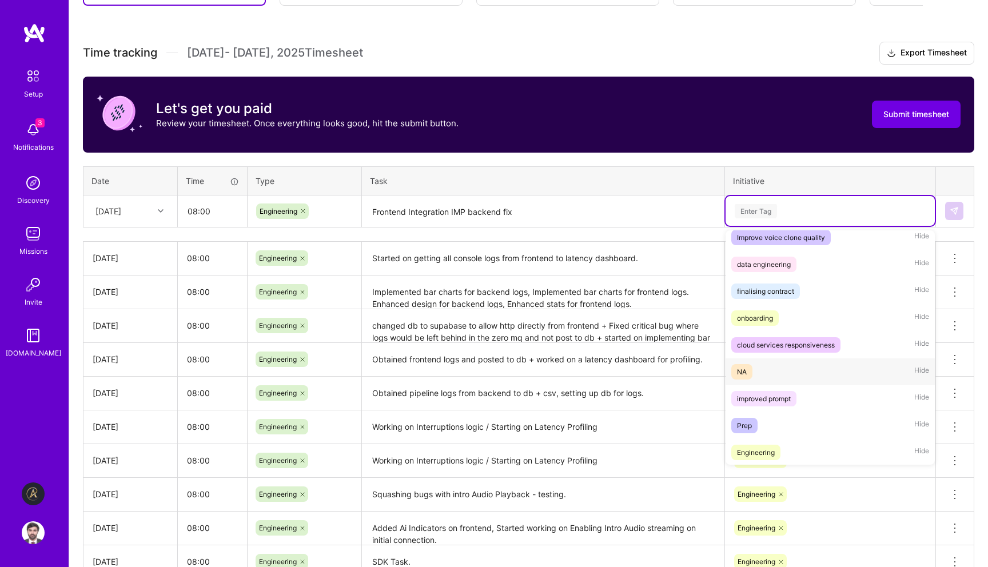
scroll to position [255, 0]
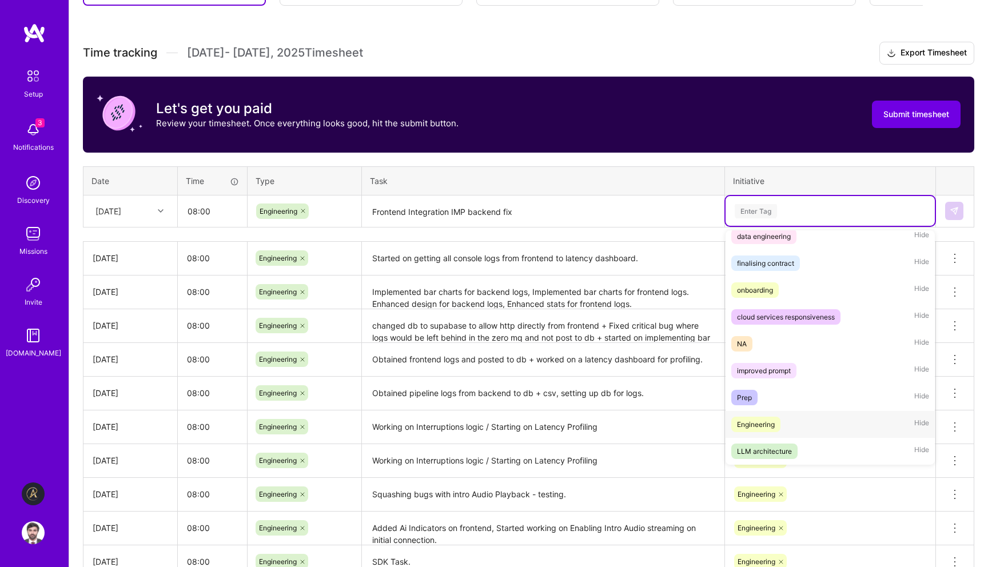
click at [765, 424] on div "Engineering" at bounding box center [756, 425] width 38 height 12
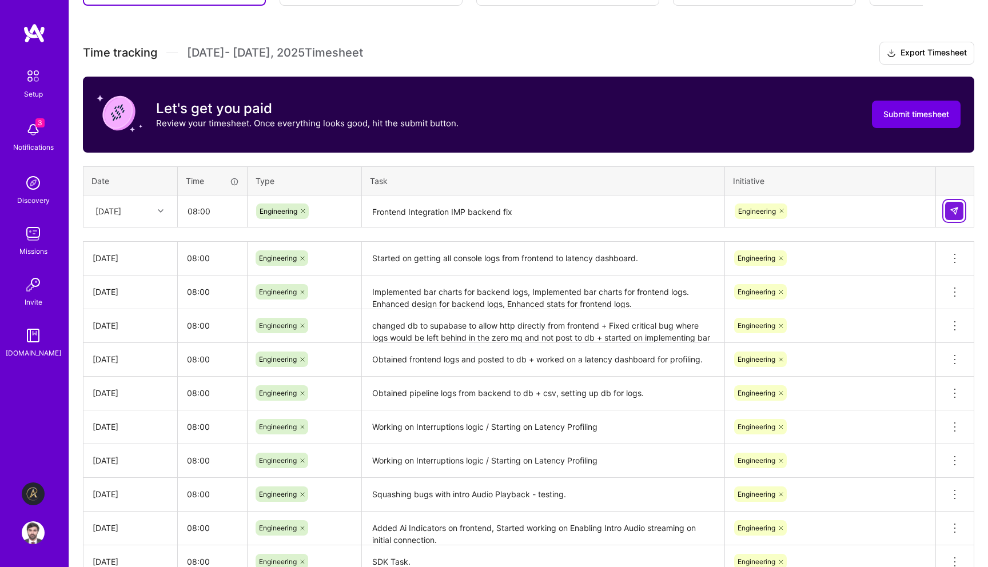
click at [962, 210] on button at bounding box center [954, 211] width 18 height 18
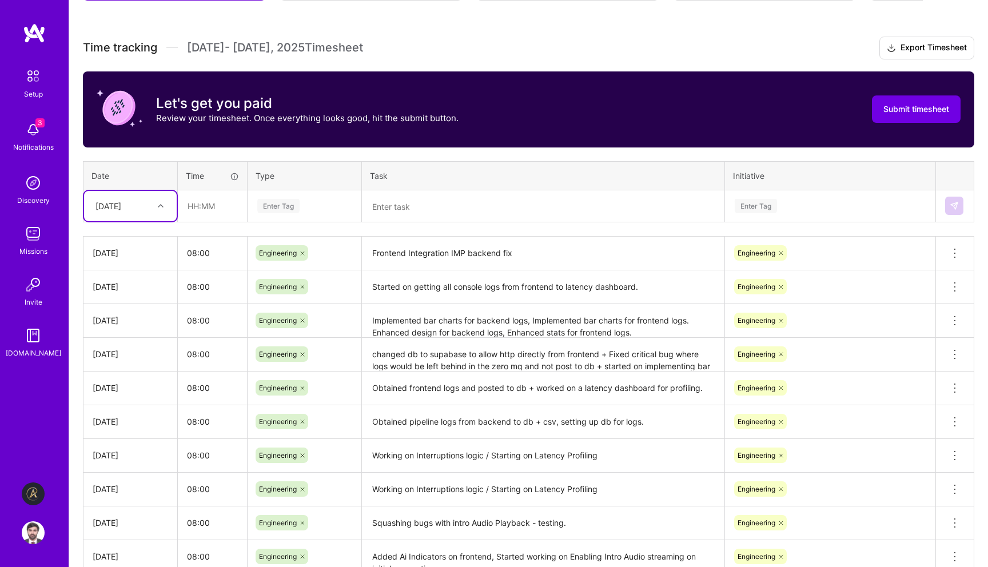
scroll to position [160, 0]
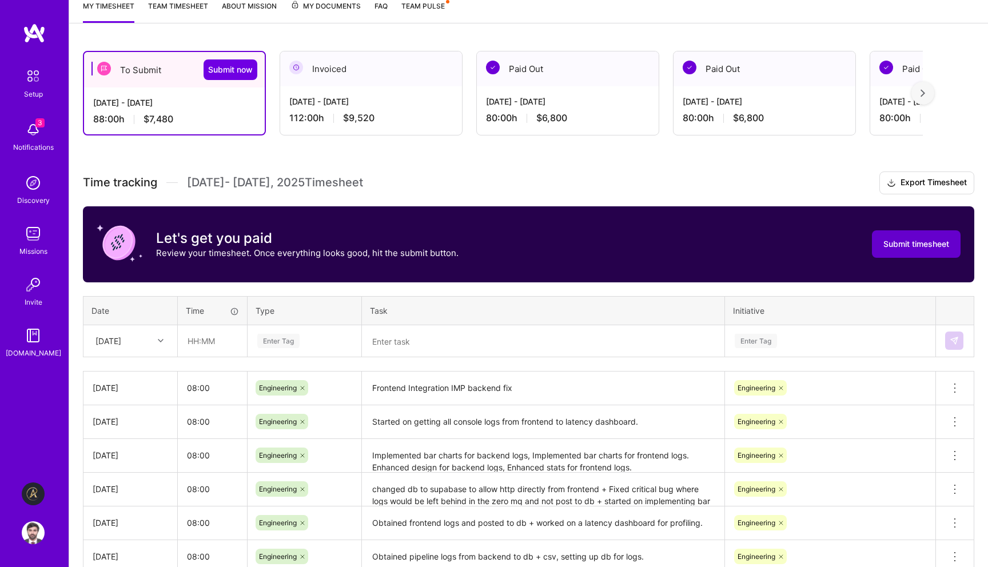
click at [893, 238] on span "Submit timesheet" at bounding box center [916, 243] width 66 height 11
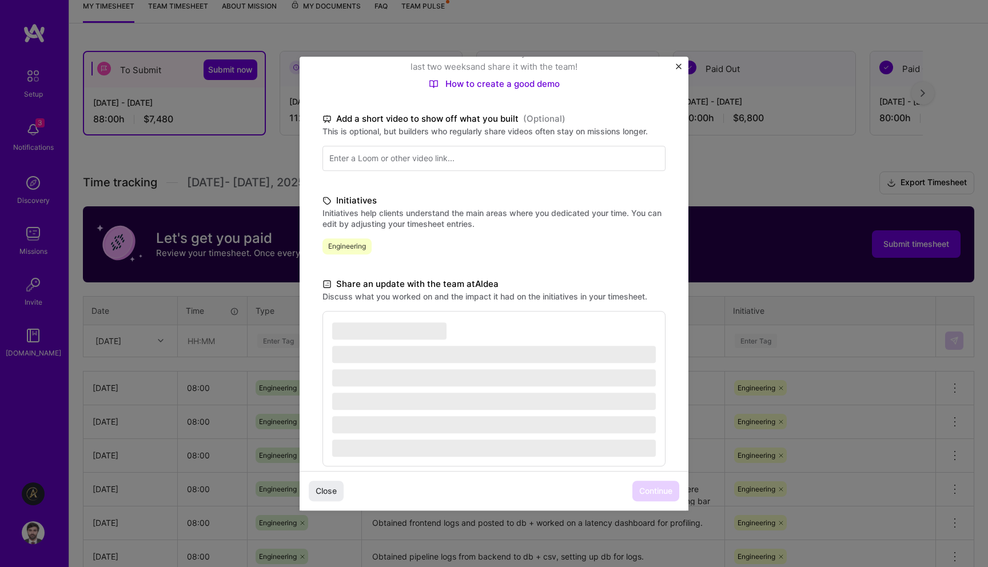
scroll to position [154, 0]
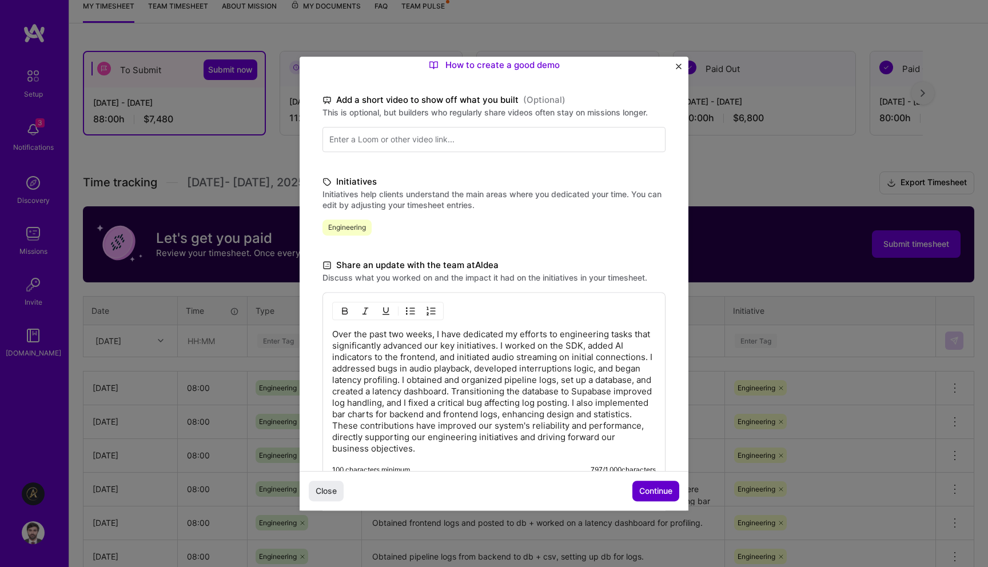
click at [666, 493] on span "Continue" at bounding box center [655, 490] width 33 height 11
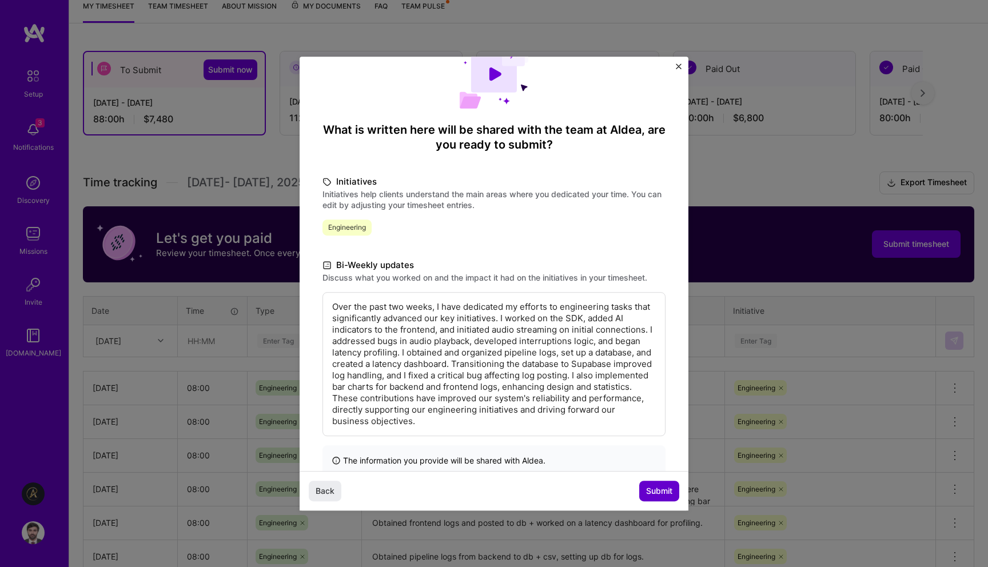
click at [666, 493] on span "Submit" at bounding box center [659, 490] width 26 height 11
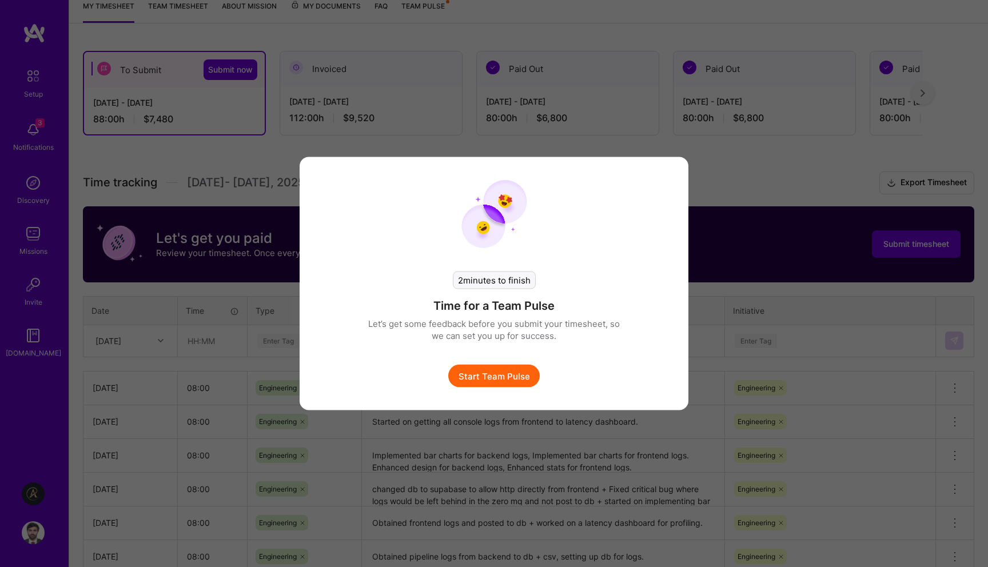
click at [520, 373] on button "Start Team Pulse" at bounding box center [493, 376] width 91 height 23
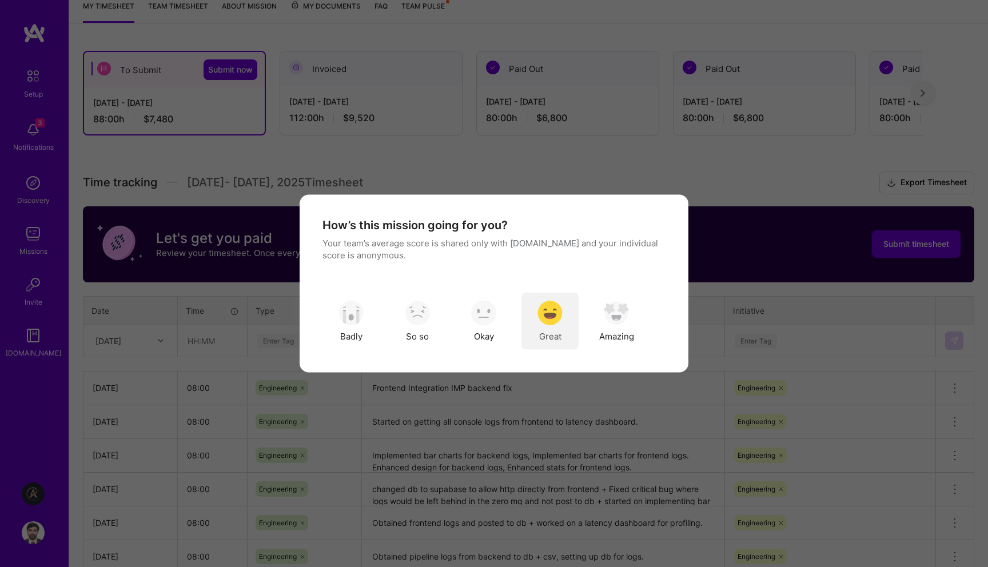
click at [568, 327] on div "Great" at bounding box center [549, 321] width 57 height 57
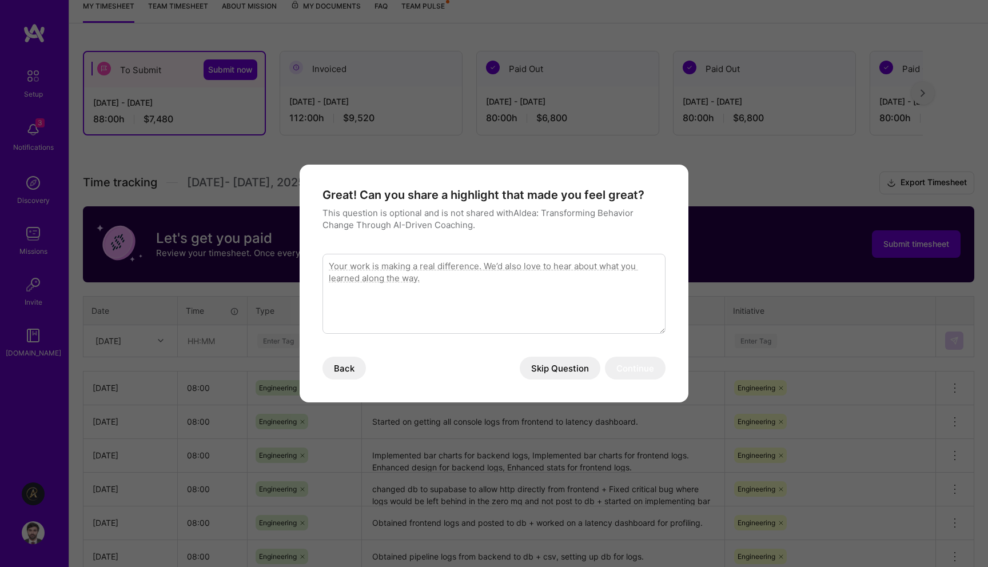
click at [544, 371] on button "Skip Question" at bounding box center [560, 368] width 81 height 23
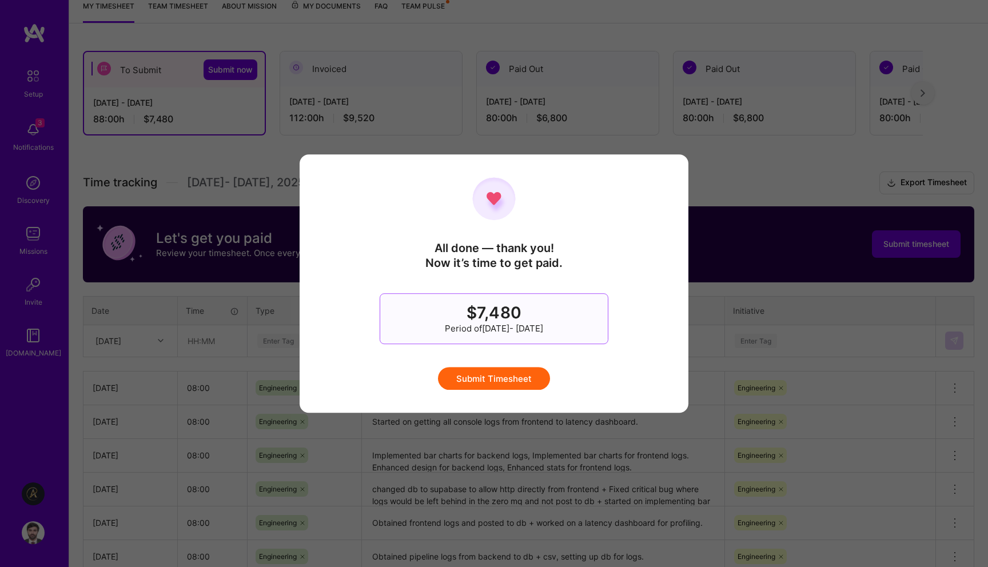
click at [536, 376] on button "Submit Timesheet" at bounding box center [494, 378] width 112 height 23
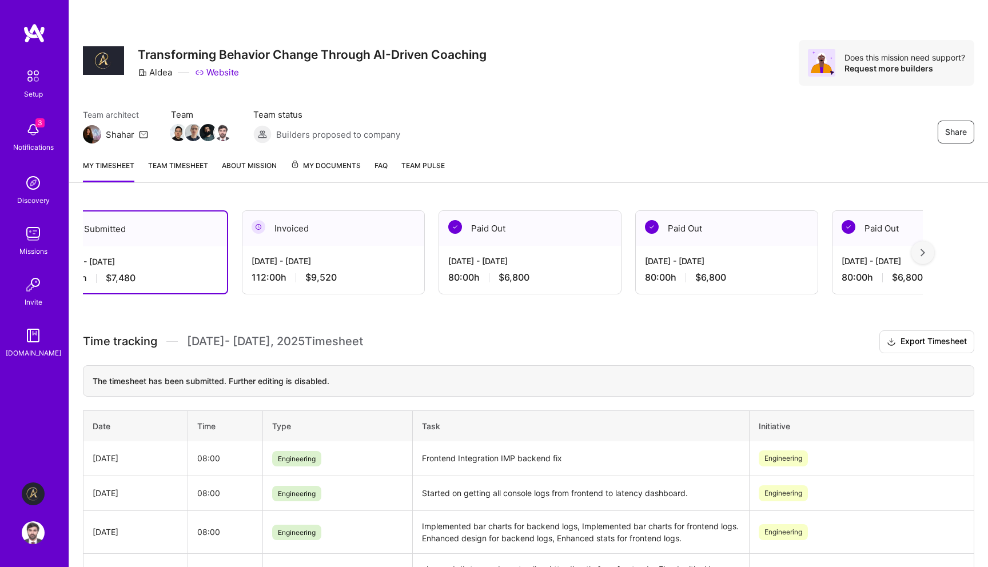
scroll to position [0, 0]
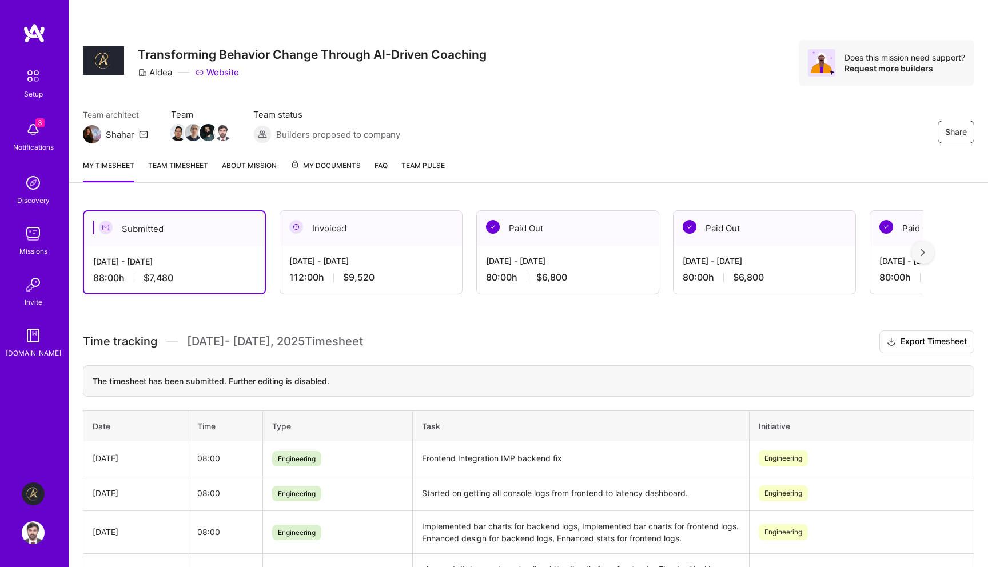
click at [30, 538] on img at bounding box center [33, 532] width 23 height 23
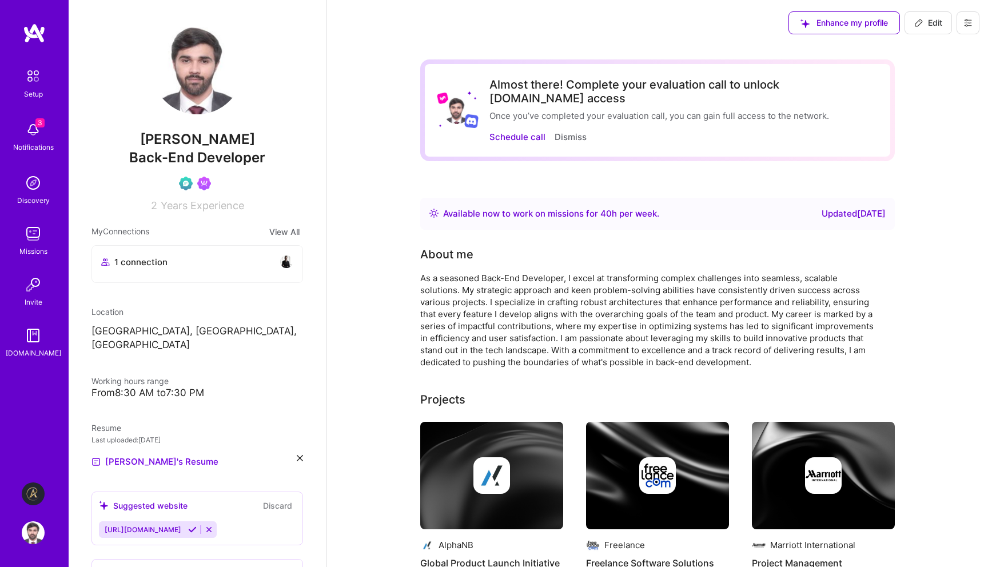
click at [32, 554] on div "Setup 3 Notifications Discovery Missions Invite [DOMAIN_NAME] Aldea: Transformi…" at bounding box center [34, 283] width 69 height 567
click at [32, 532] on img at bounding box center [33, 532] width 23 height 23
